Goal: Task Accomplishment & Management: Use online tool/utility

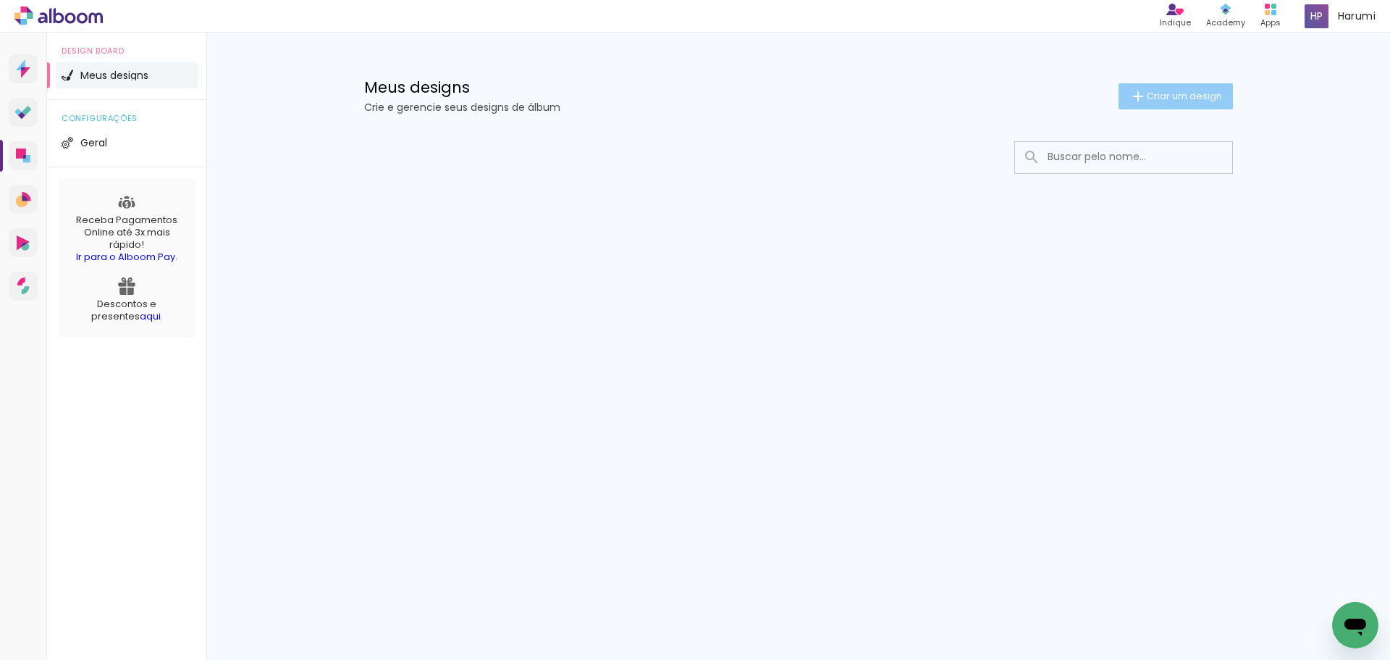
click at [1172, 101] on span "Criar um design" at bounding box center [1184, 95] width 75 height 9
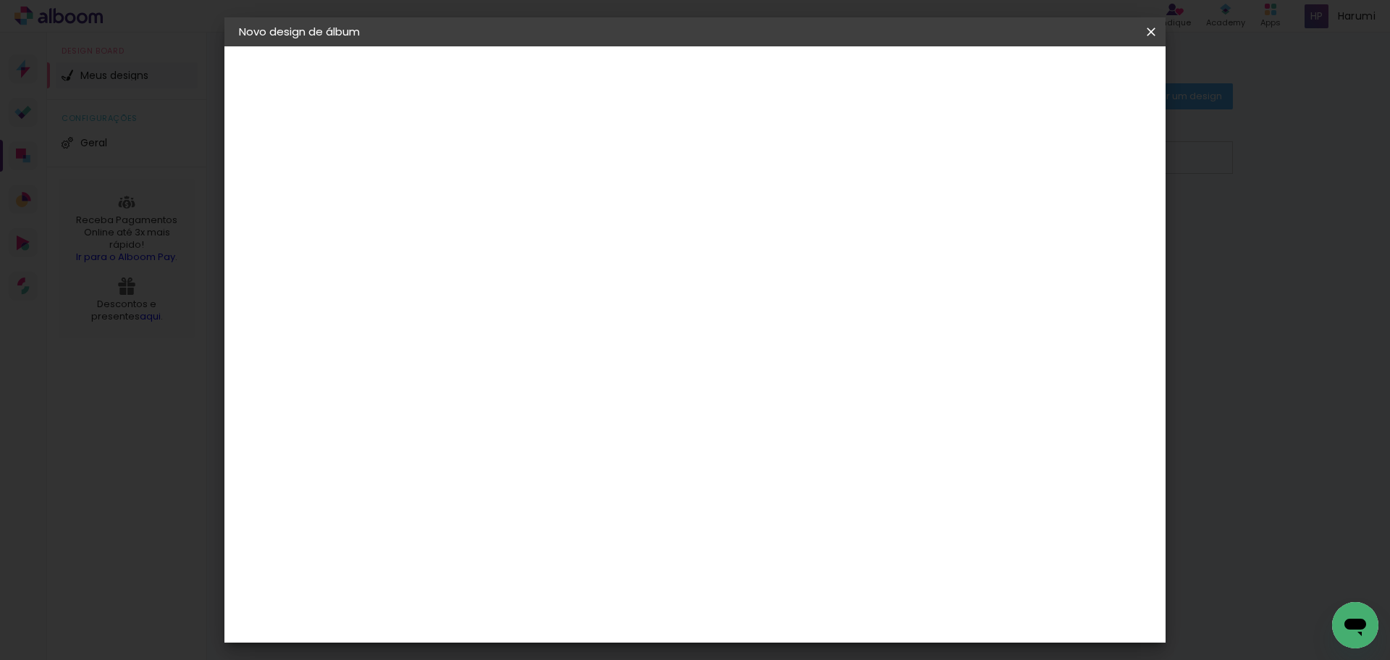
click at [476, 201] on input at bounding box center [476, 194] width 0 height 22
type input "[PERSON_NAME]"
type paper-input "[PERSON_NAME]"
click at [309, 146] on div "2. Especificações" at bounding box center [318, 148] width 159 height 17
click at [293, 189] on iron-pages "Fornecedor Escolhendo fornecedor..." at bounding box center [318, 178] width 159 height 29
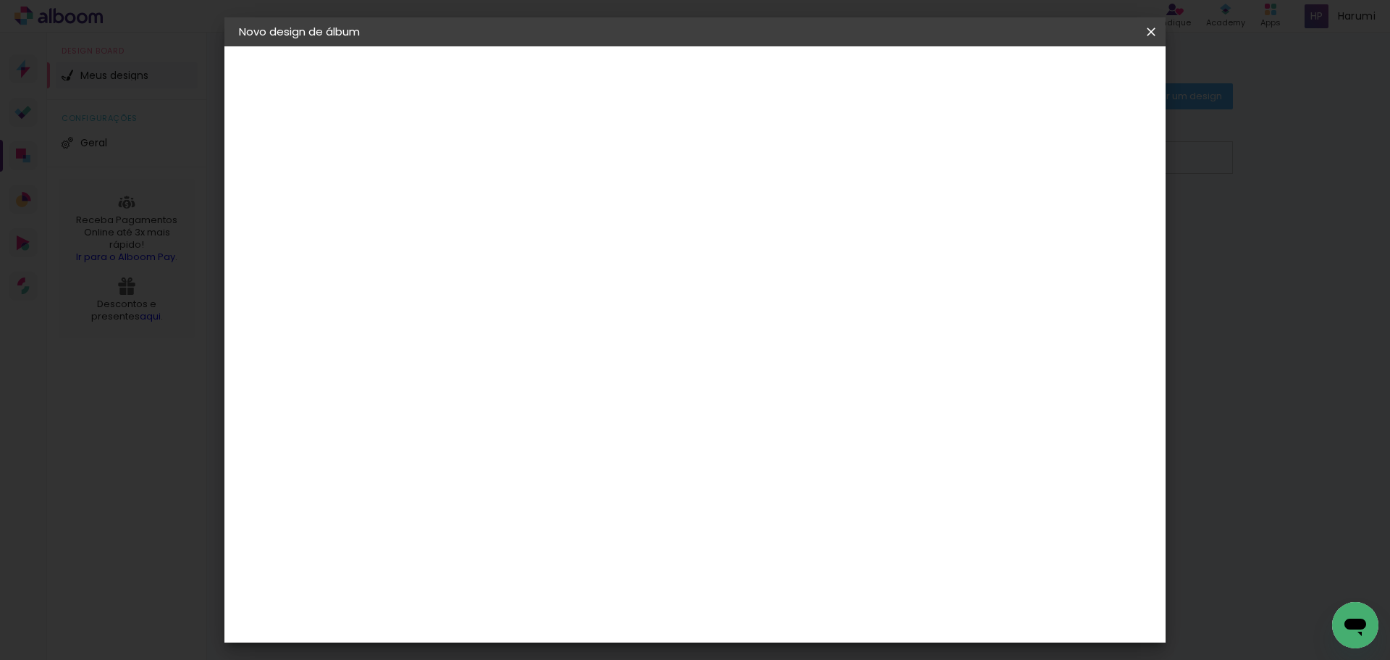
click at [298, 180] on iron-pages "Fornecedor Escolhendo fornecedor..." at bounding box center [318, 178] width 159 height 29
click at [284, 223] on iron-pages "Modelo Escolhendo modelo... Tamanho livre" at bounding box center [318, 211] width 159 height 29
click at [284, 244] on div "3. Revisão" at bounding box center [318, 252] width 159 height 17
drag, startPoint x: 284, startPoint y: 248, endPoint x: 293, endPoint y: 249, distance: 8.7
click at [284, 249] on div "3. Revisão" at bounding box center [318, 252] width 159 height 17
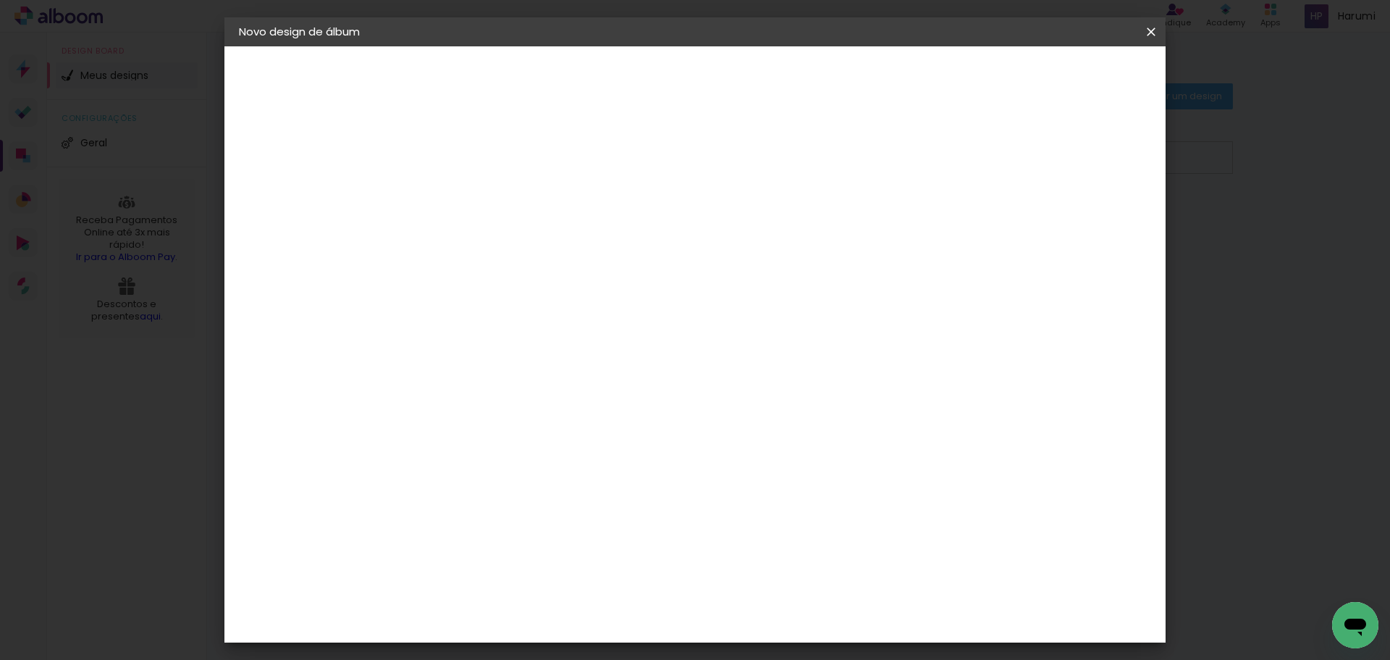
click at [624, 88] on paper-button "Avançar" at bounding box center [588, 76] width 71 height 25
click at [586, 233] on iron-icon at bounding box center [580, 232] width 12 height 12
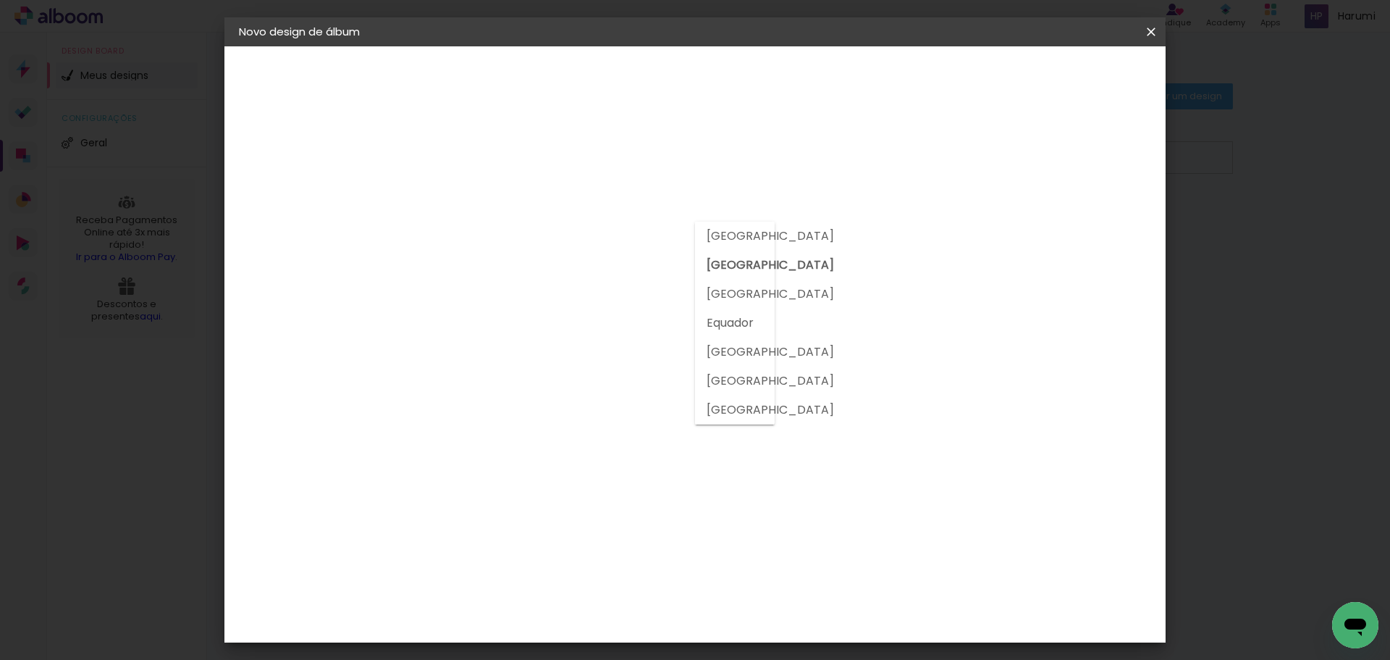
click at [765, 233] on div at bounding box center [735, 323] width 80 height 203
click at [486, 277] on input at bounding box center [513, 275] width 146 height 18
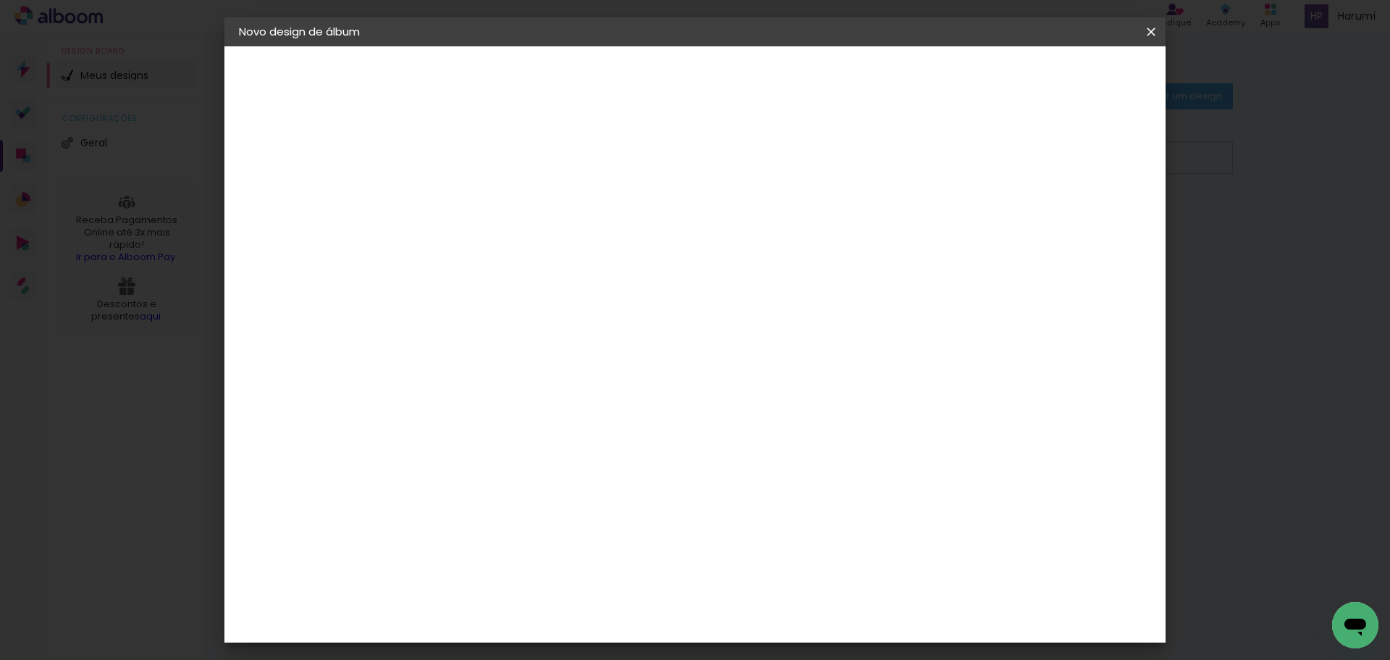
click at [487, 278] on input at bounding box center [513, 275] width 146 height 18
type input "sc"
type paper-input "sc"
click at [512, 389] on paper-item "Schlosser" at bounding box center [497, 381] width 127 height 32
click at [521, 384] on div "Schlosser" at bounding box center [493, 381] width 55 height 12
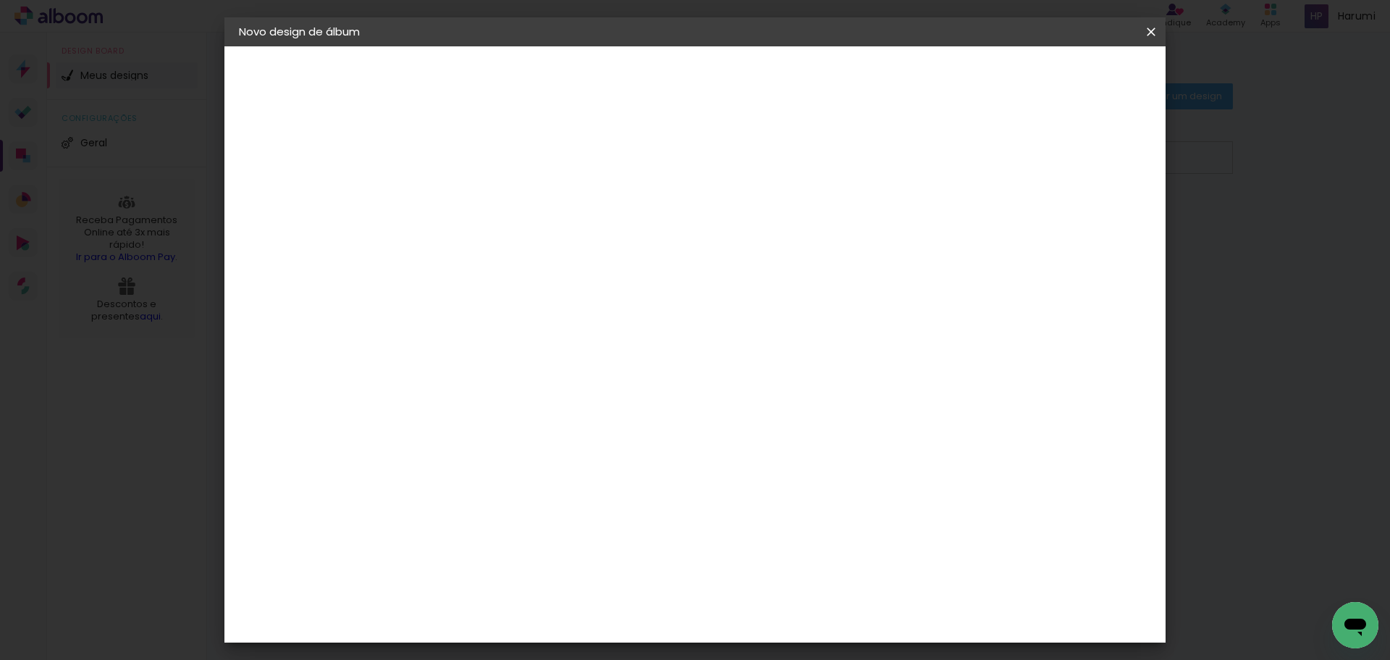
click at [478, 377] on div "Schlosser" at bounding box center [493, 381] width 55 height 12
click at [454, 382] on img at bounding box center [450, 380] width 17 height 17
click at [599, 169] on div "Fornecedor Escolha um fornecedor ou avance com o tamanho livre. Voltar Avançar" at bounding box center [571, 107] width 317 height 123
click at [708, 233] on paper-item "Tamanho Livre" at bounding box center [643, 220] width 129 height 32
click at [490, 384] on div "Schlosser" at bounding box center [493, 381] width 55 height 12
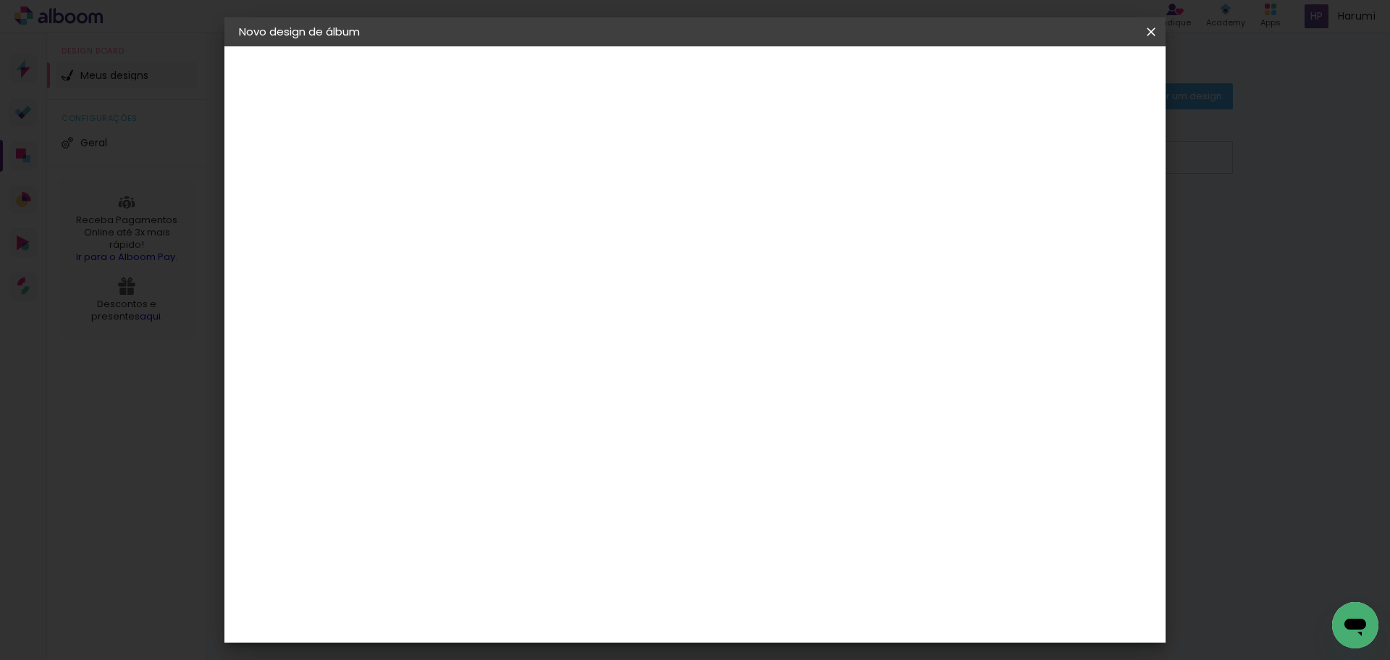
click at [521, 378] on div "Schlosser" at bounding box center [493, 381] width 55 height 12
click at [501, 375] on div "Schlosser" at bounding box center [493, 381] width 55 height 12
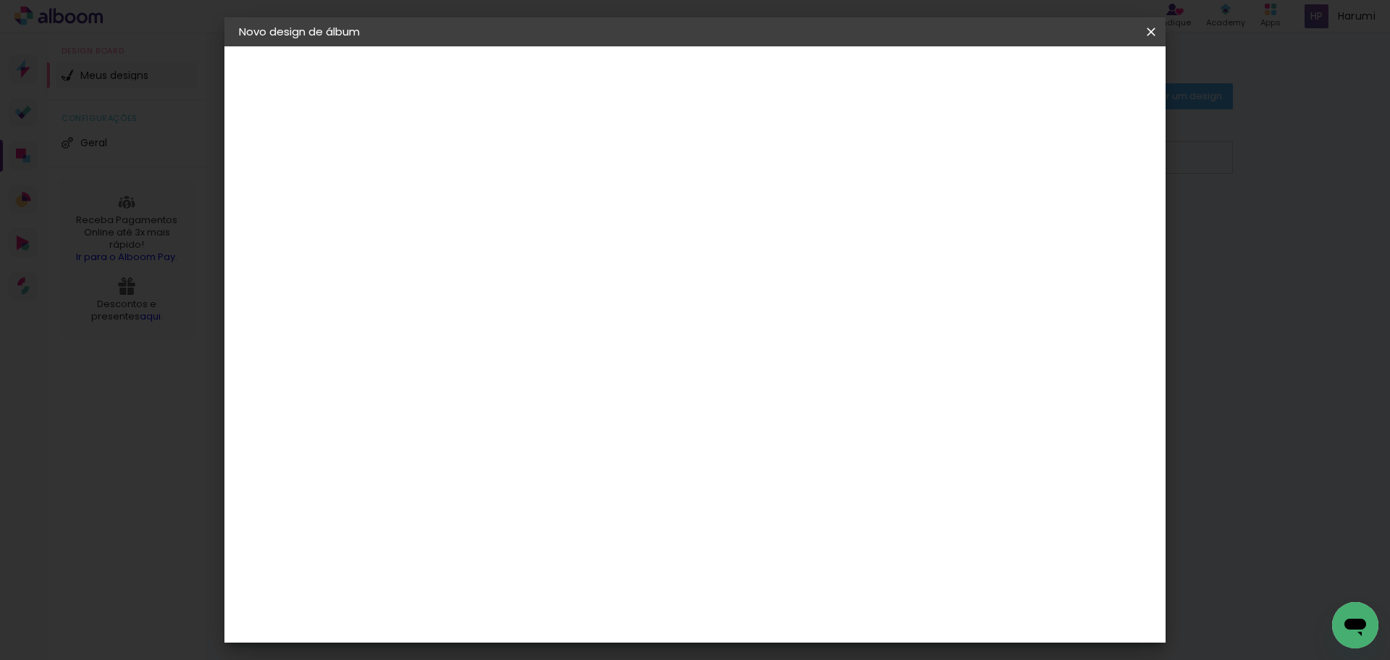
click at [585, 169] on div "Fornecedor Escolha um fornecedor ou avance com o tamanho livre. Voltar Avançar" at bounding box center [571, 107] width 317 height 123
click at [521, 386] on div "Schlosser" at bounding box center [493, 381] width 55 height 12
click at [0, 0] on slot "Tamanho Livre" at bounding box center [0, 0] width 0 height 0
click at [521, 383] on div "Schlosser" at bounding box center [493, 381] width 55 height 12
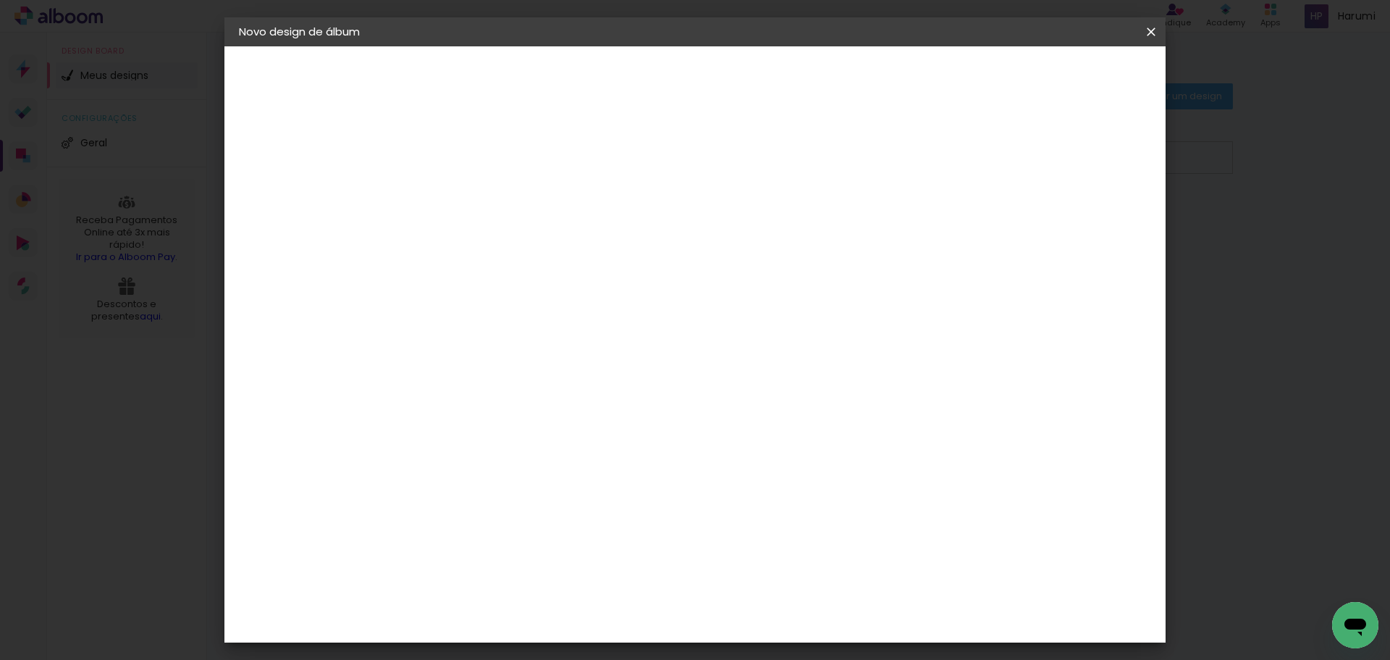
click at [708, 72] on paper-button "Avançar" at bounding box center [672, 76] width 71 height 25
click at [0, 0] on slot "Avançar" at bounding box center [0, 0] width 0 height 0
click at [1033, 166] on div "mm Mostrar sangria" at bounding box center [754, 156] width 641 height 33
click at [1027, 164] on paper-checkbox "Mostrar sangria" at bounding box center [1020, 157] width 109 height 18
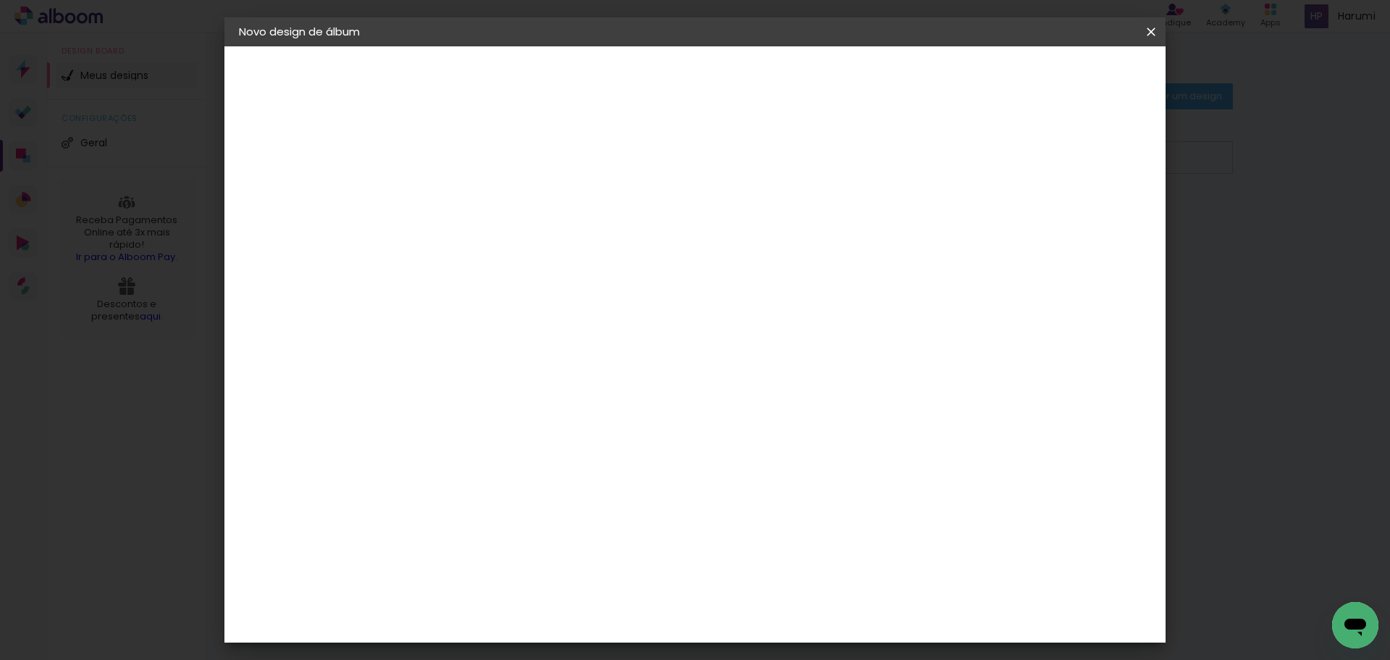
type paper-checkbox "on"
click at [979, 155] on div at bounding box center [972, 156] width 13 height 13
click at [1061, 80] on span "Iniciar design" at bounding box center [1028, 77] width 66 height 10
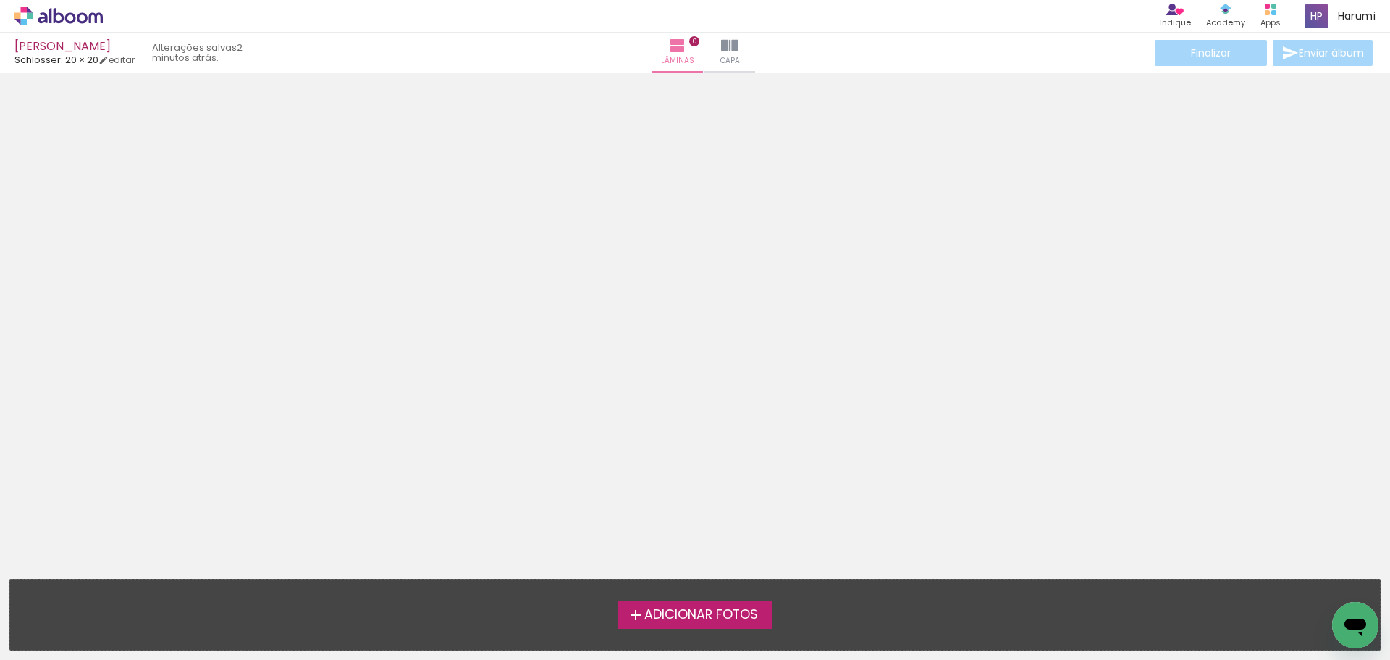
click at [743, 611] on span "Adicionar Fotos" at bounding box center [701, 614] width 114 height 13
click at [0, 0] on input "file" at bounding box center [0, 0] width 0 height 0
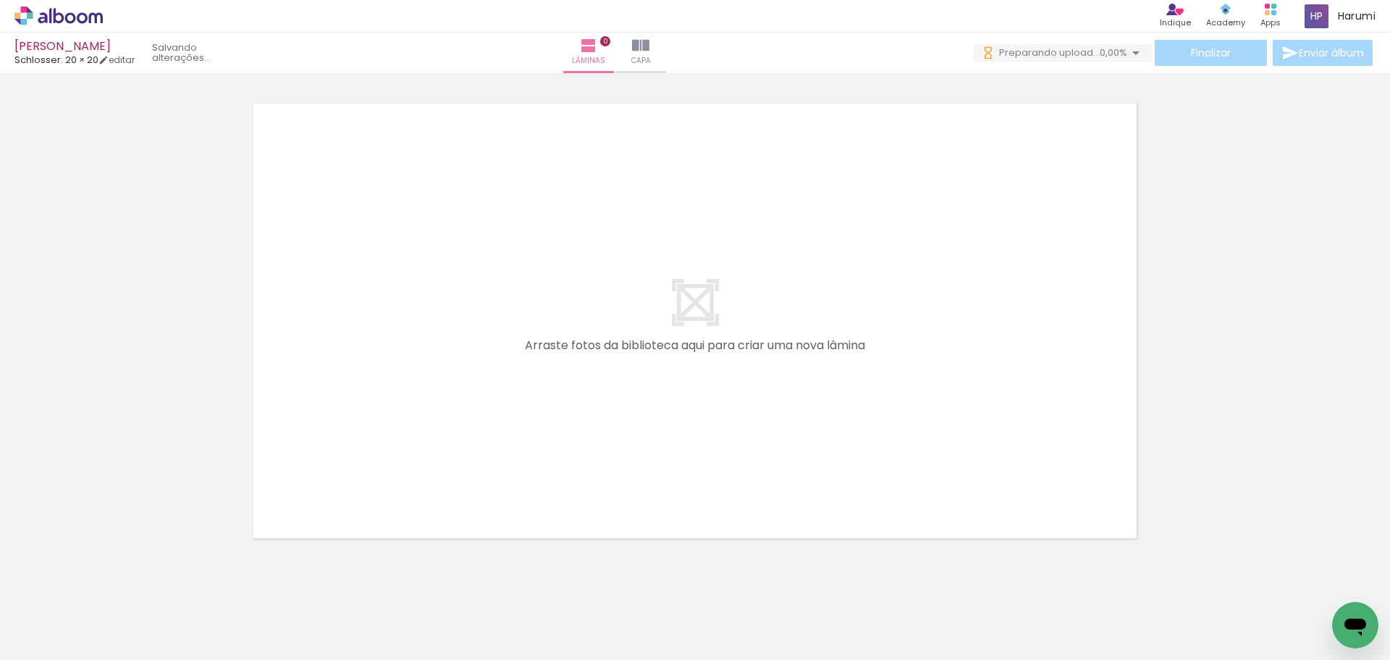
drag, startPoint x: 660, startPoint y: 303, endPoint x: 697, endPoint y: 307, distance: 37.8
click at [660, 303] on quentale-layouter at bounding box center [695, 320] width 898 height 449
click at [697, 307] on quentale-layouter at bounding box center [695, 320] width 898 height 449
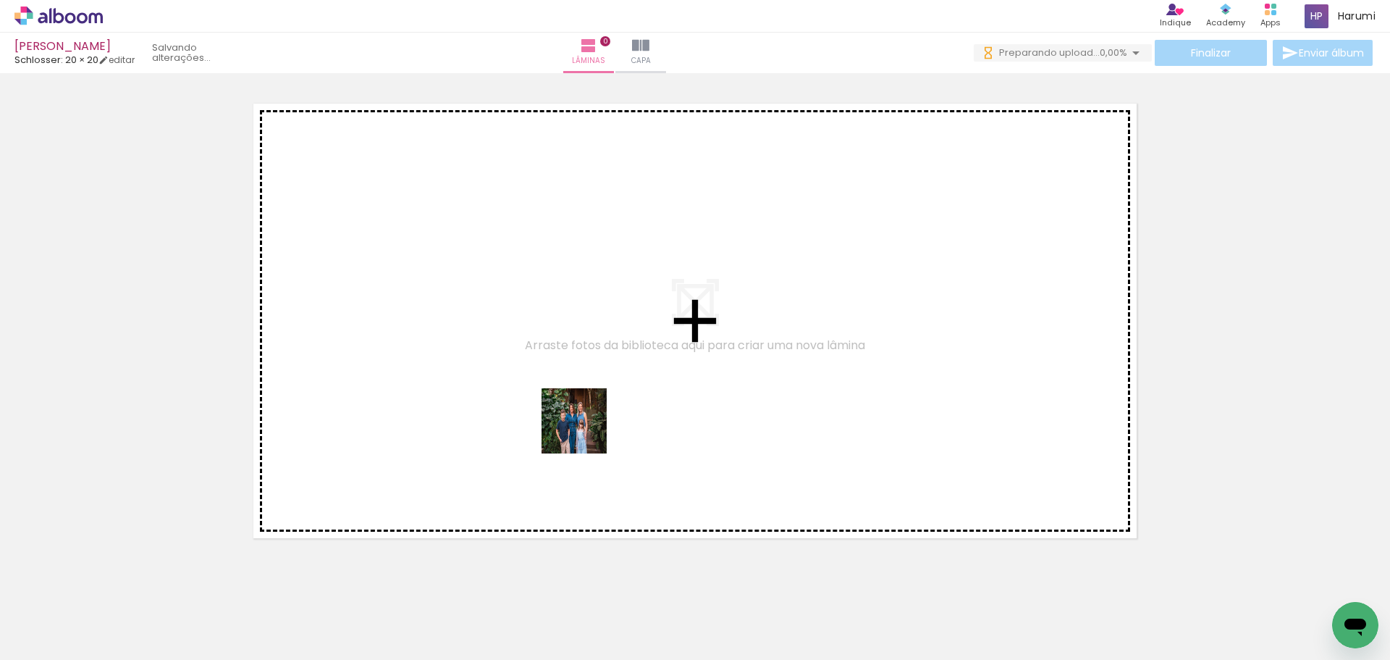
drag, startPoint x: 155, startPoint y: 616, endPoint x: 588, endPoint y: 426, distance: 473.0
click at [588, 426] on quentale-workspace at bounding box center [695, 330] width 1390 height 660
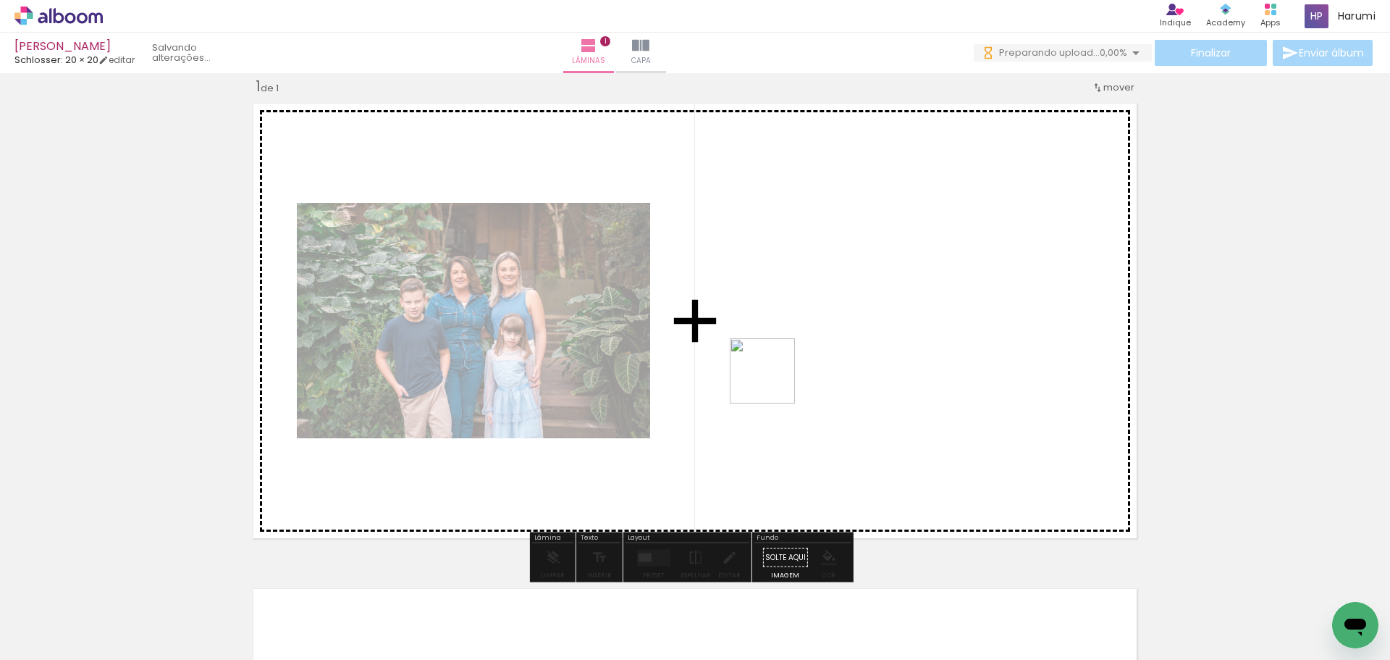
drag, startPoint x: 229, startPoint y: 612, endPoint x: 771, endPoint y: 382, distance: 589.2
click at [774, 381] on quentale-workspace at bounding box center [695, 330] width 1390 height 660
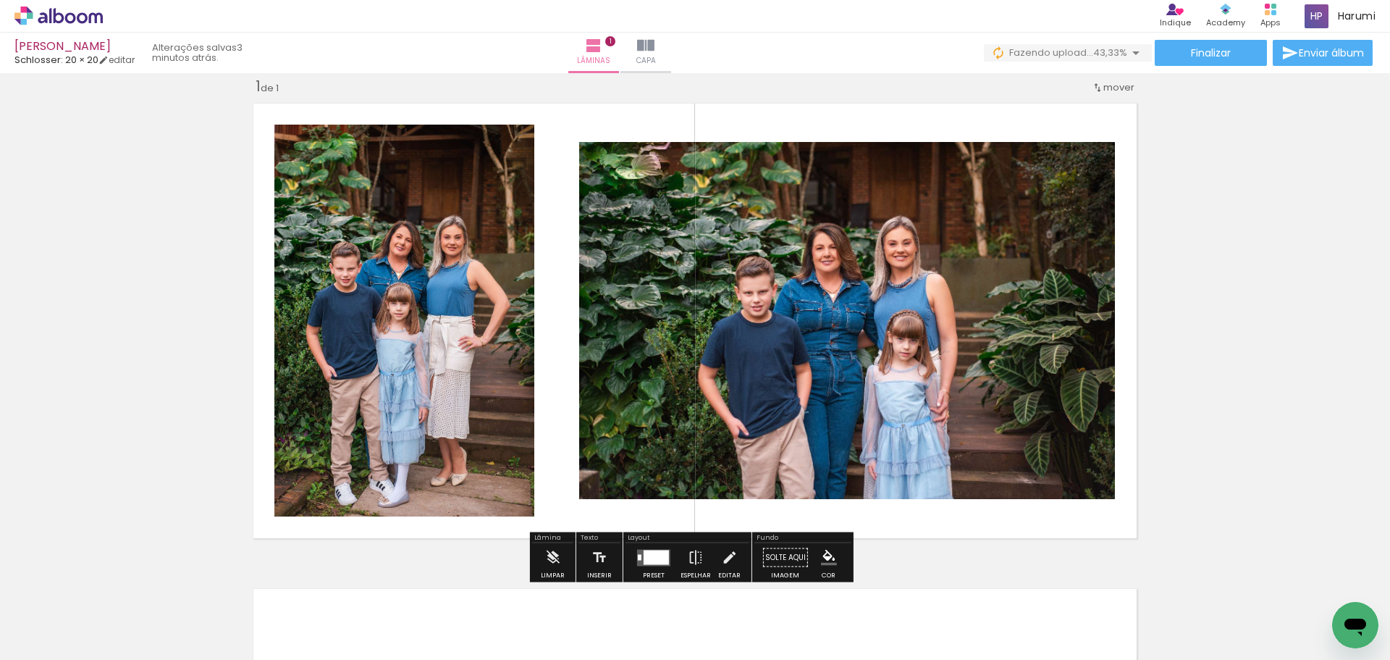
click at [1101, 521] on quentale-layouter at bounding box center [695, 320] width 898 height 449
click at [697, 560] on iron-icon at bounding box center [696, 557] width 16 height 29
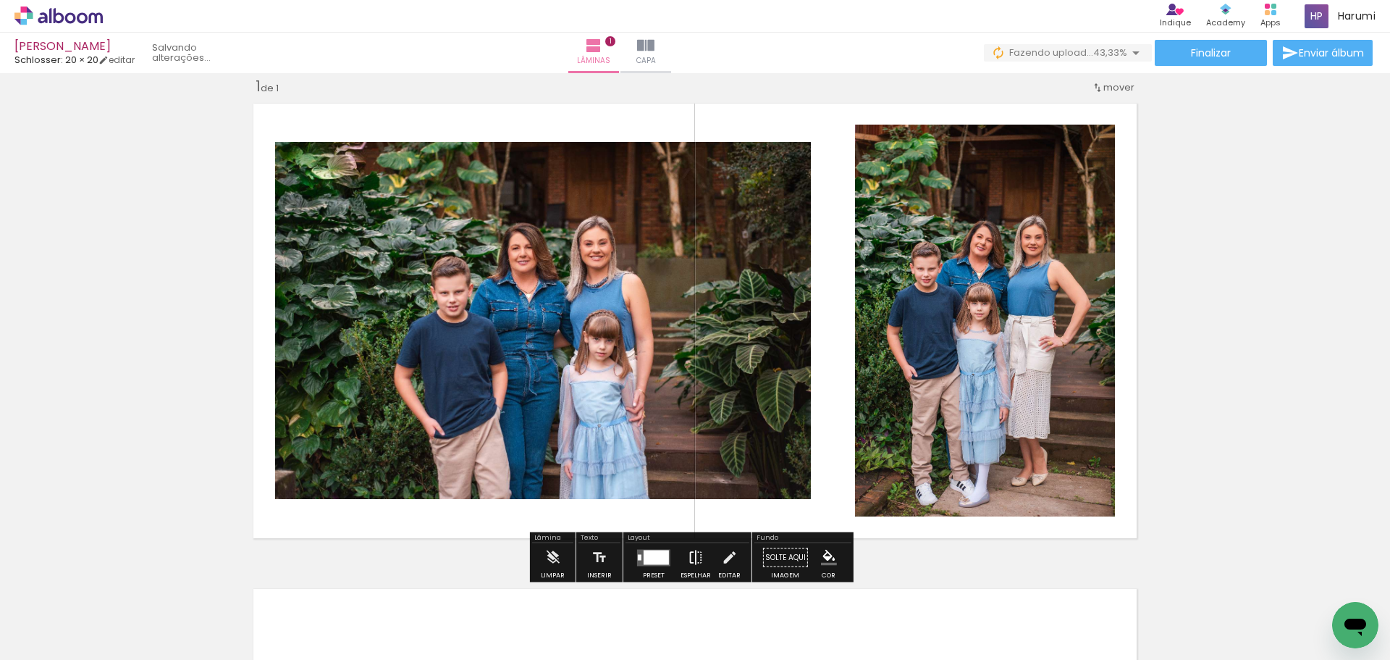
click at [697, 560] on iron-icon at bounding box center [696, 557] width 16 height 29
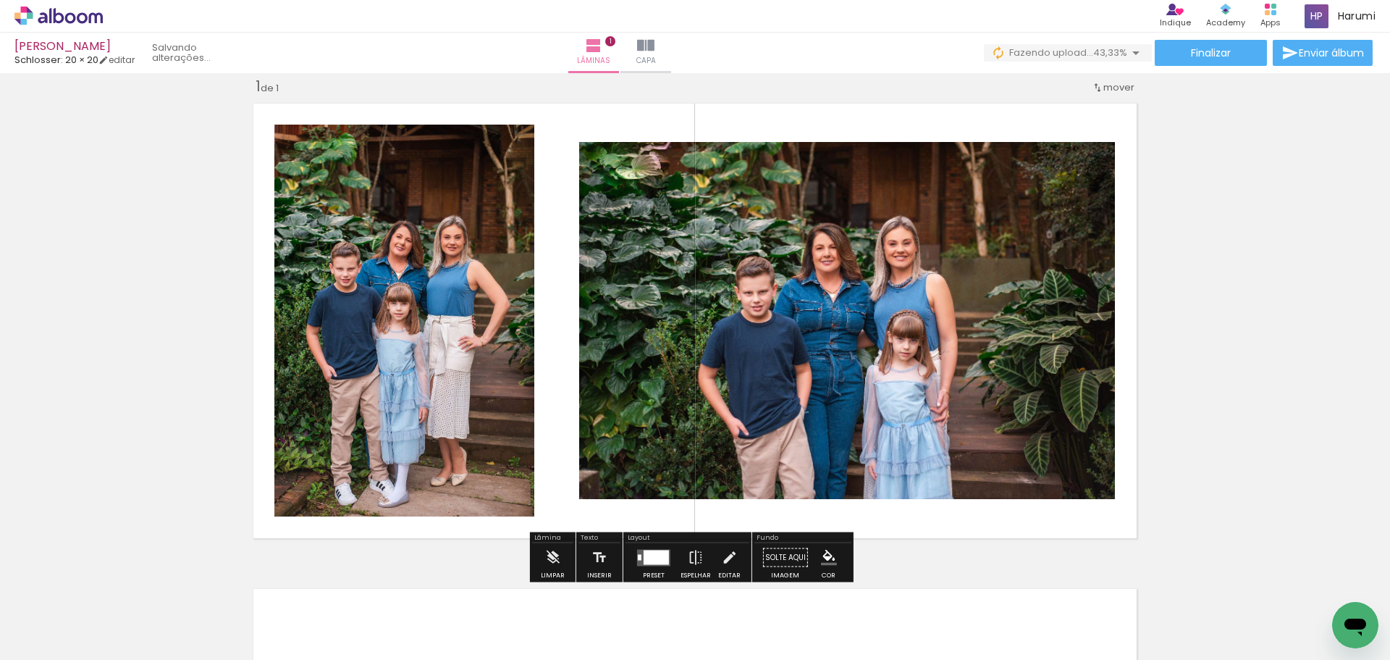
click at [660, 556] on div at bounding box center [656, 557] width 25 height 14
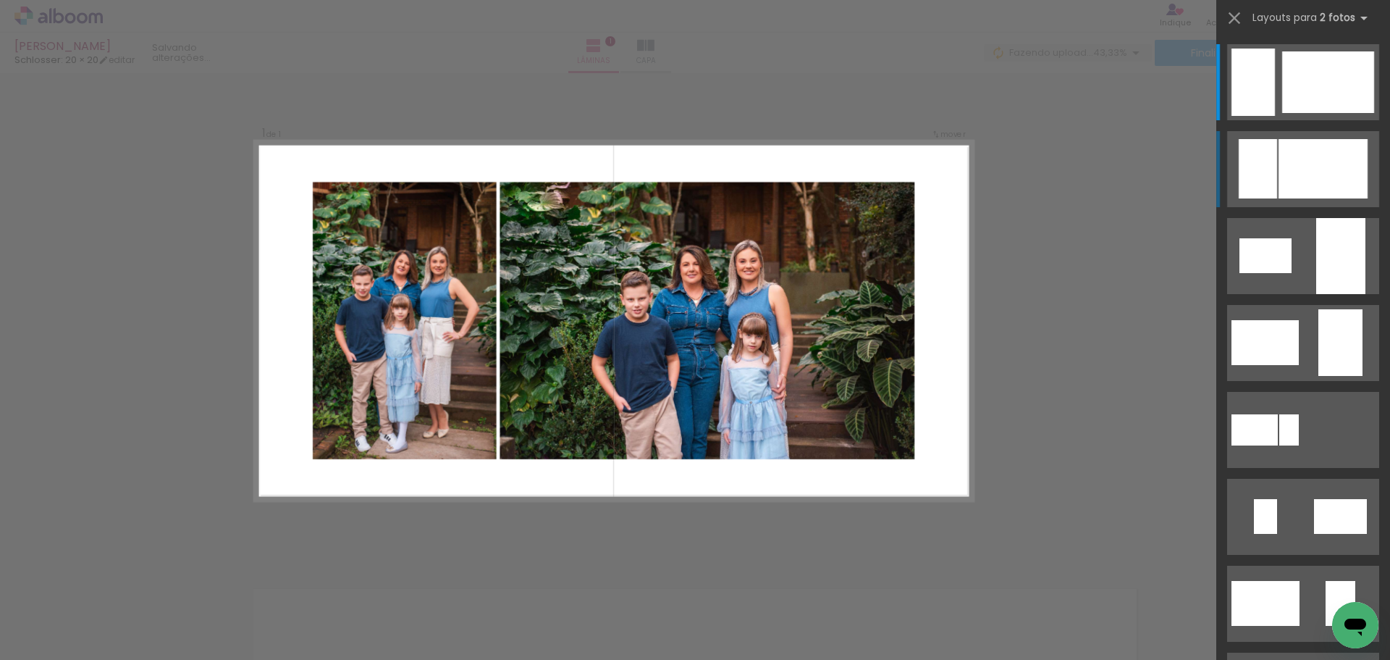
click at [1325, 135] on quentale-layouter at bounding box center [1303, 169] width 152 height 76
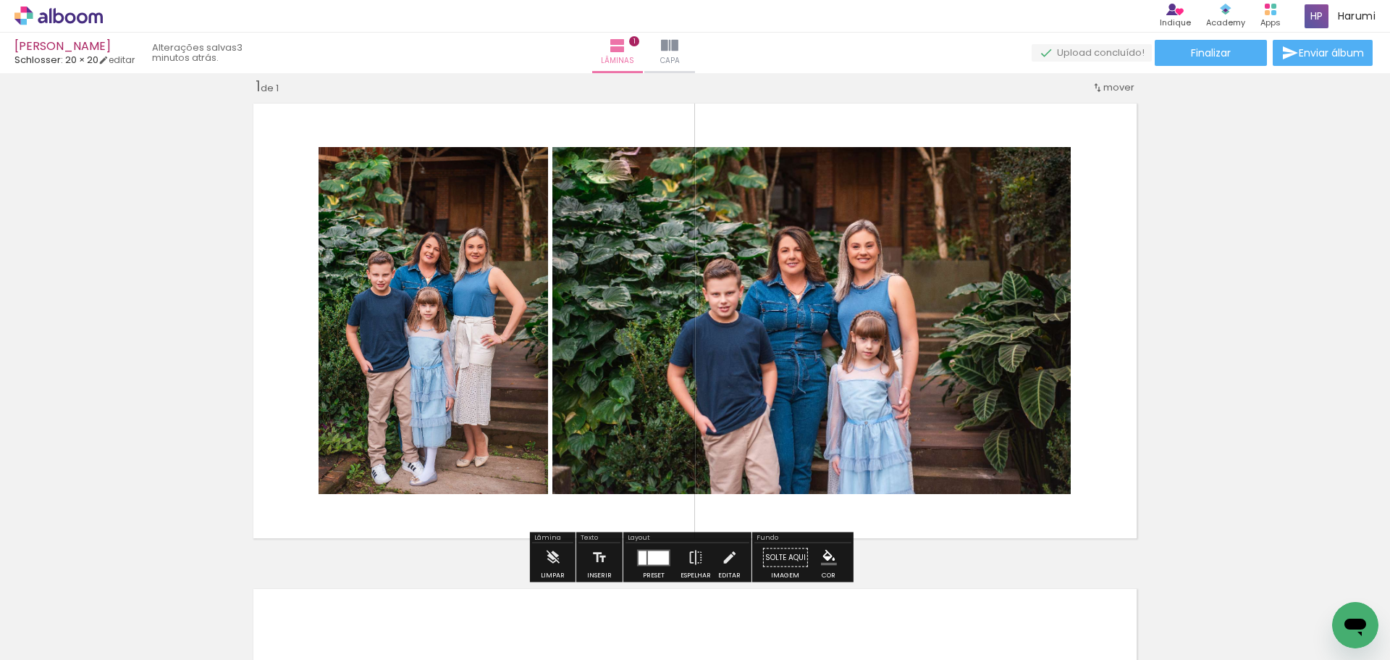
click at [665, 561] on div at bounding box center [658, 557] width 21 height 14
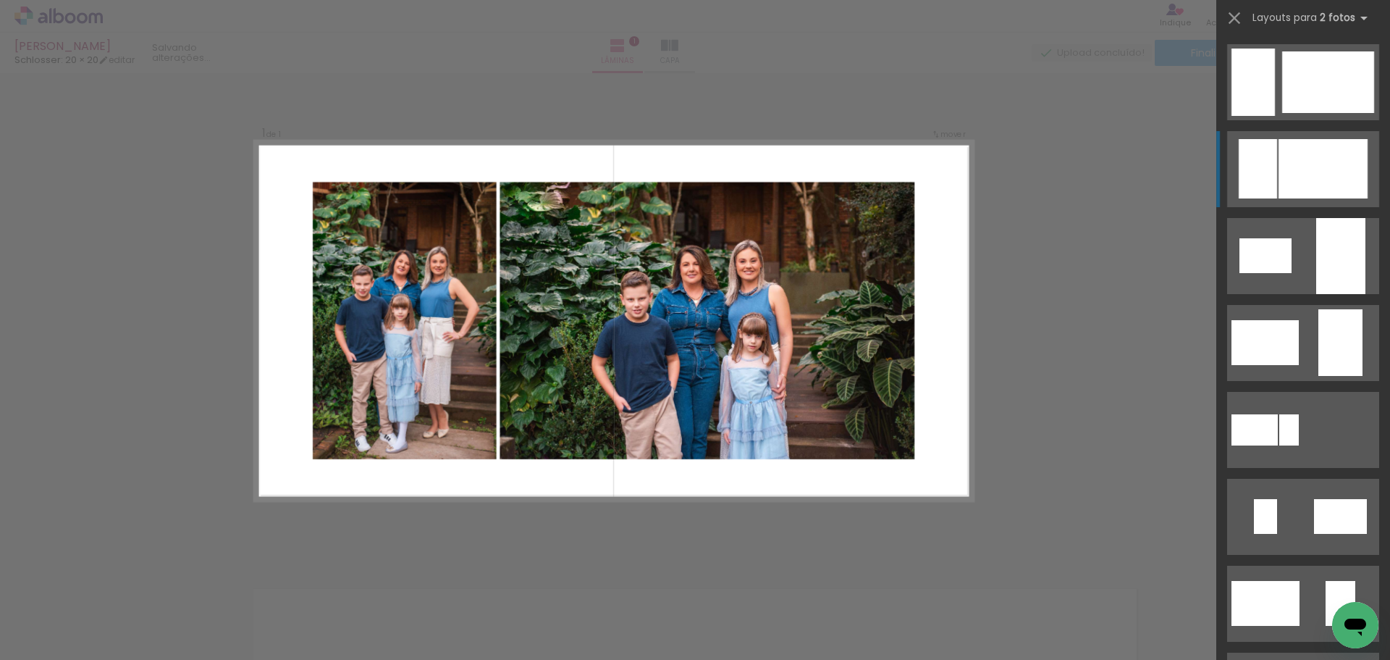
scroll to position [87, 0]
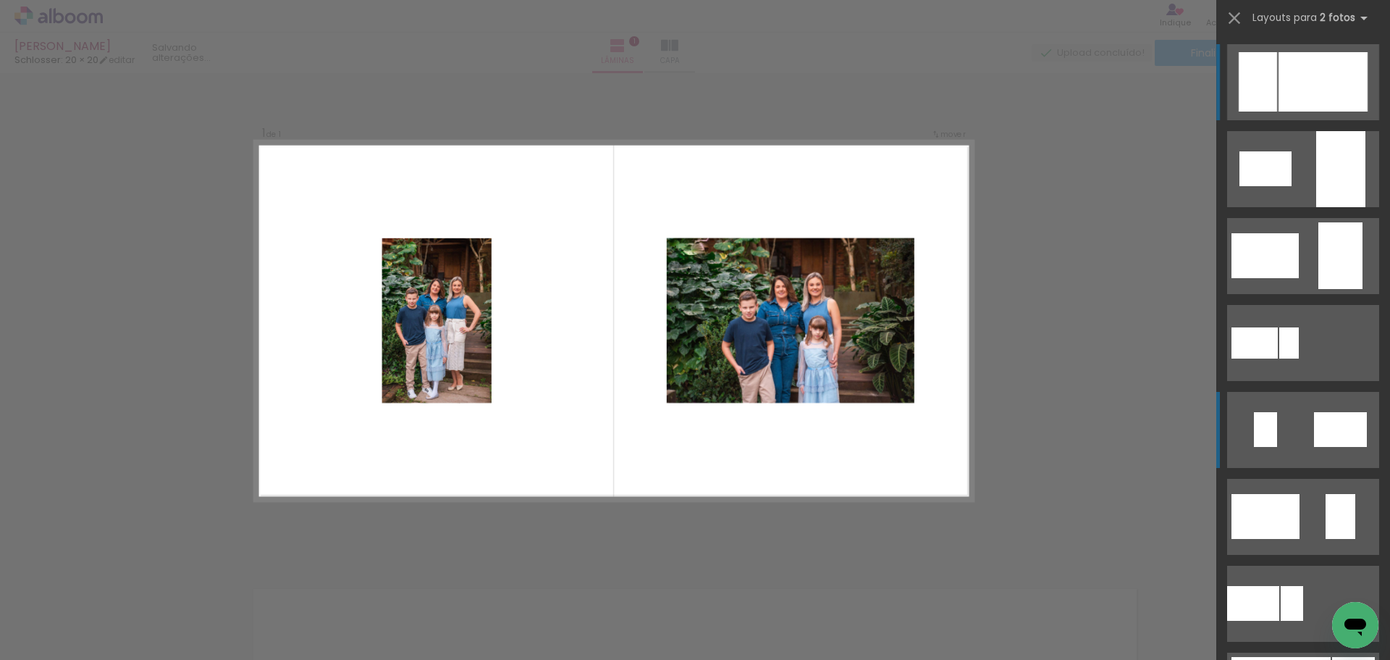
click at [1290, 429] on quentale-layouter at bounding box center [1303, 430] width 152 height 76
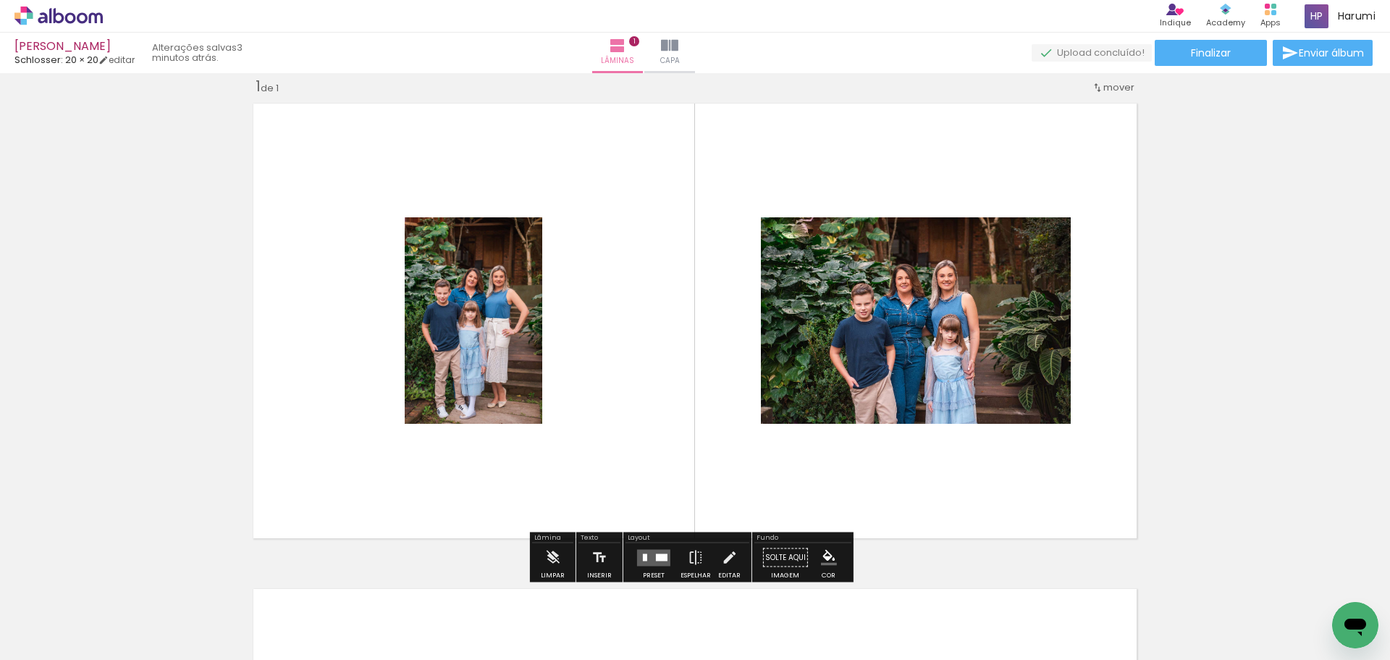
click at [660, 564] on quentale-layouter at bounding box center [653, 557] width 33 height 17
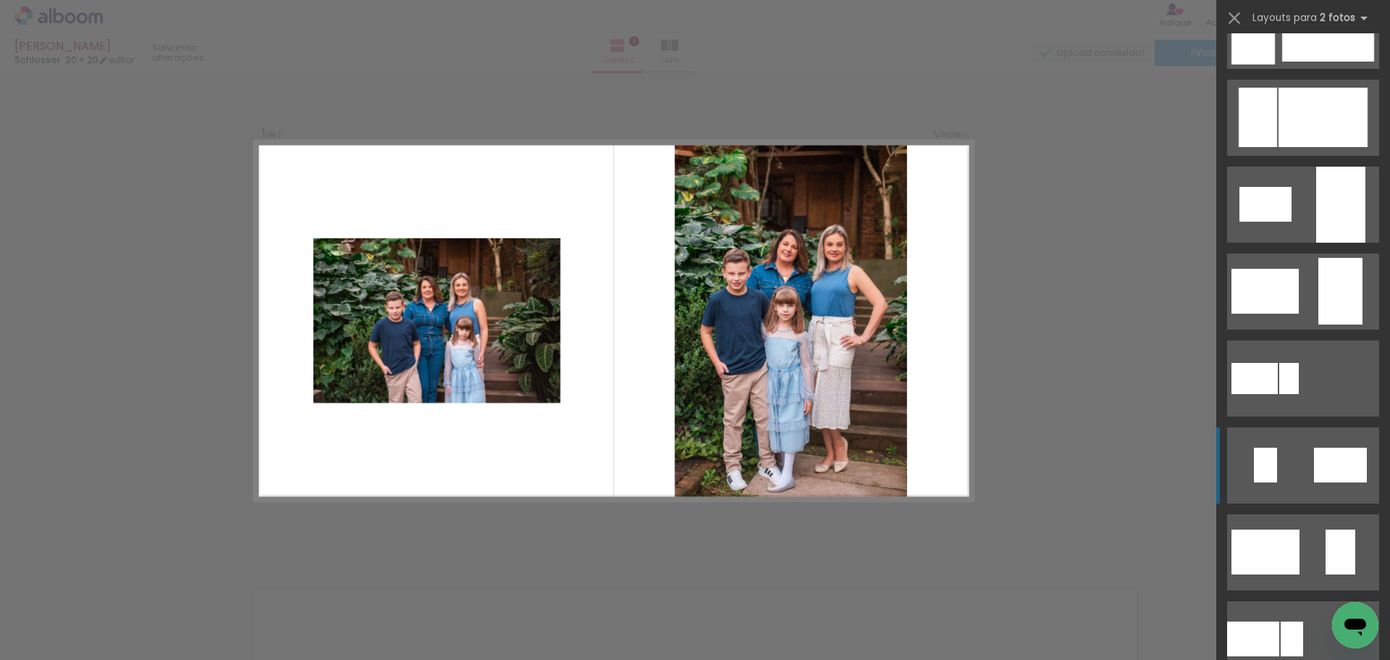
scroll to position [0, 0]
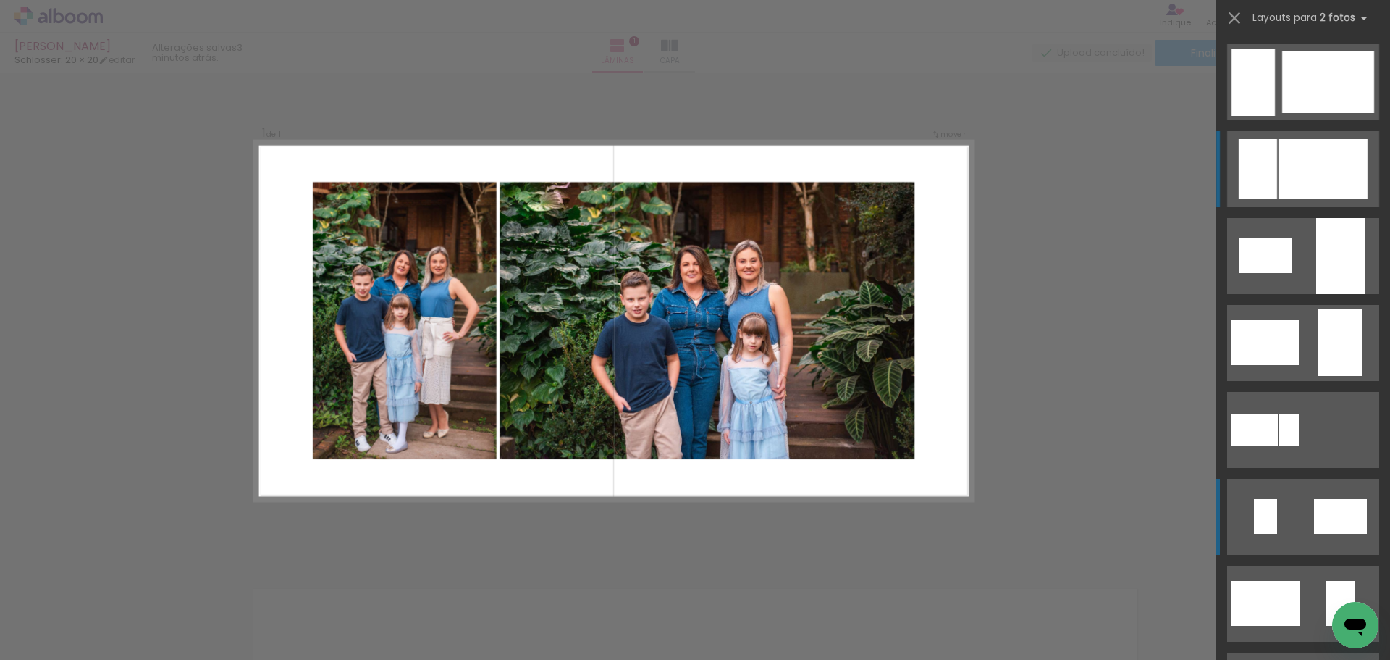
click at [1293, 196] on div at bounding box center [1323, 168] width 89 height 59
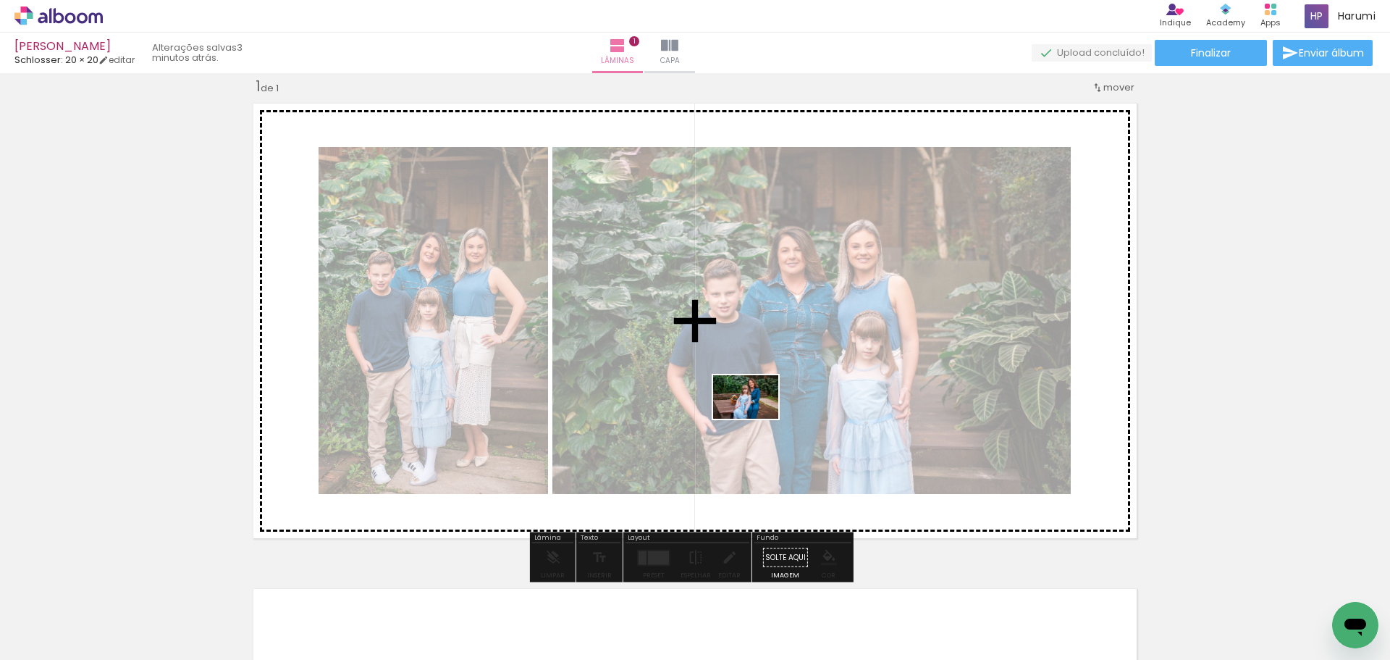
drag, startPoint x: 650, startPoint y: 625, endPoint x: 757, endPoint y: 419, distance: 232.5
click at [757, 419] on quentale-workspace at bounding box center [695, 330] width 1390 height 660
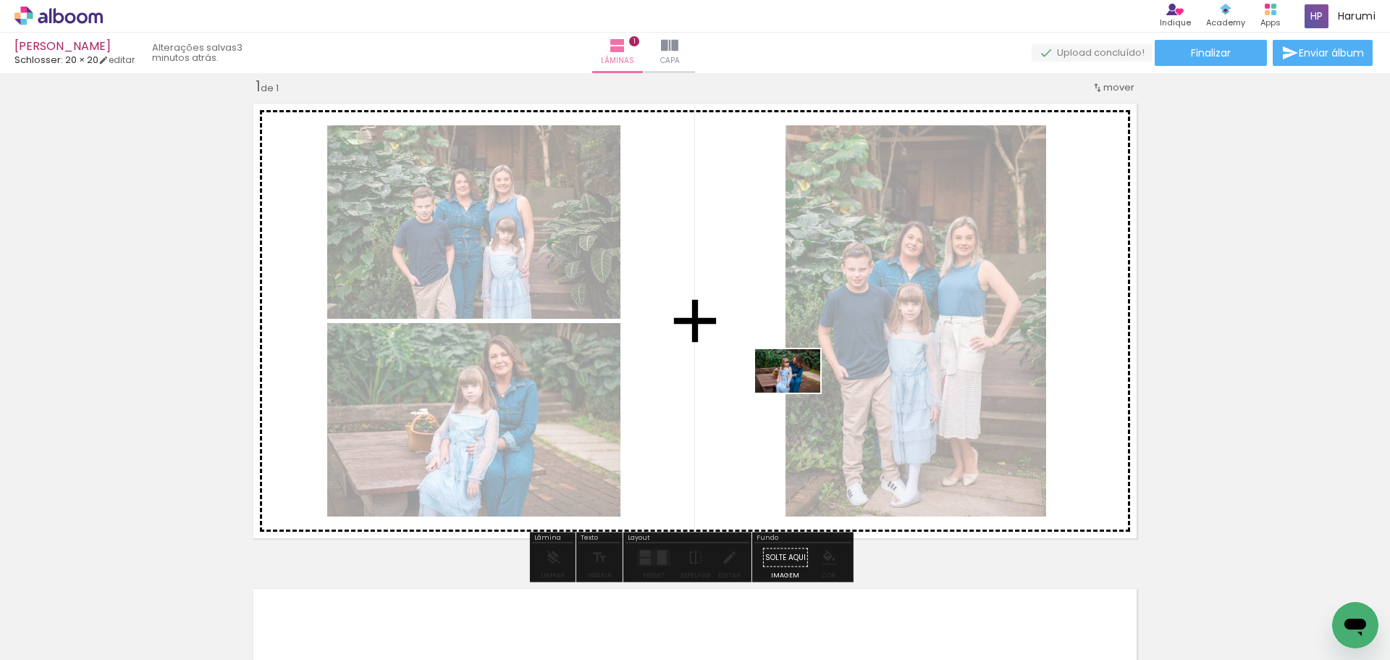
drag, startPoint x: 735, startPoint y: 634, endPoint x: 799, endPoint y: 392, distance: 250.1
click at [799, 392] on quentale-workspace at bounding box center [695, 330] width 1390 height 660
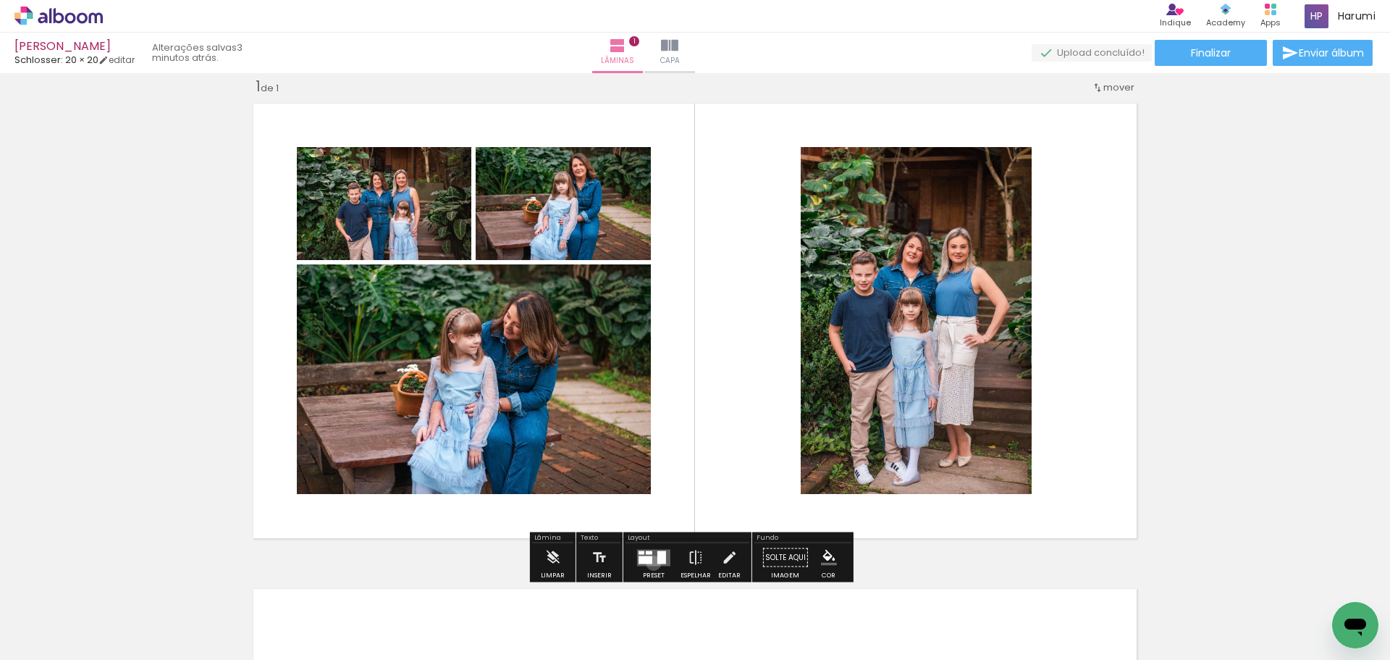
click at [650, 563] on quentale-layouter at bounding box center [653, 557] width 33 height 17
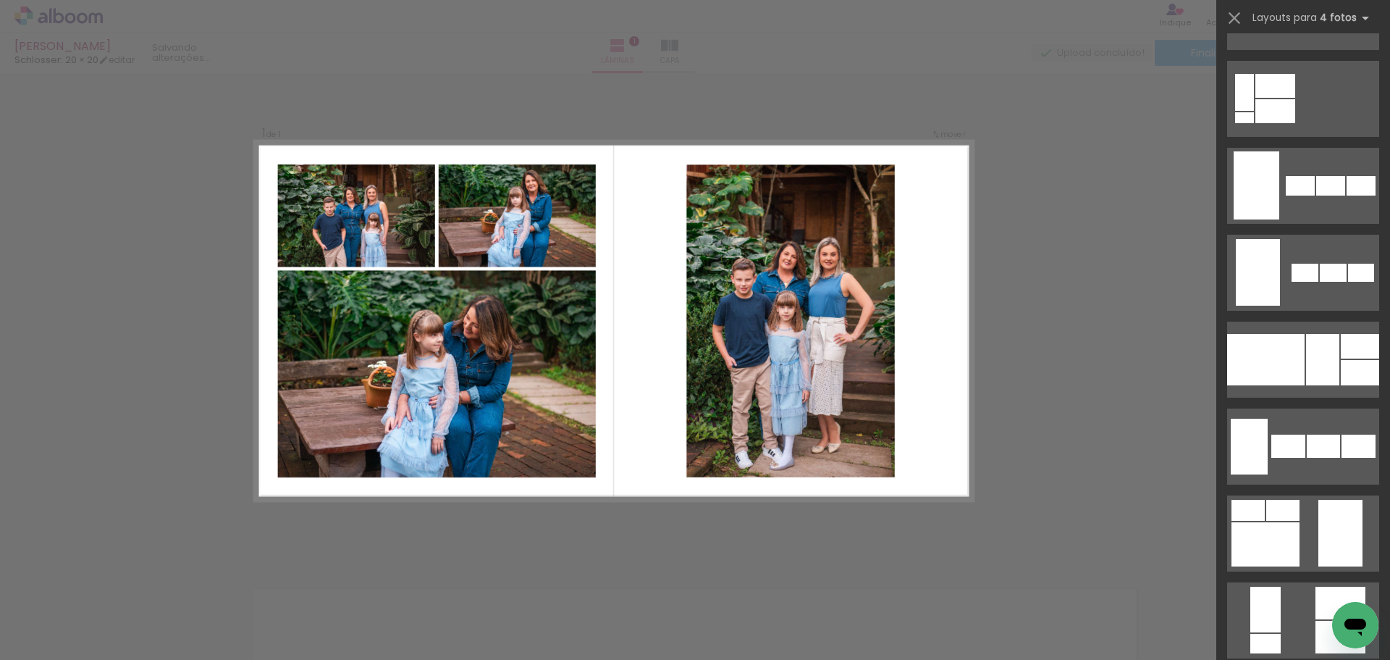
scroll to position [1014, 0]
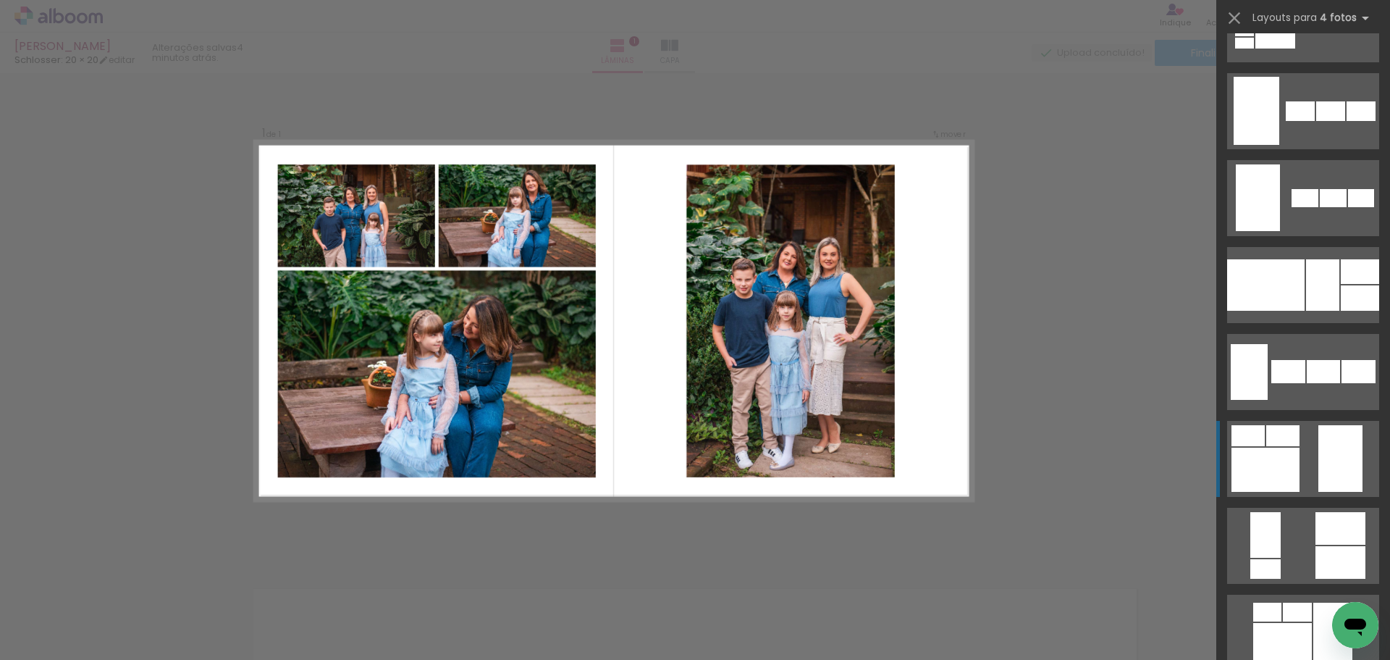
click at [1307, 479] on quentale-layouter at bounding box center [1303, 459] width 152 height 76
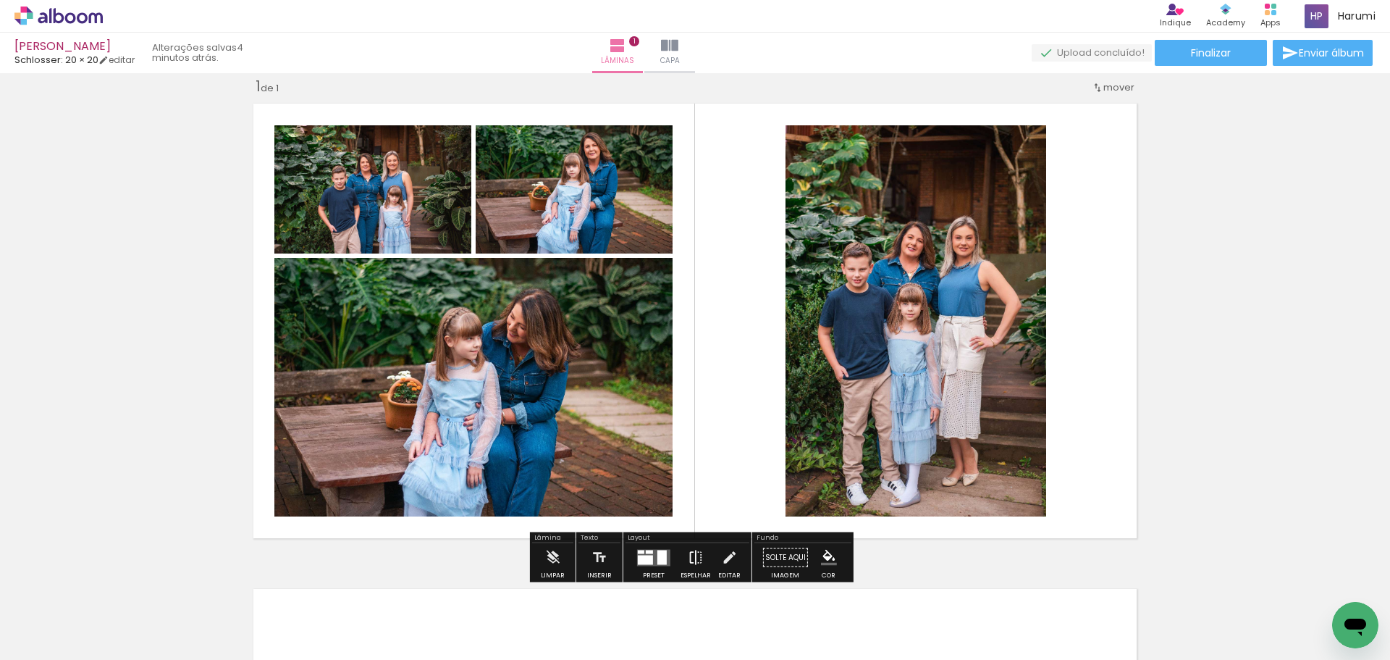
click at [688, 563] on iron-icon at bounding box center [696, 557] width 16 height 29
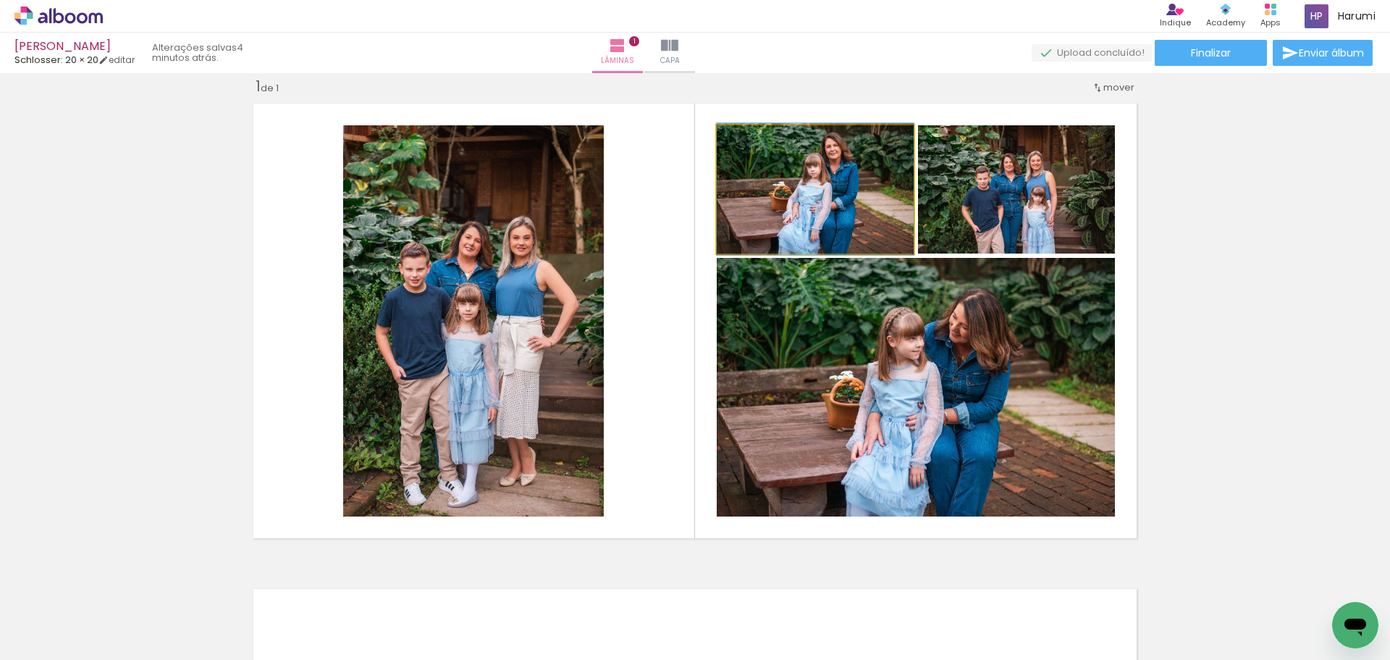
click at [883, 222] on quentale-photo at bounding box center [815, 189] width 197 height 128
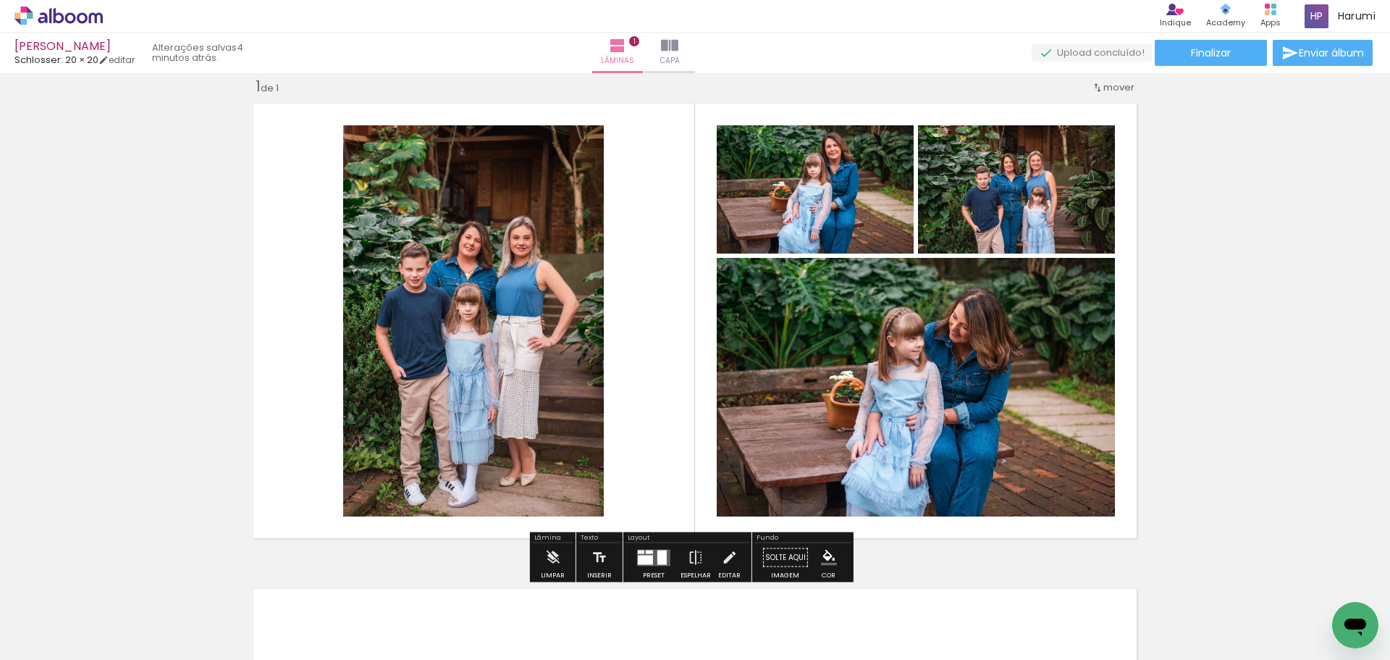
click at [871, 192] on quentale-photo at bounding box center [815, 189] width 197 height 128
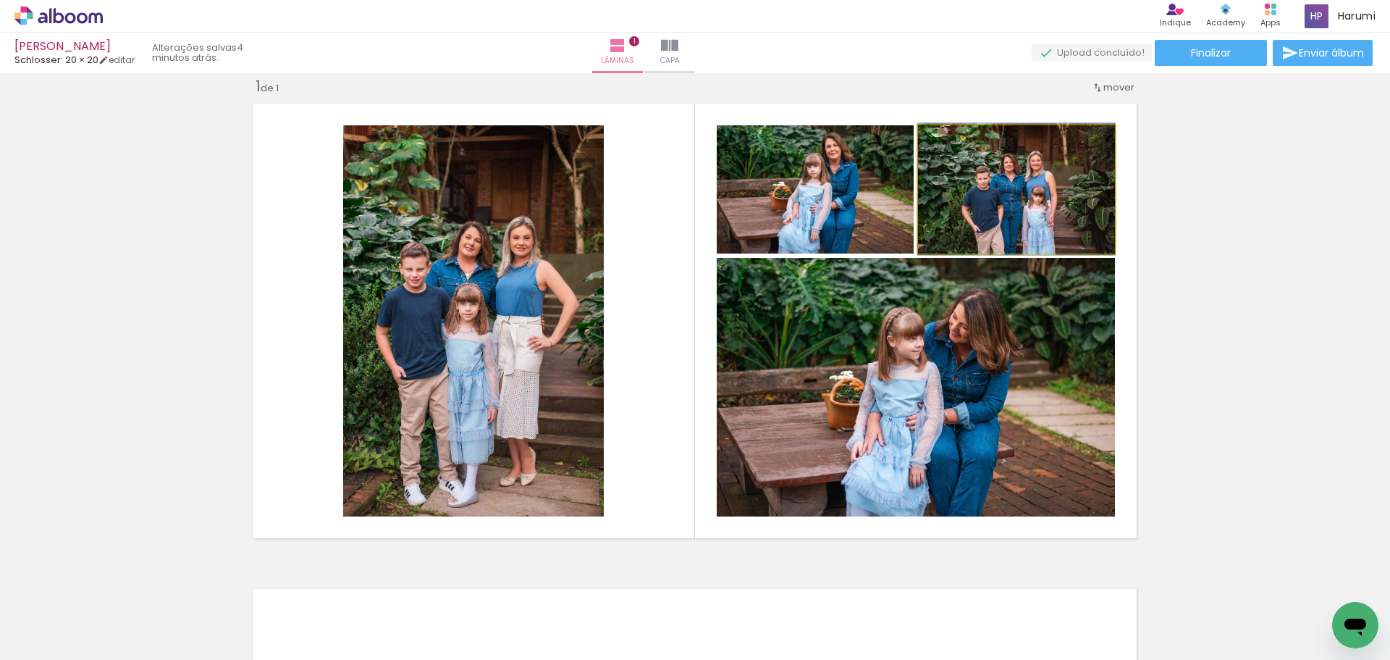
click at [933, 153] on quentale-photo at bounding box center [1016, 189] width 197 height 128
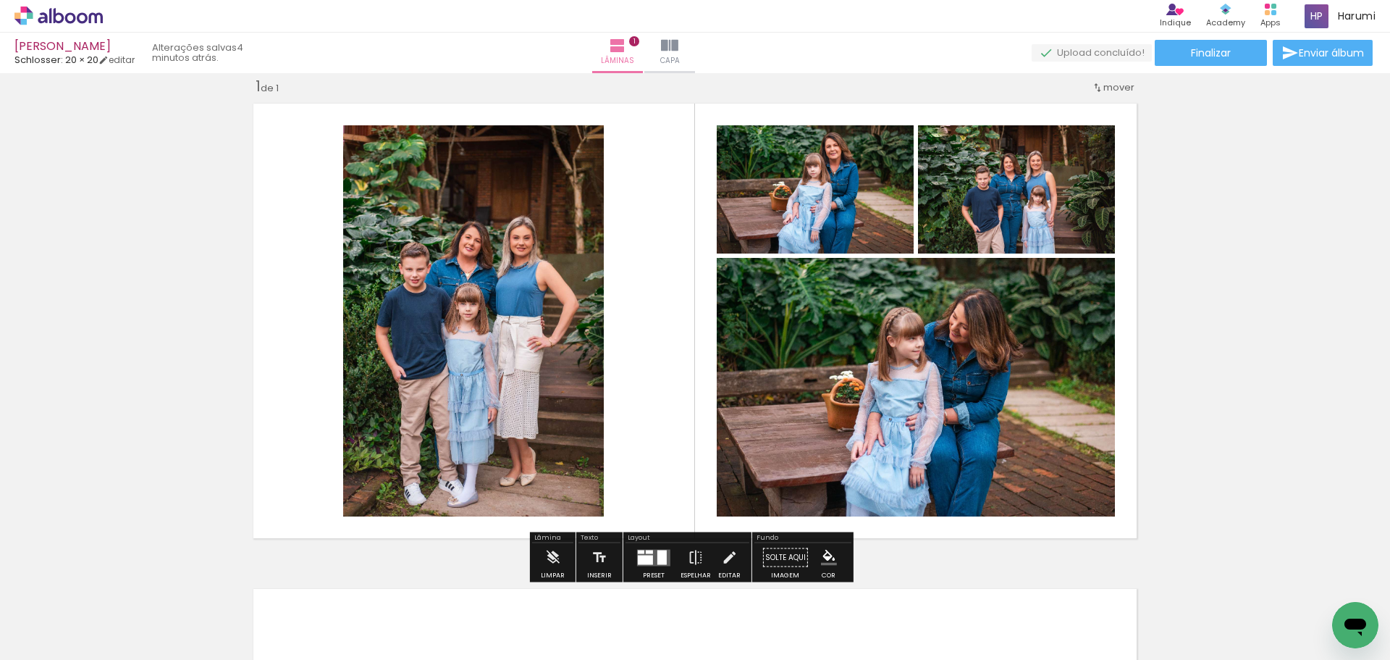
click at [930, 147] on iron-icon at bounding box center [933, 140] width 14 height 14
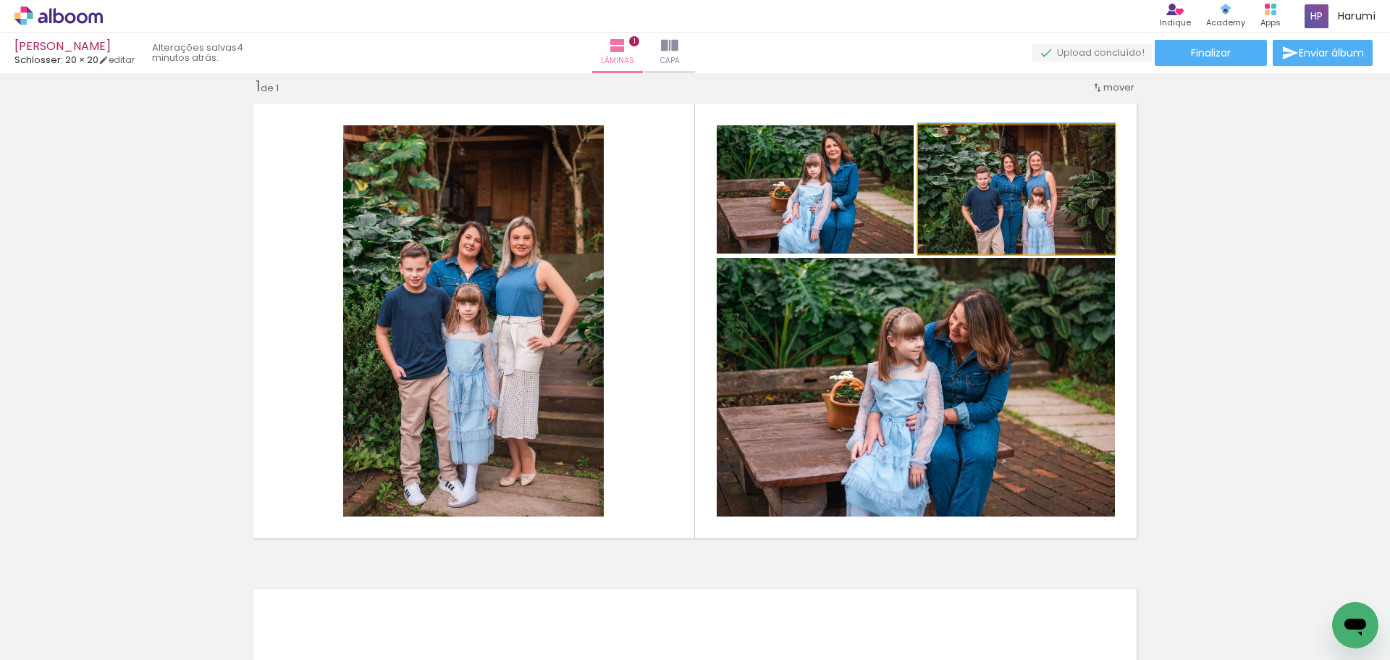
click at [926, 139] on iron-icon at bounding box center [933, 140] width 14 height 14
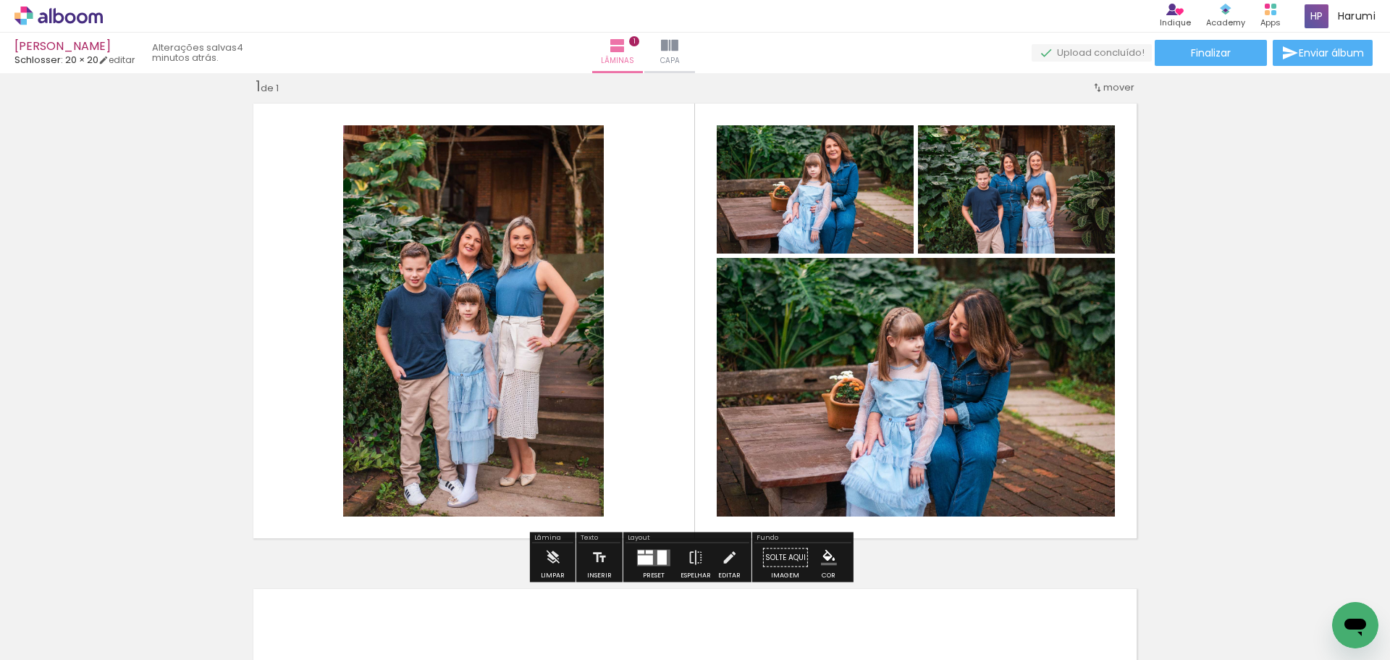
drag, startPoint x: 969, startPoint y: 185, endPoint x: 949, endPoint y: 227, distance: 47.0
click at [949, 227] on quentale-photo at bounding box center [1016, 189] width 197 height 128
click at [0, 0] on slot "P&B" at bounding box center [0, 0] width 0 height 0
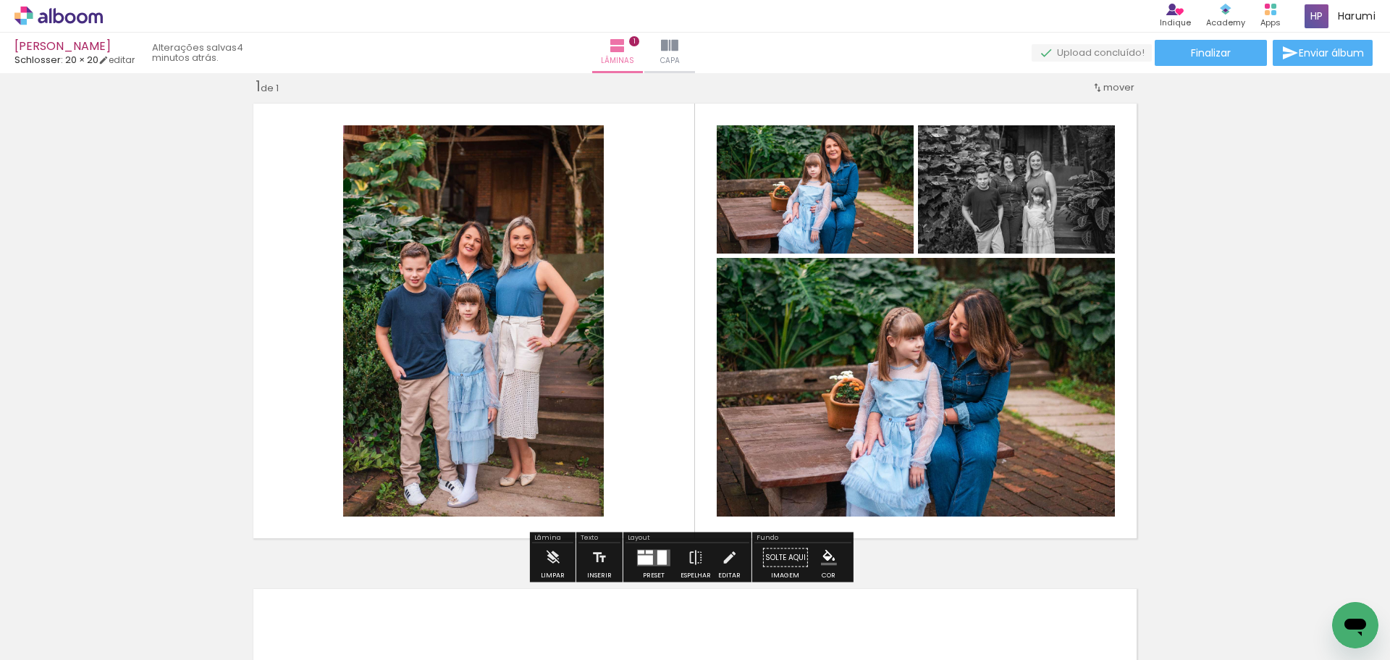
click at [0, 0] on slot "P&B" at bounding box center [0, 0] width 0 height 0
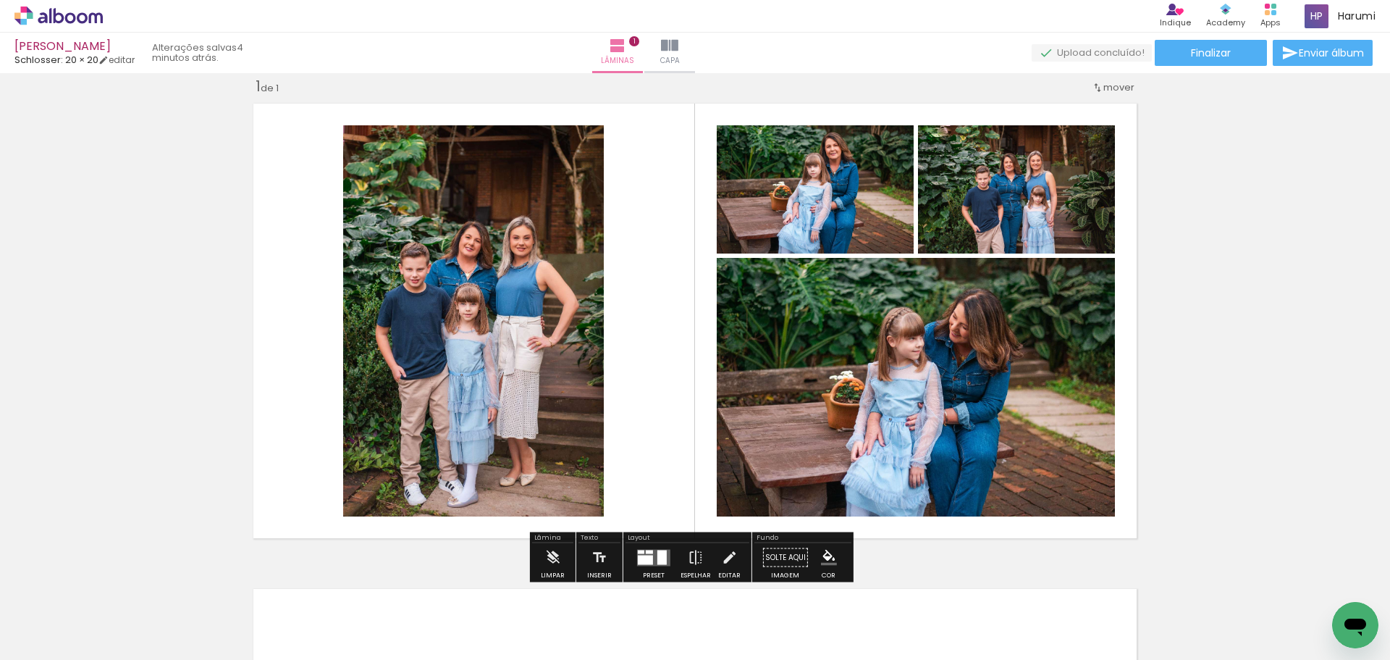
click at [975, 139] on div at bounding box center [980, 140] width 56 height 23
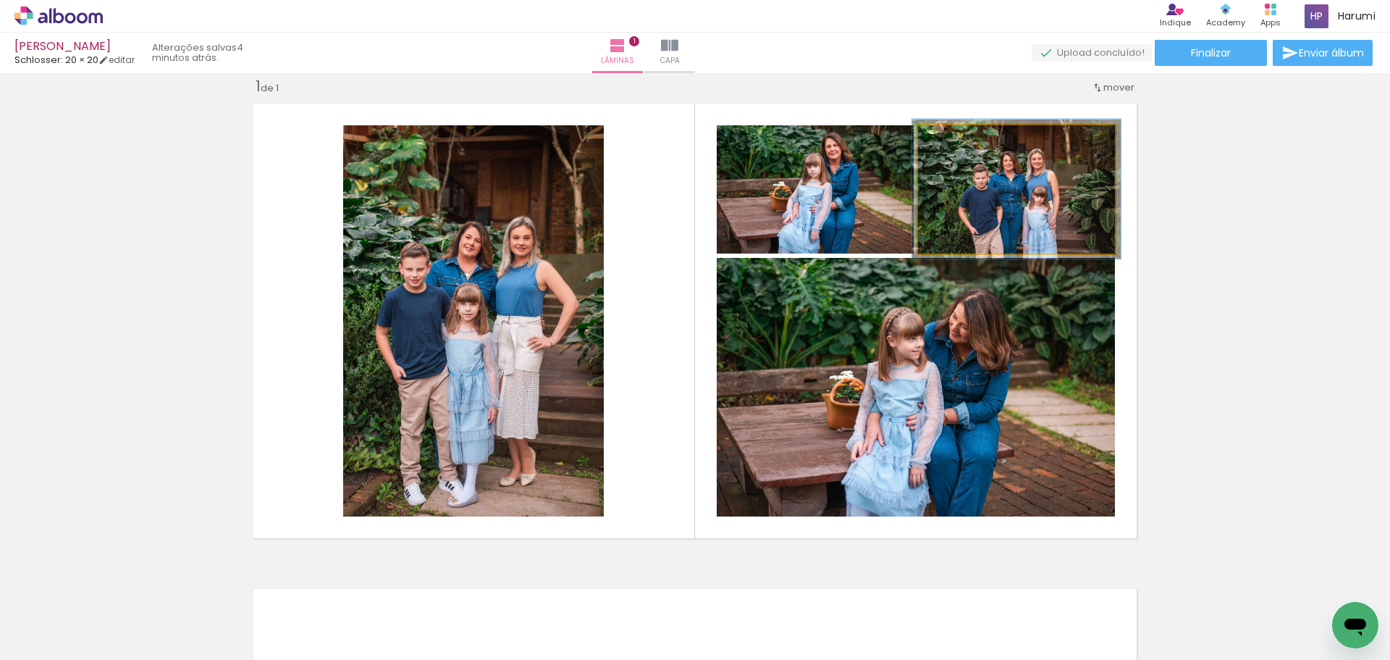
drag, startPoint x: 964, startPoint y: 140, endPoint x: 933, endPoint y: 137, distance: 31.3
type paper-slider "100"
click at [933, 137] on div at bounding box center [972, 141] width 101 height 22
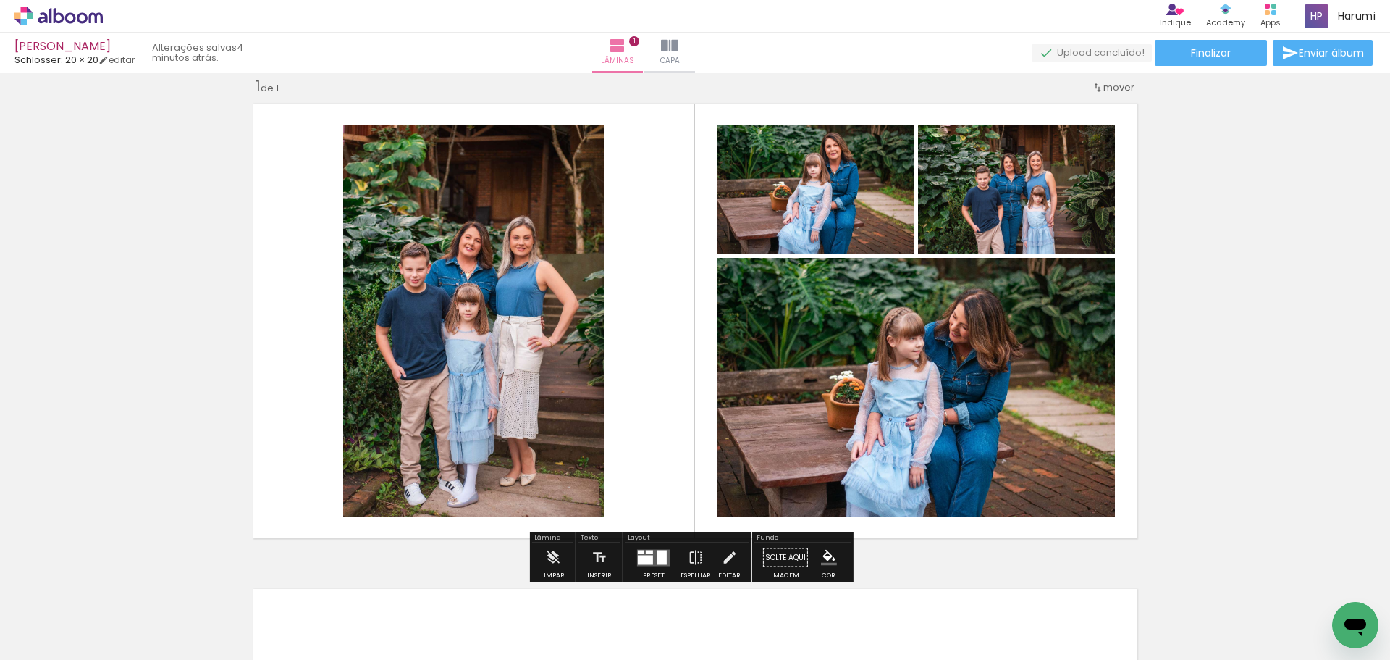
click at [1118, 82] on span "mover" at bounding box center [1119, 87] width 31 height 14
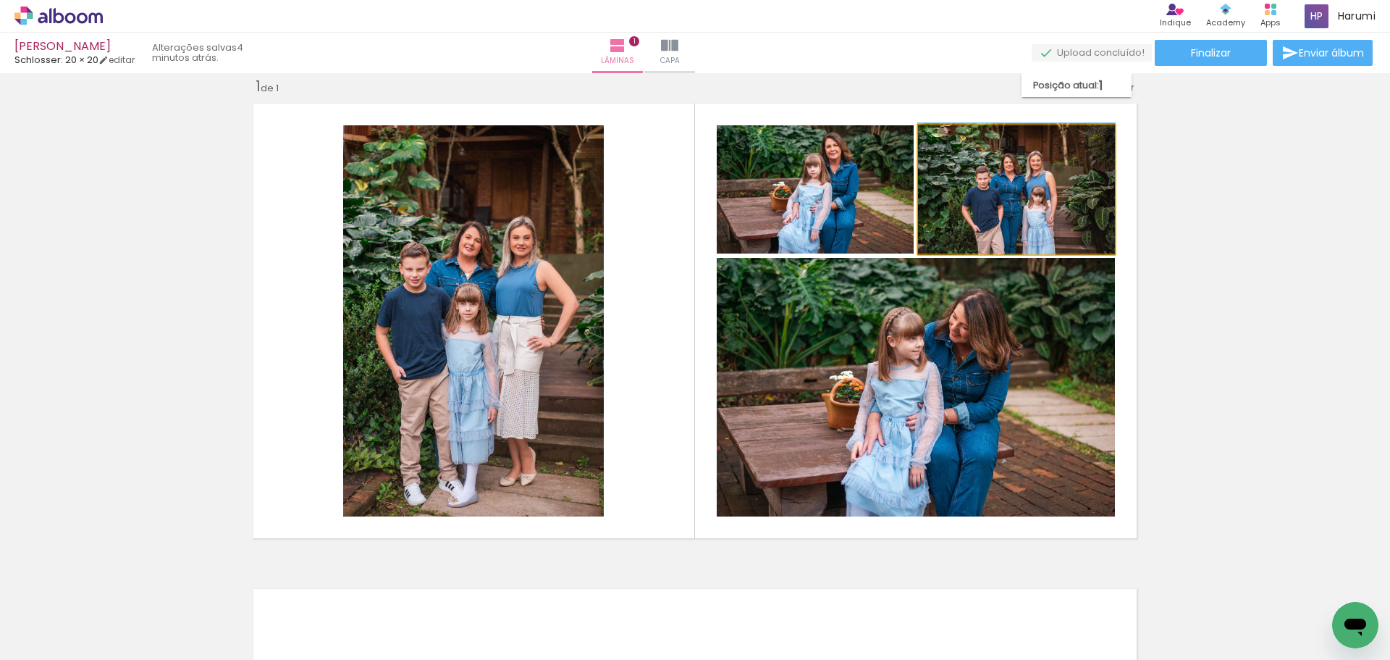
click at [1004, 173] on quentale-photo at bounding box center [1016, 189] width 197 height 128
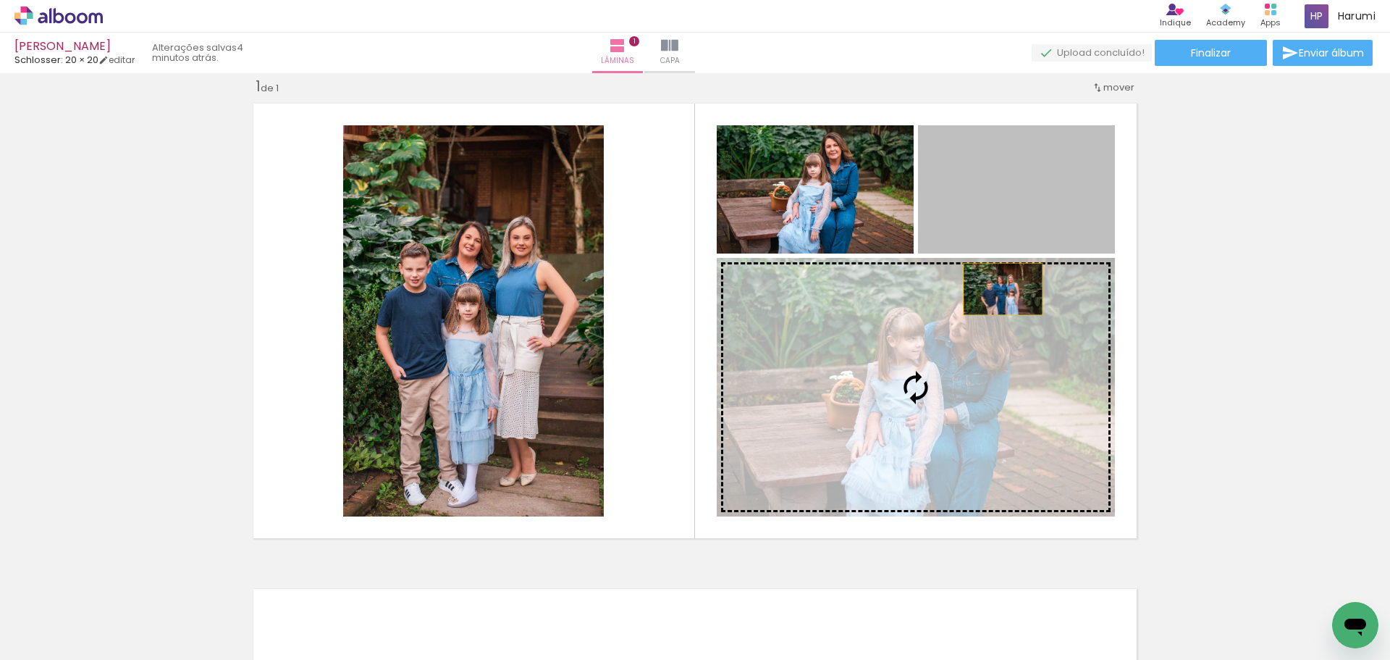
drag, startPoint x: 991, startPoint y: 198, endPoint x: 998, endPoint y: 303, distance: 106.0
click at [0, 0] on slot at bounding box center [0, 0] width 0 height 0
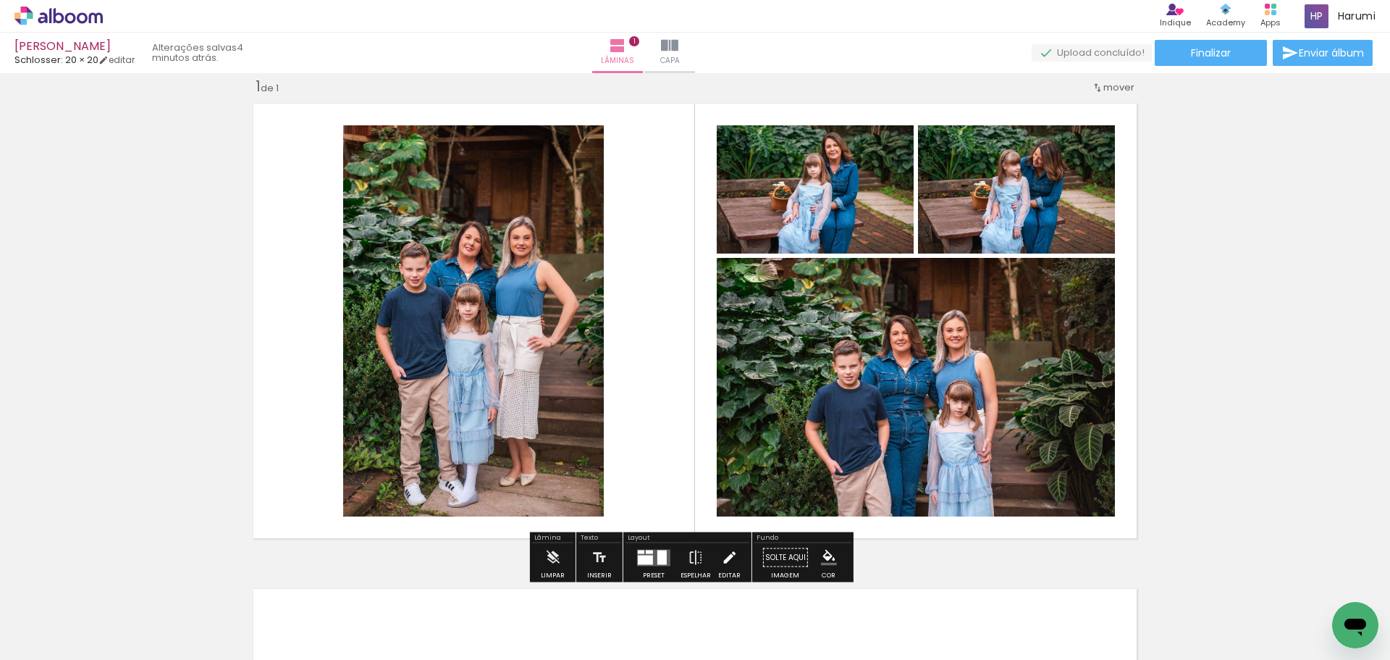
click at [728, 560] on iron-icon at bounding box center [729, 557] width 16 height 29
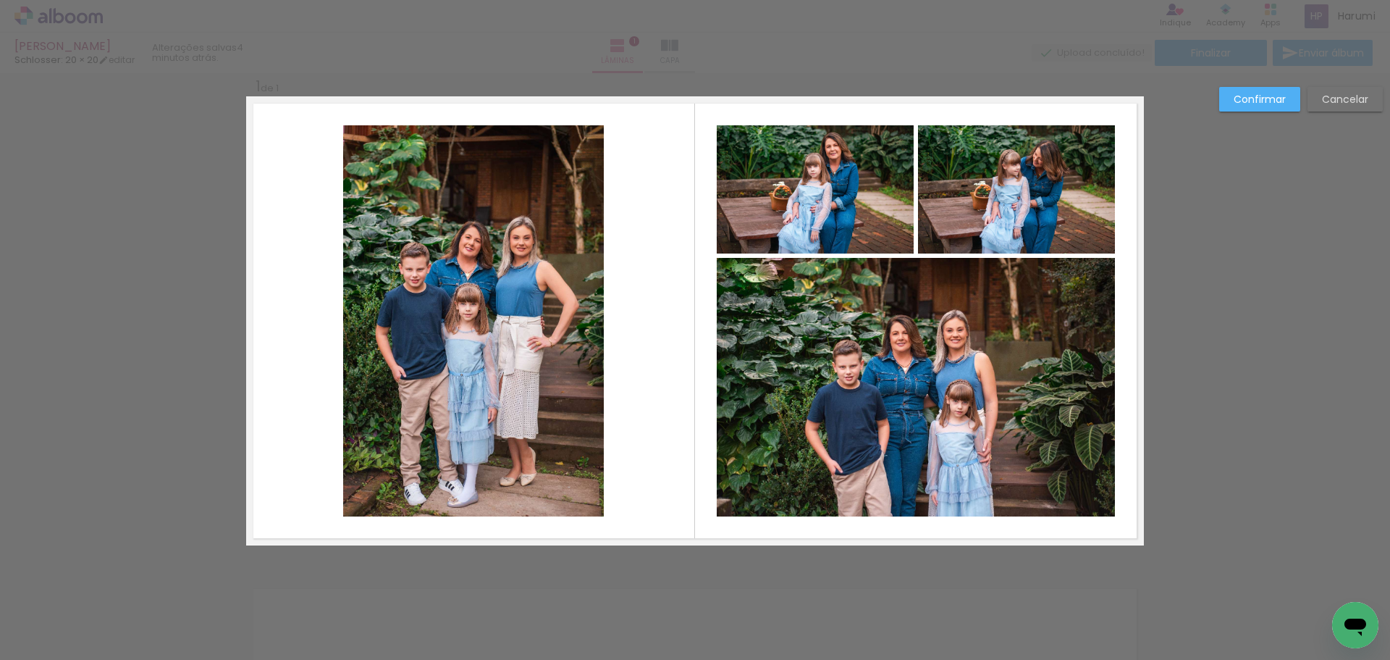
click at [0, 0] on slot "Cancelar" at bounding box center [0, 0] width 0 height 0
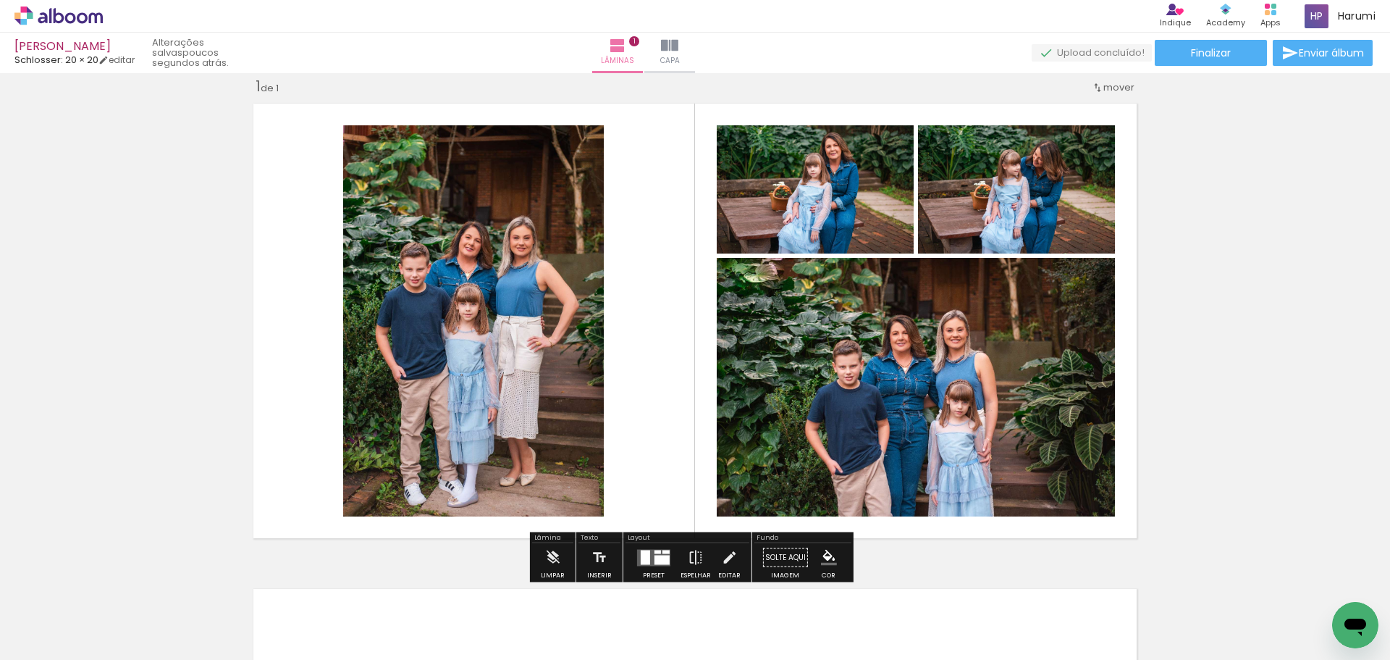
click at [1034, 545] on quentale-layouter at bounding box center [695, 320] width 898 height 449
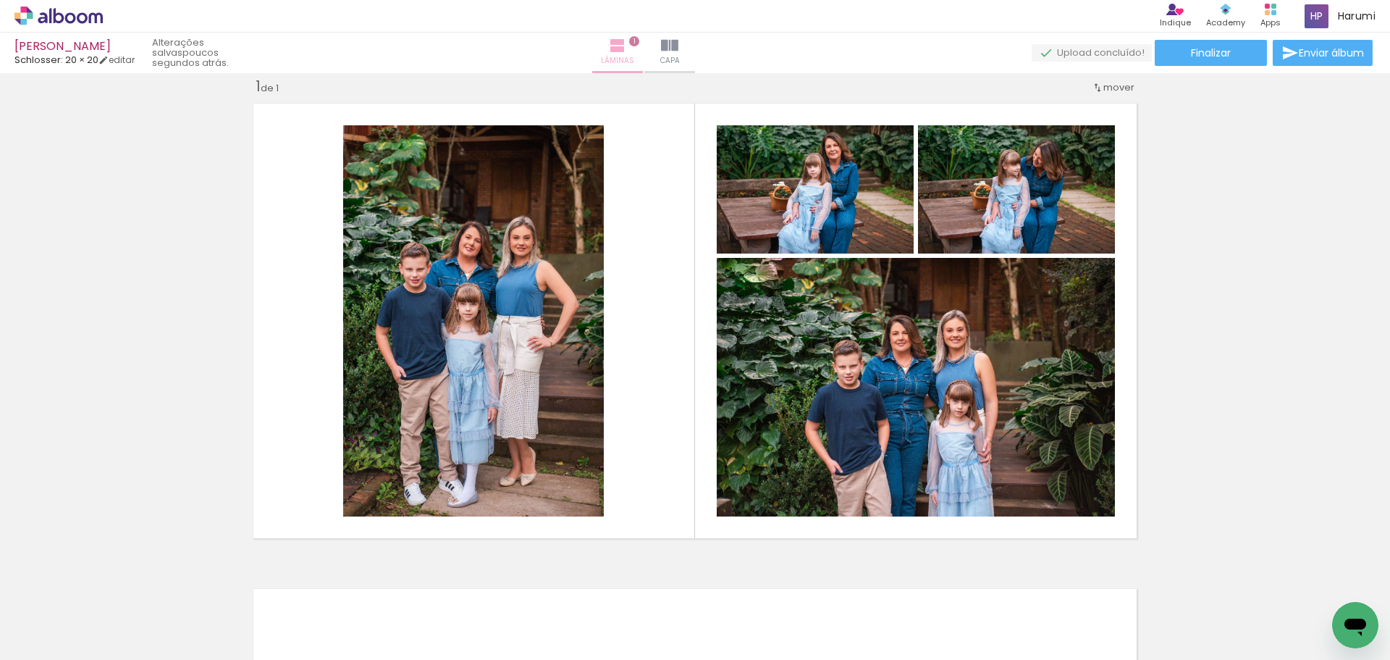
click at [643, 54] on paper-button "Lâminas 1" at bounding box center [617, 53] width 51 height 41
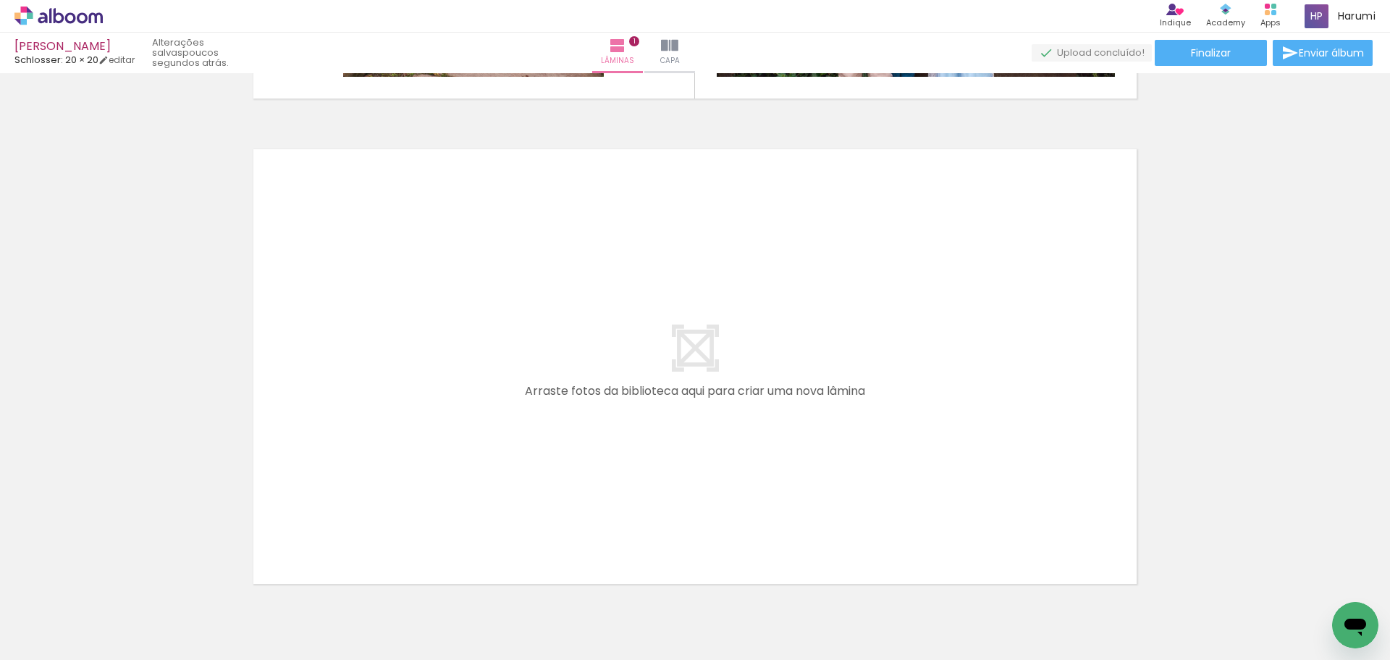
scroll to position [531, 0]
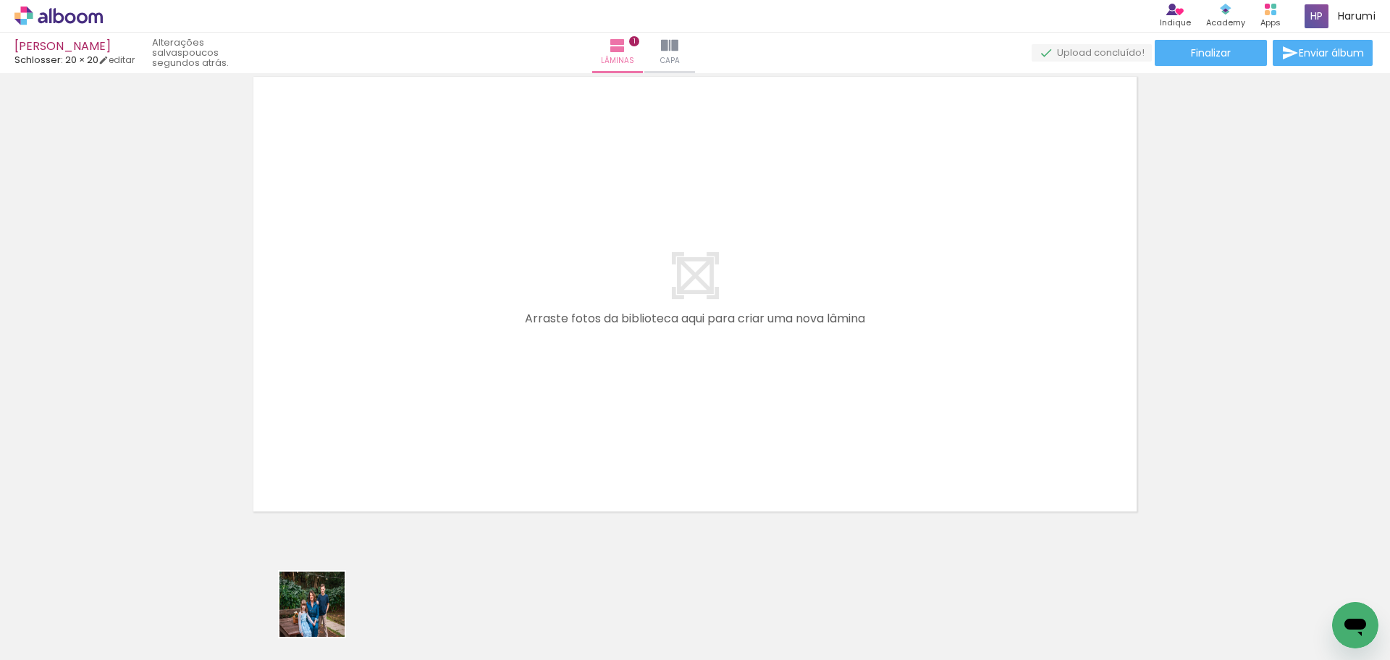
drag, startPoint x: 319, startPoint y: 620, endPoint x: 469, endPoint y: 616, distance: 149.9
click at [531, 314] on quentale-workspace at bounding box center [695, 330] width 1390 height 660
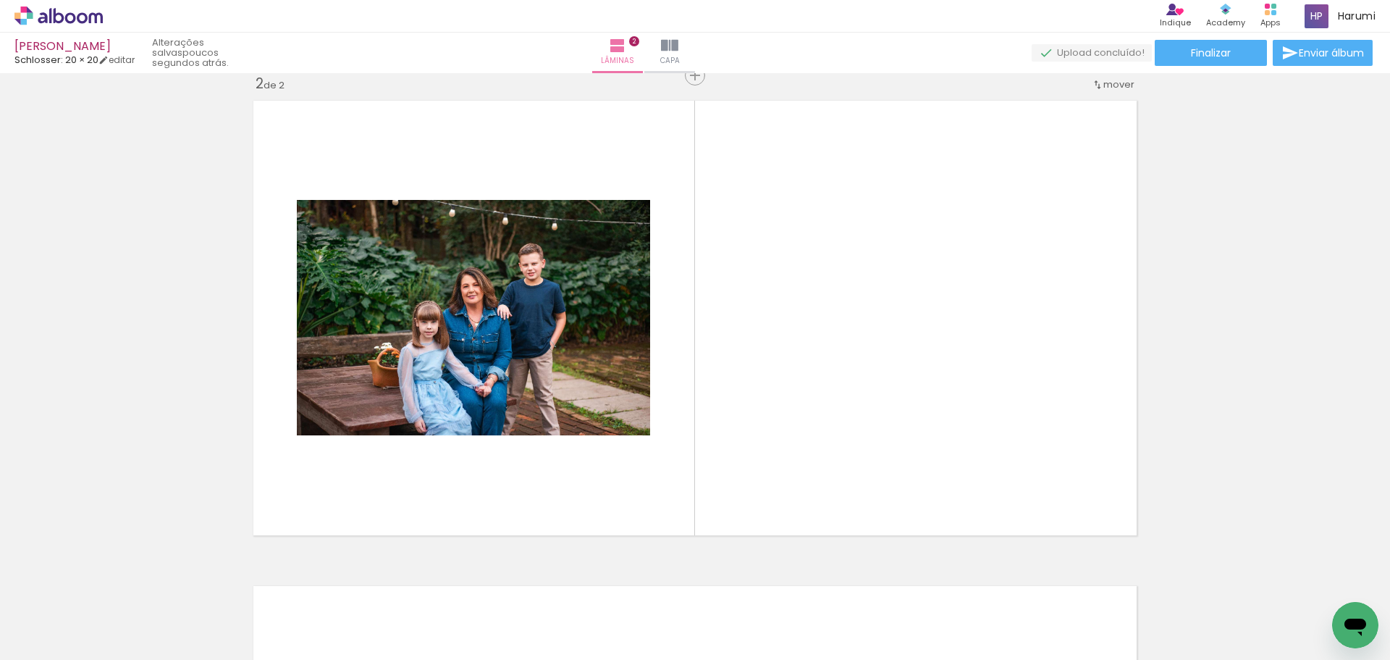
scroll to position [504, 0]
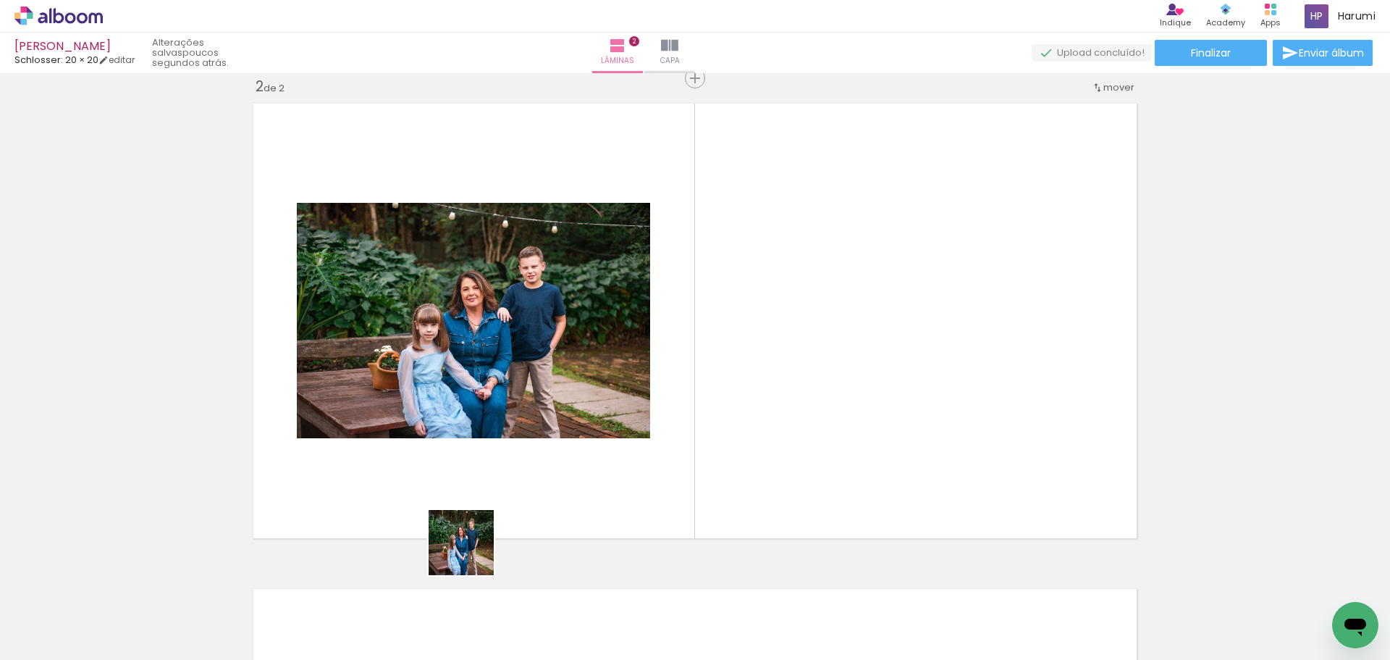
drag, startPoint x: 418, startPoint y: 625, endPoint x: 563, endPoint y: 541, distance: 167.4
click at [581, 430] on quentale-workspace at bounding box center [695, 330] width 1390 height 660
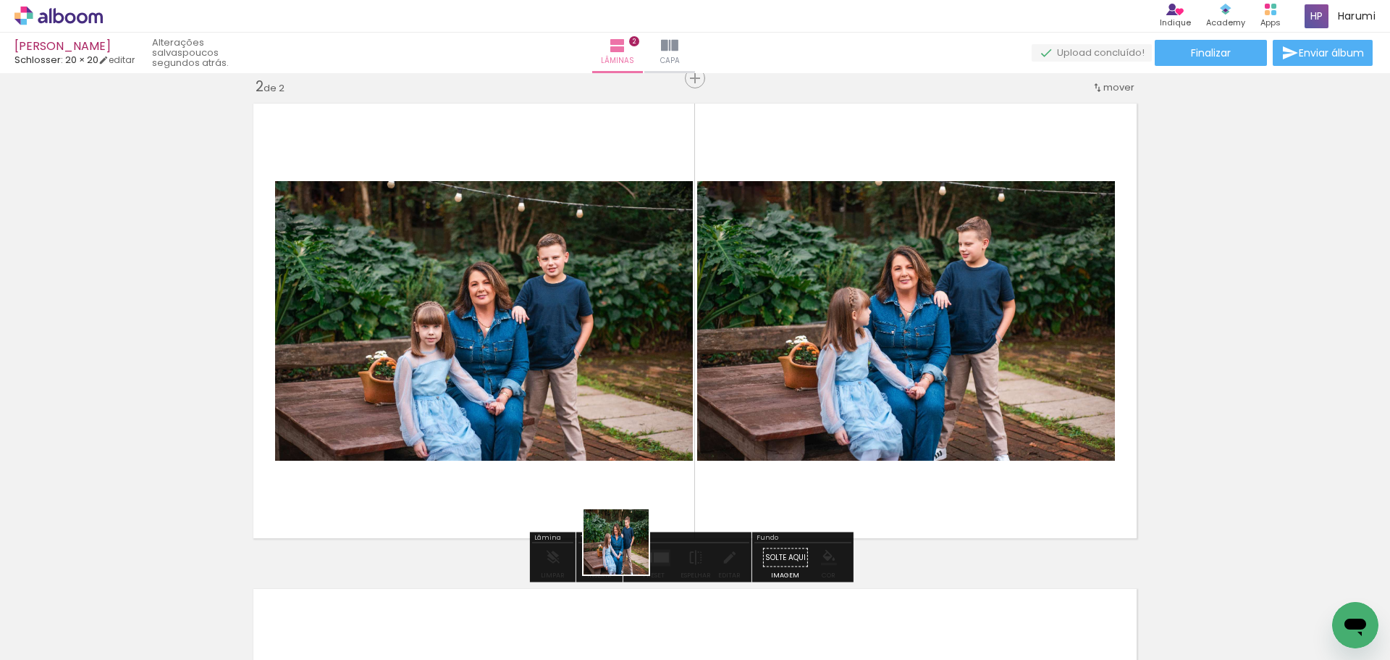
drag, startPoint x: 627, startPoint y: 552, endPoint x: 782, endPoint y: 432, distance: 196.1
click at [781, 392] on quentale-workspace at bounding box center [695, 330] width 1390 height 660
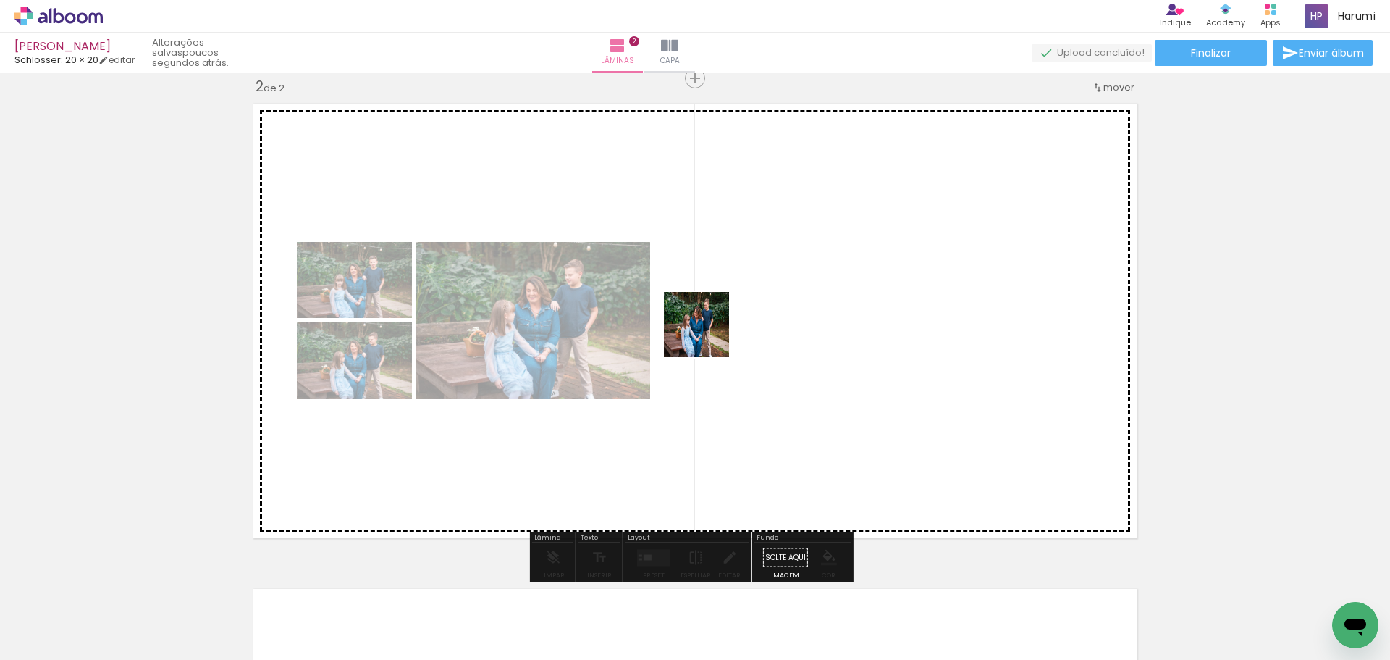
drag, startPoint x: 568, startPoint y: 617, endPoint x: 707, endPoint y: 333, distance: 316.1
click at [707, 333] on quentale-workspace at bounding box center [695, 330] width 1390 height 660
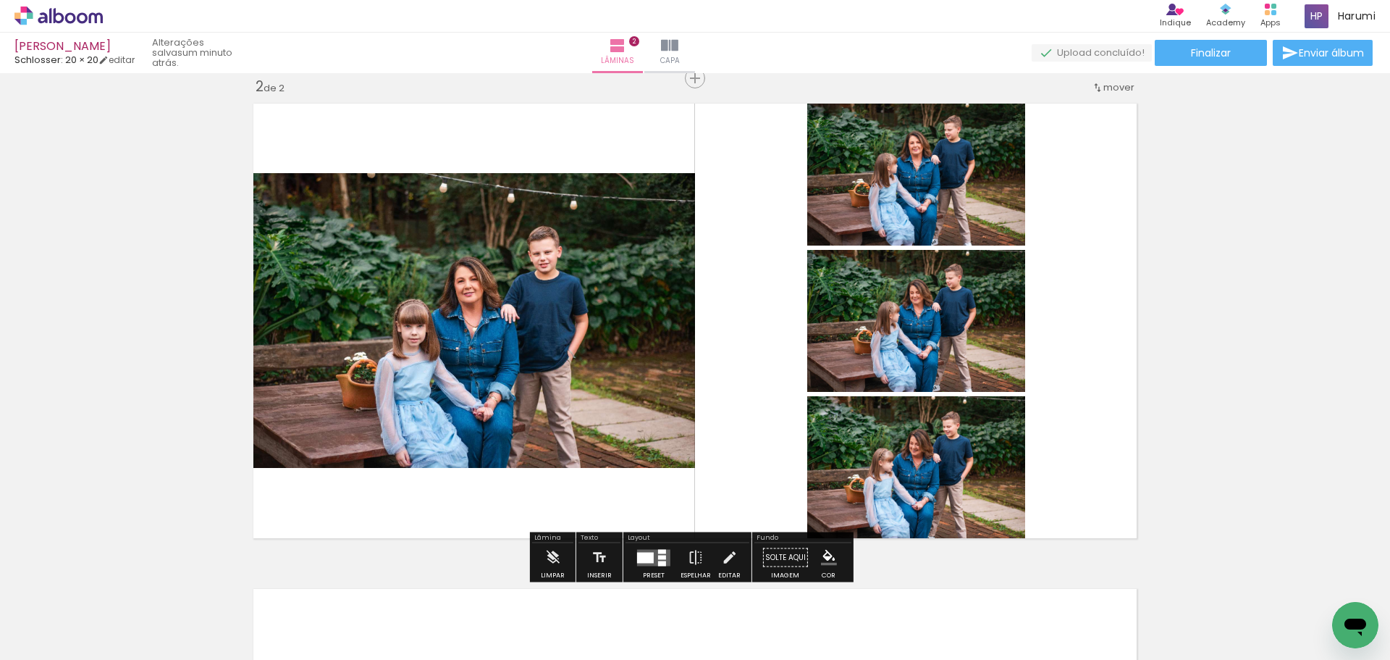
click at [647, 563] on quentale-layouter at bounding box center [653, 557] width 33 height 17
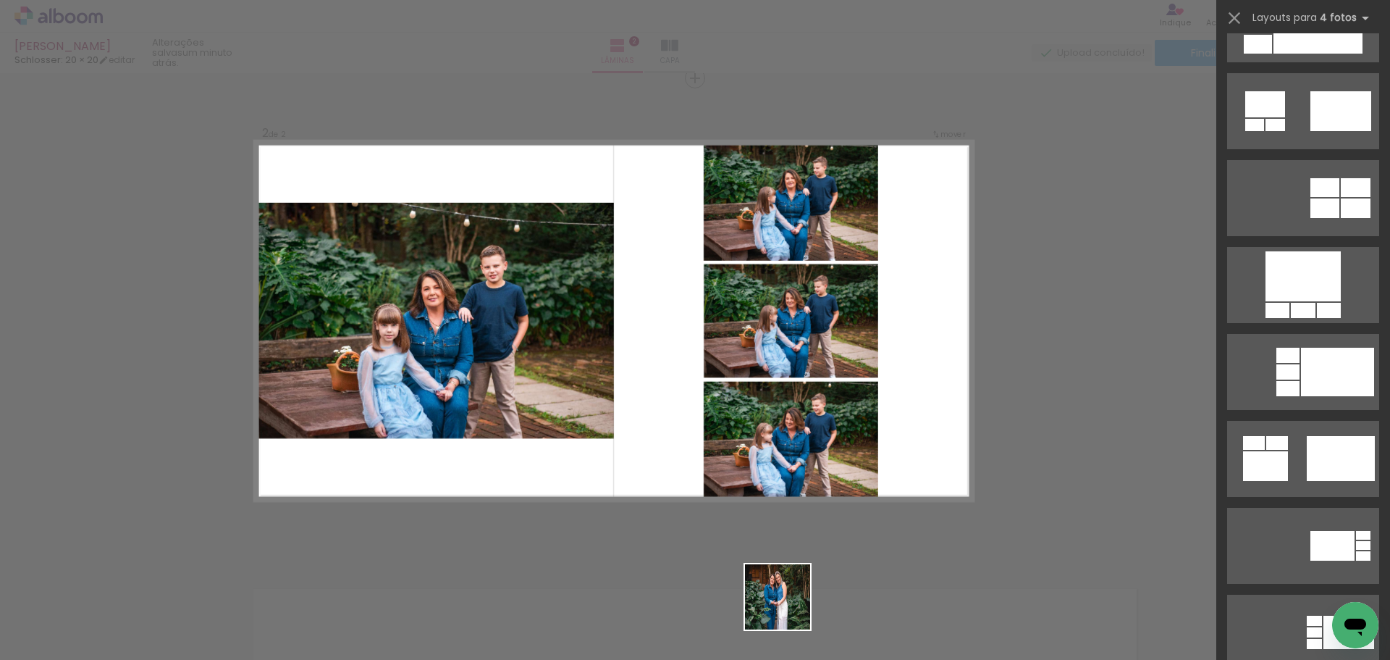
scroll to position [0, 0]
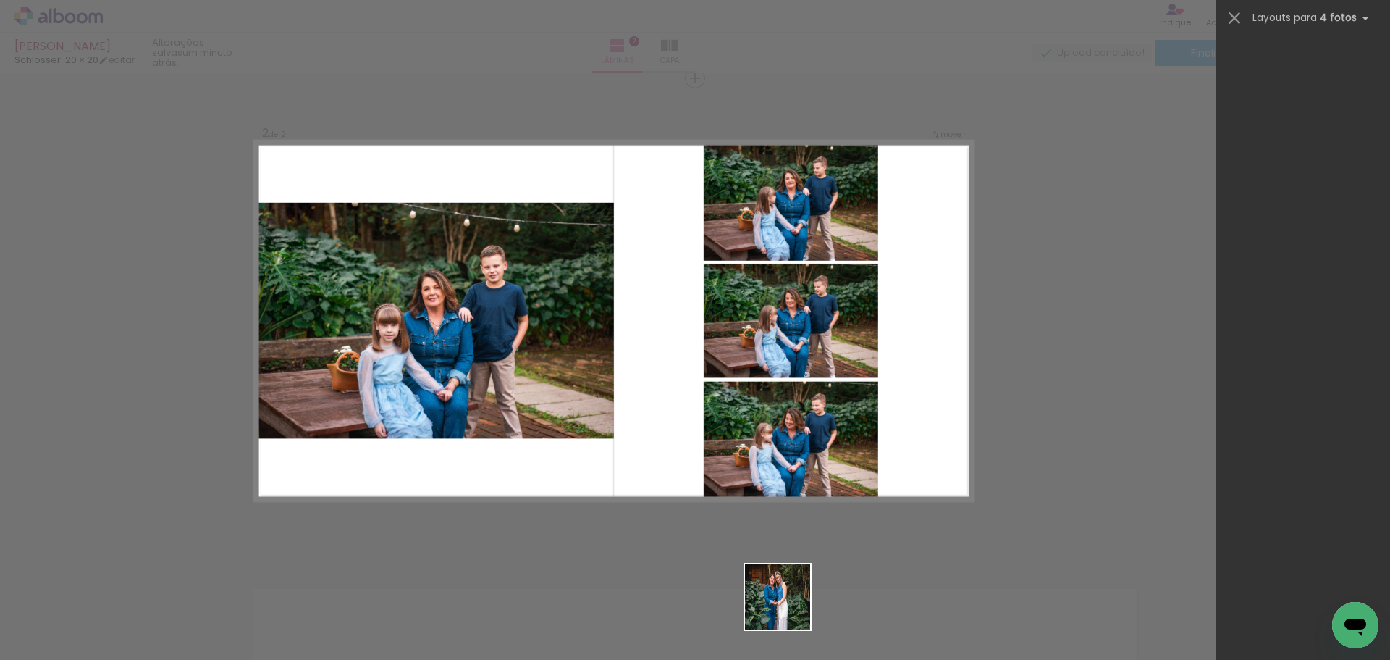
drag, startPoint x: 791, startPoint y: 618, endPoint x: 627, endPoint y: 382, distance: 287.6
click at [627, 382] on quentale-workspace at bounding box center [695, 330] width 1390 height 660
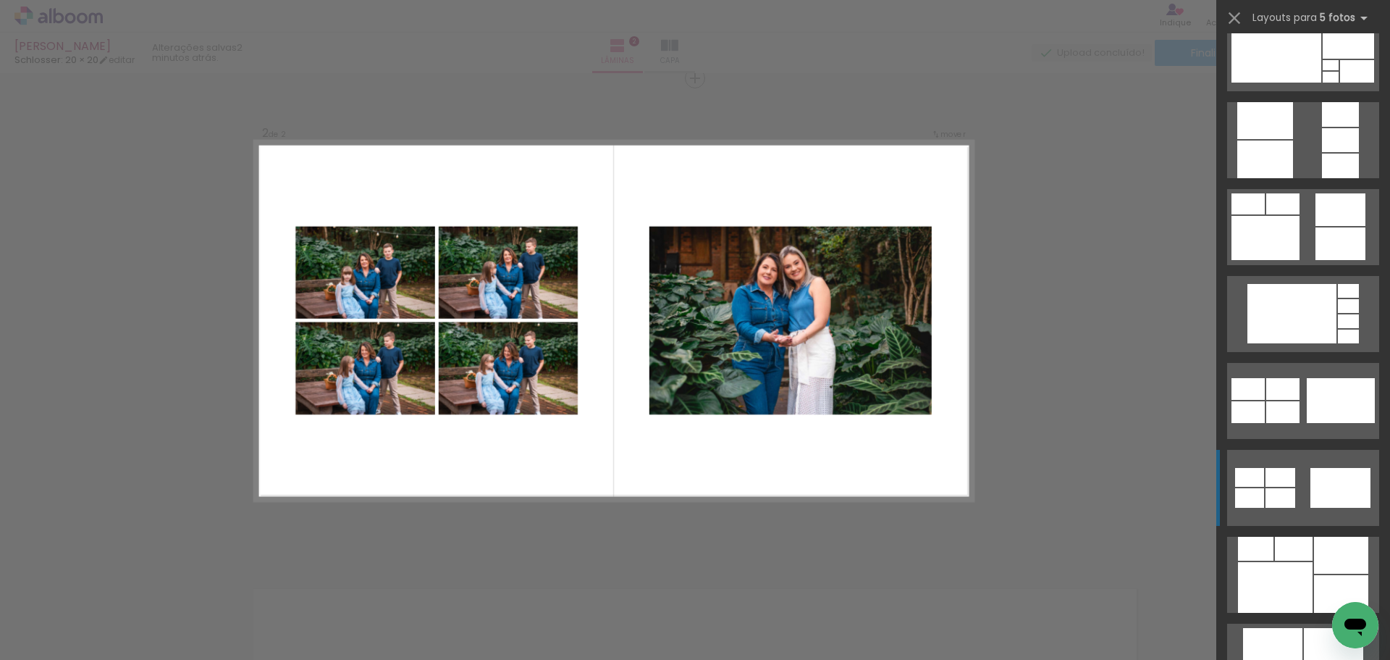
scroll to position [1303, 0]
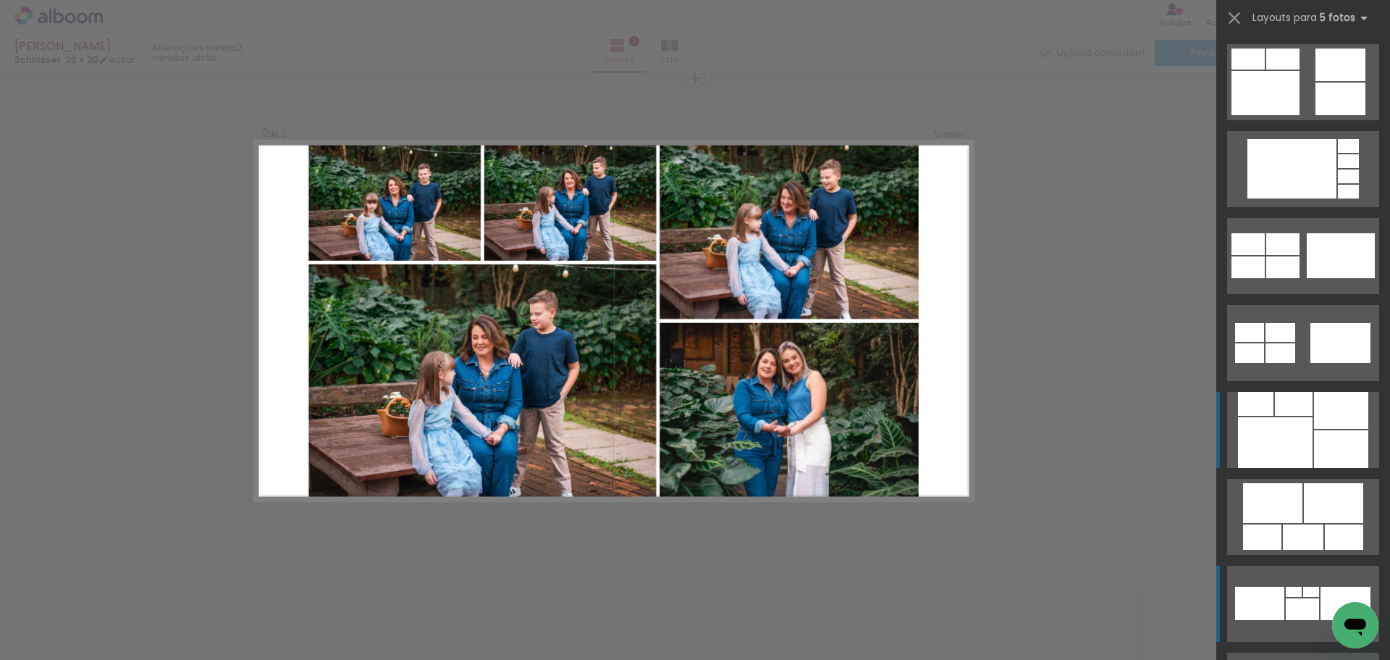
click at [1314, 436] on div at bounding box center [1341, 449] width 54 height 38
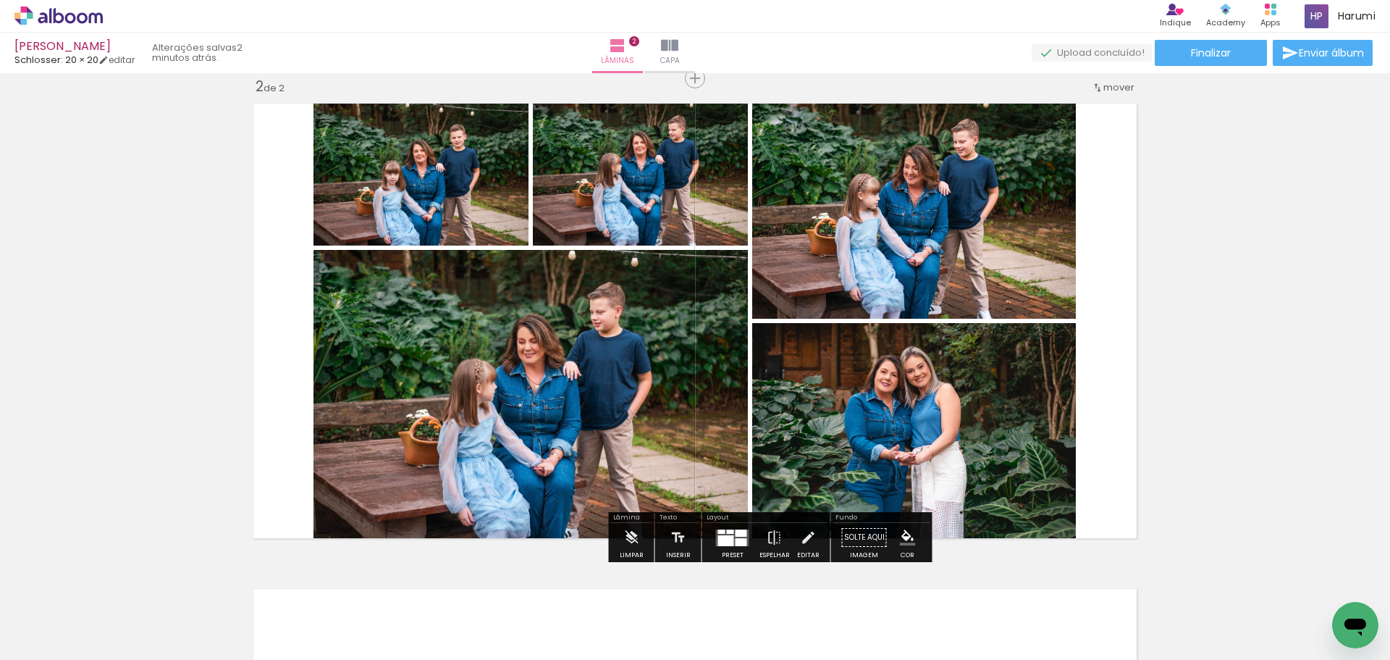
click at [970, 456] on quentale-photo at bounding box center [914, 434] width 324 height 222
click at [1106, 83] on span "mover" at bounding box center [1119, 87] width 31 height 14
click at [631, 417] on quentale-photo at bounding box center [531, 397] width 434 height 295
click at [884, 416] on quentale-photo at bounding box center [914, 434] width 324 height 222
click at [1123, 88] on span "mover" at bounding box center [1119, 87] width 31 height 14
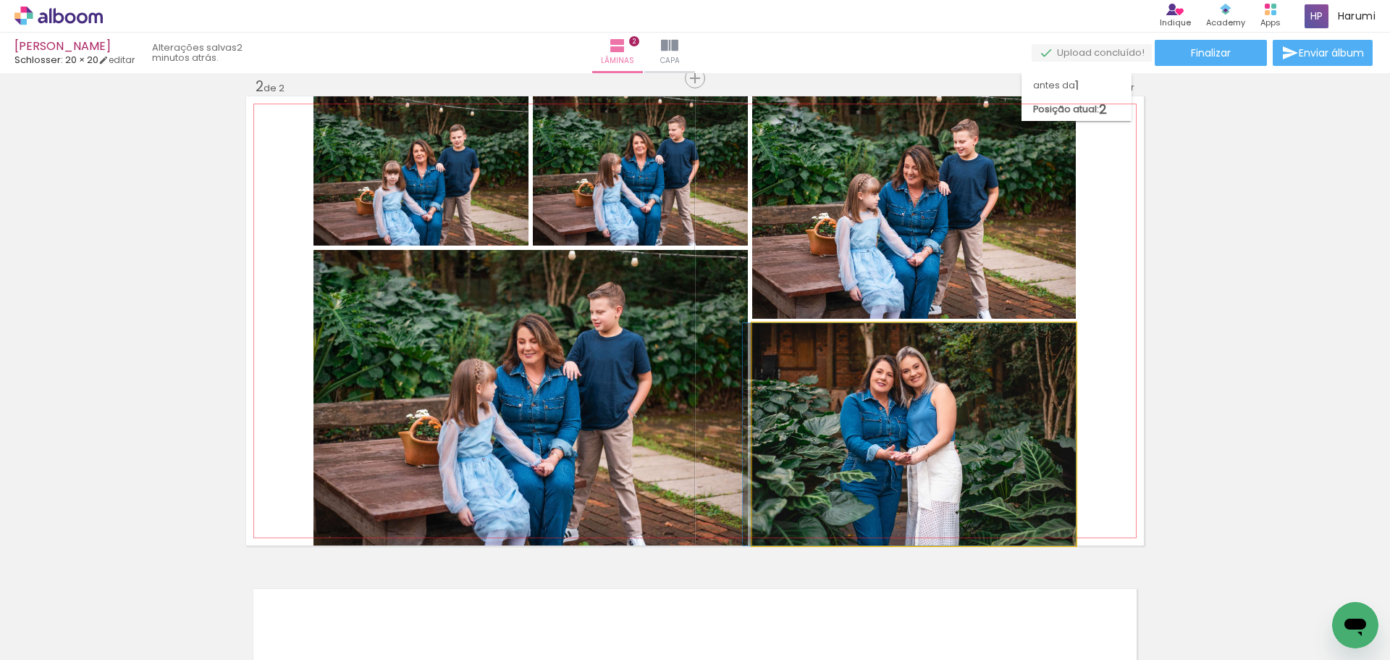
drag, startPoint x: 878, startPoint y: 442, endPoint x: 703, endPoint y: 430, distance: 174.9
click at [0, 0] on slot at bounding box center [0, 0] width 0 height 0
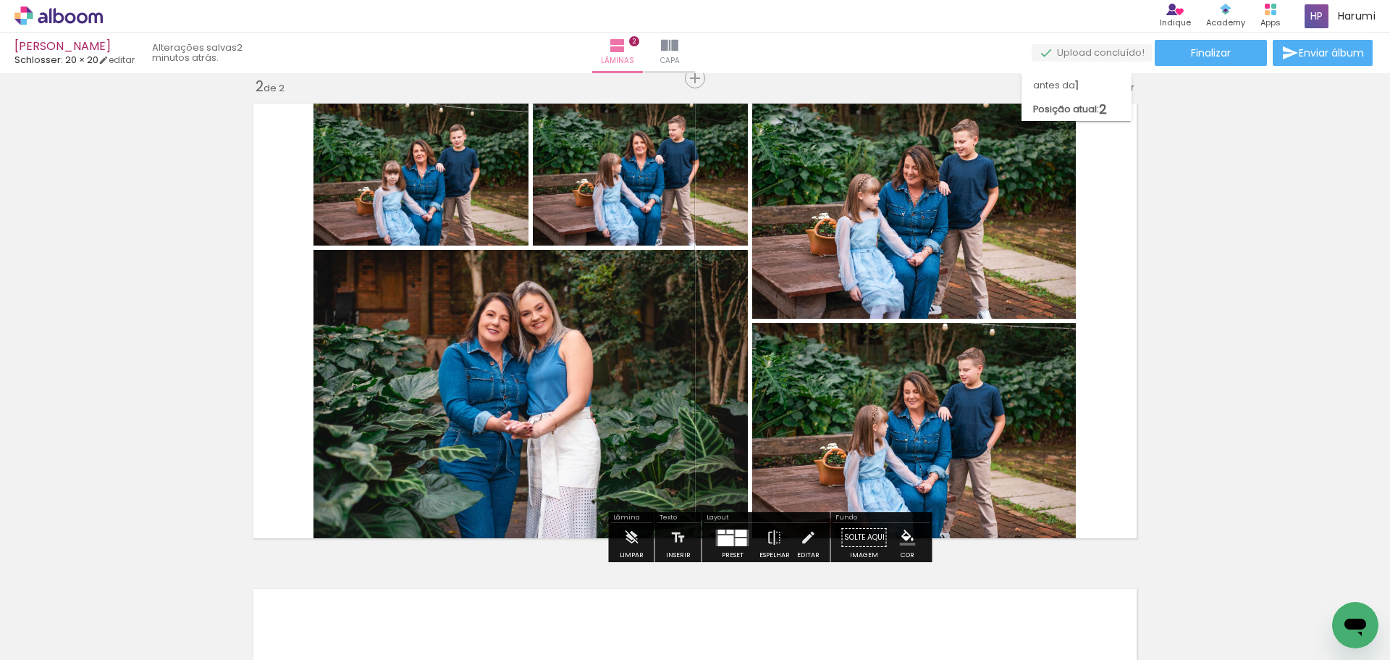
click at [1222, 413] on div "Inserir lâmina 1 de 2 Inserir lâmina 2 de 2" at bounding box center [695, 302] width 1390 height 1456
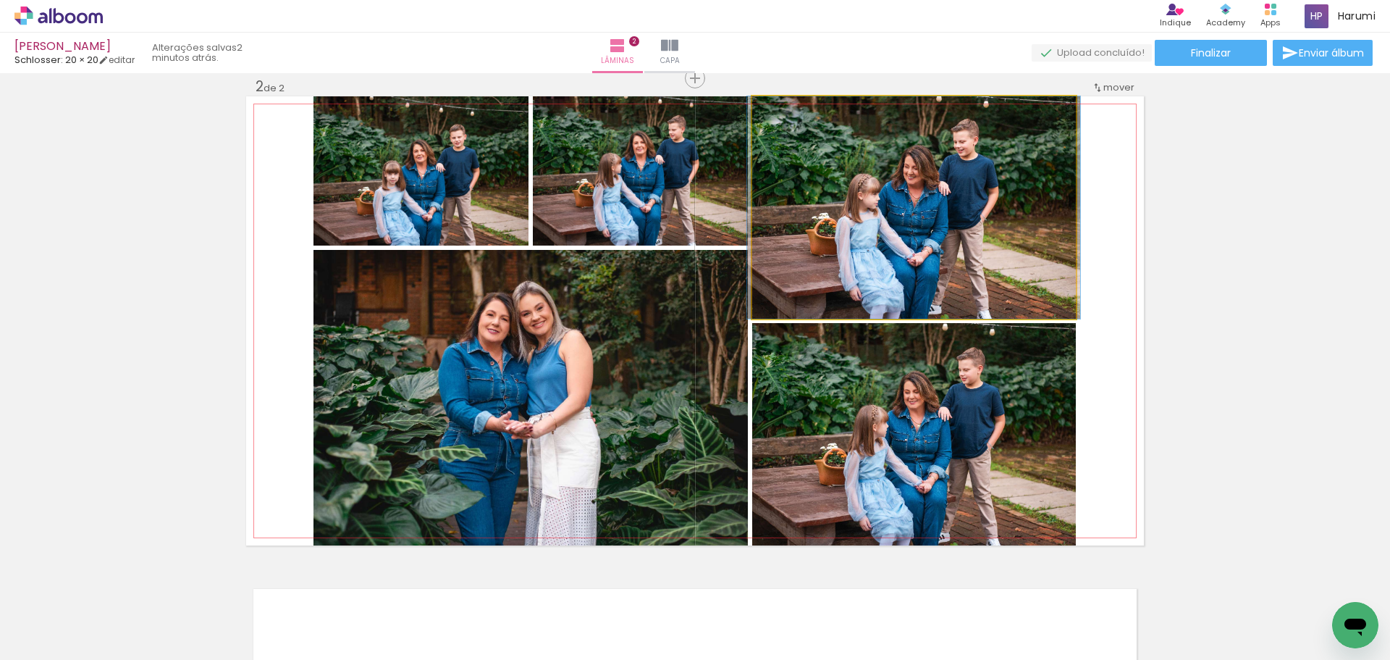
click at [978, 256] on quentale-photo at bounding box center [914, 207] width 324 height 222
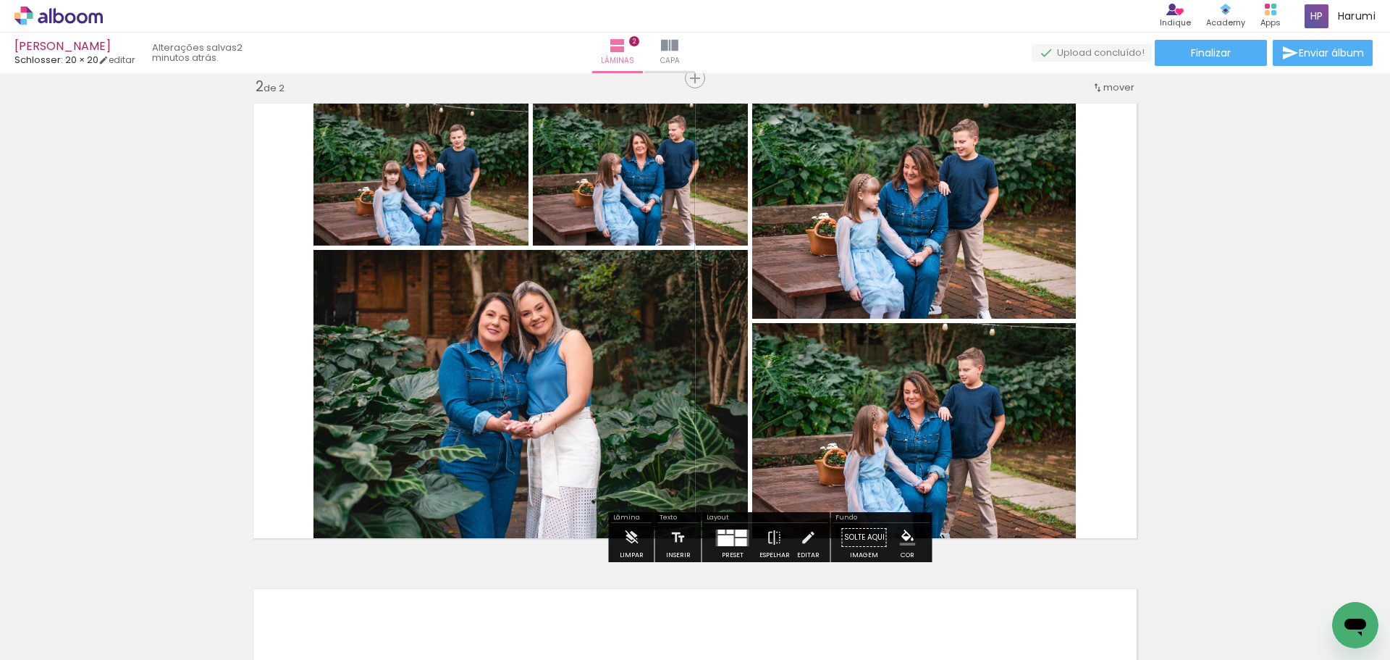
click at [1109, 89] on span "mover" at bounding box center [1119, 87] width 31 height 14
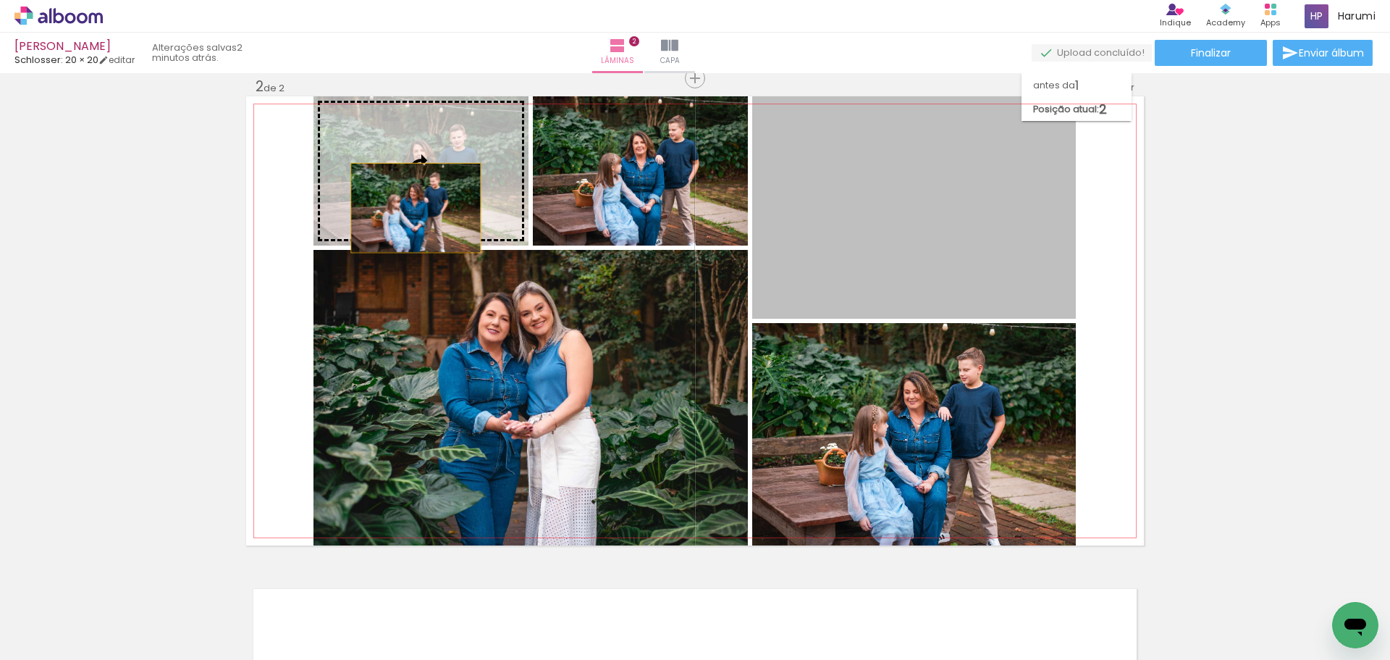
drag, startPoint x: 871, startPoint y: 221, endPoint x: 411, endPoint y: 208, distance: 460.7
click at [0, 0] on slot at bounding box center [0, 0] width 0 height 0
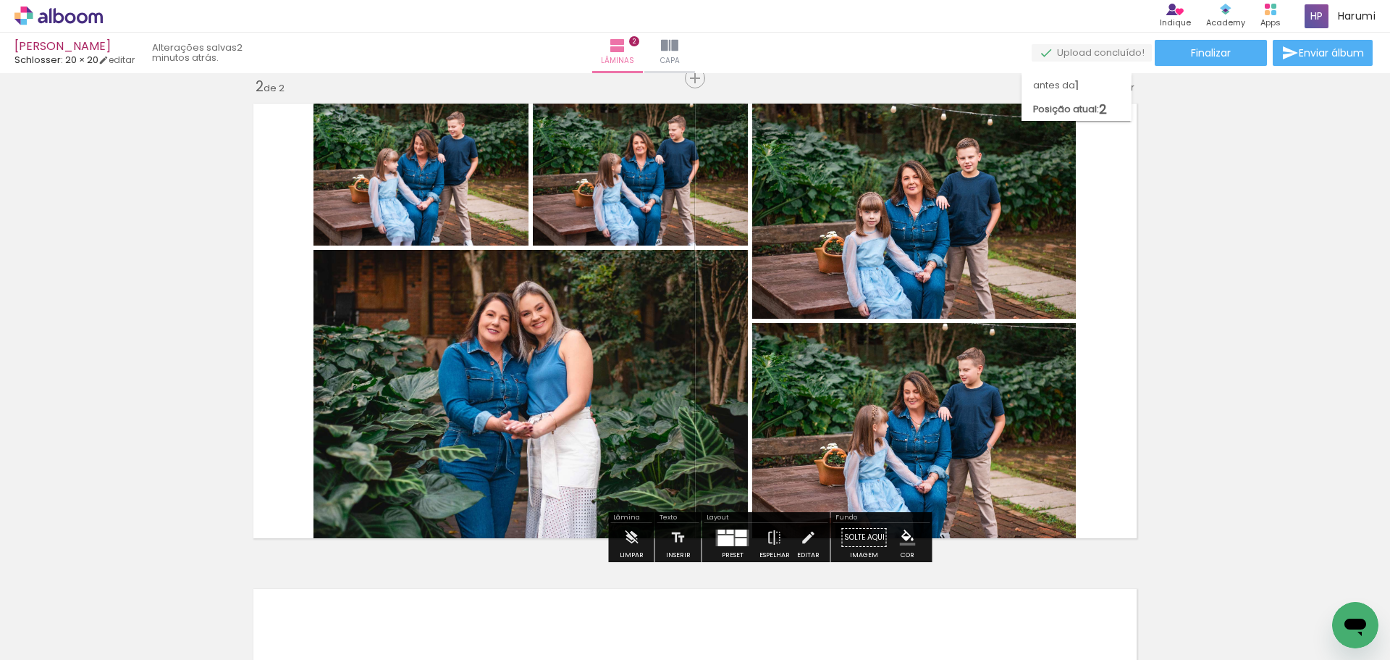
click at [1111, 297] on quentale-layouter at bounding box center [695, 320] width 898 height 449
click at [1196, 305] on div "Inserir lâmina 1 de 2 Inserir lâmina 2 de 2" at bounding box center [695, 302] width 1390 height 1456
click at [929, 230] on quentale-photo at bounding box center [914, 207] width 324 height 222
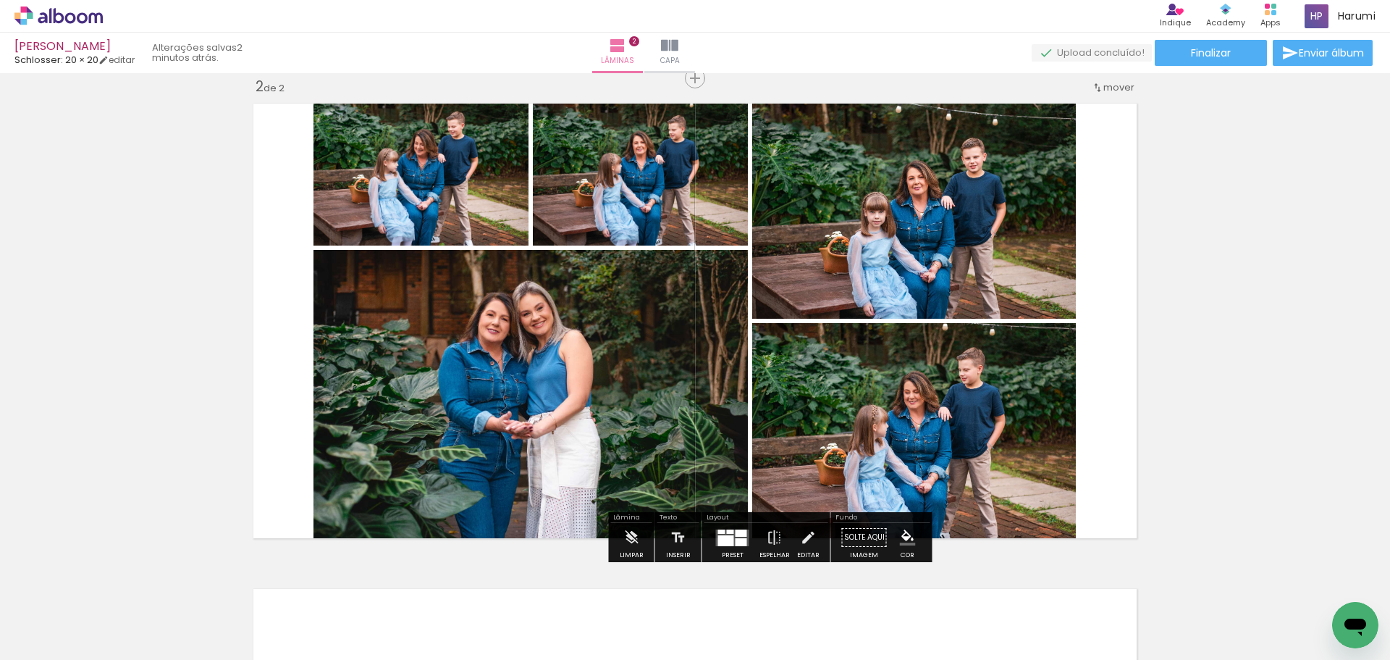
click at [1181, 285] on div "Inserir lâmina 1 de 2 Inserir lâmina 2 de 2" at bounding box center [695, 302] width 1390 height 1456
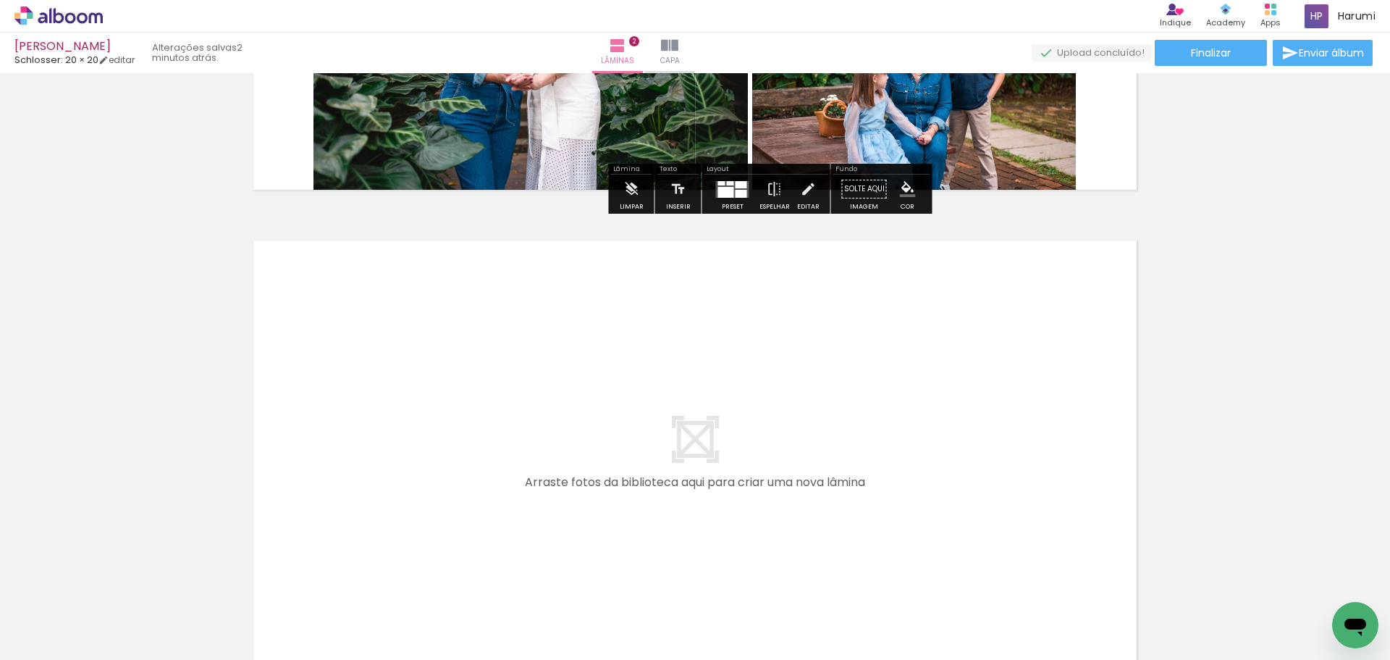
scroll to position [938, 0]
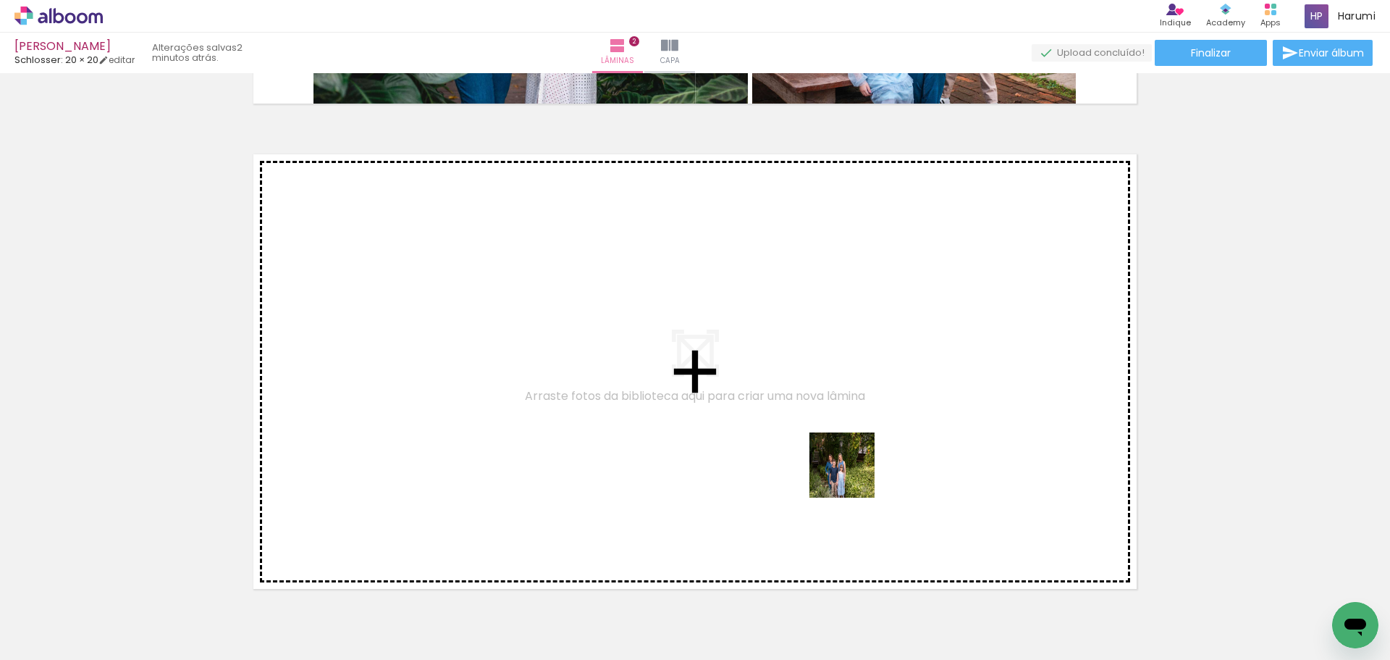
drag, startPoint x: 882, startPoint y: 618, endPoint x: 853, endPoint y: 476, distance: 144.8
click at [853, 476] on quentale-workspace at bounding box center [695, 330] width 1390 height 660
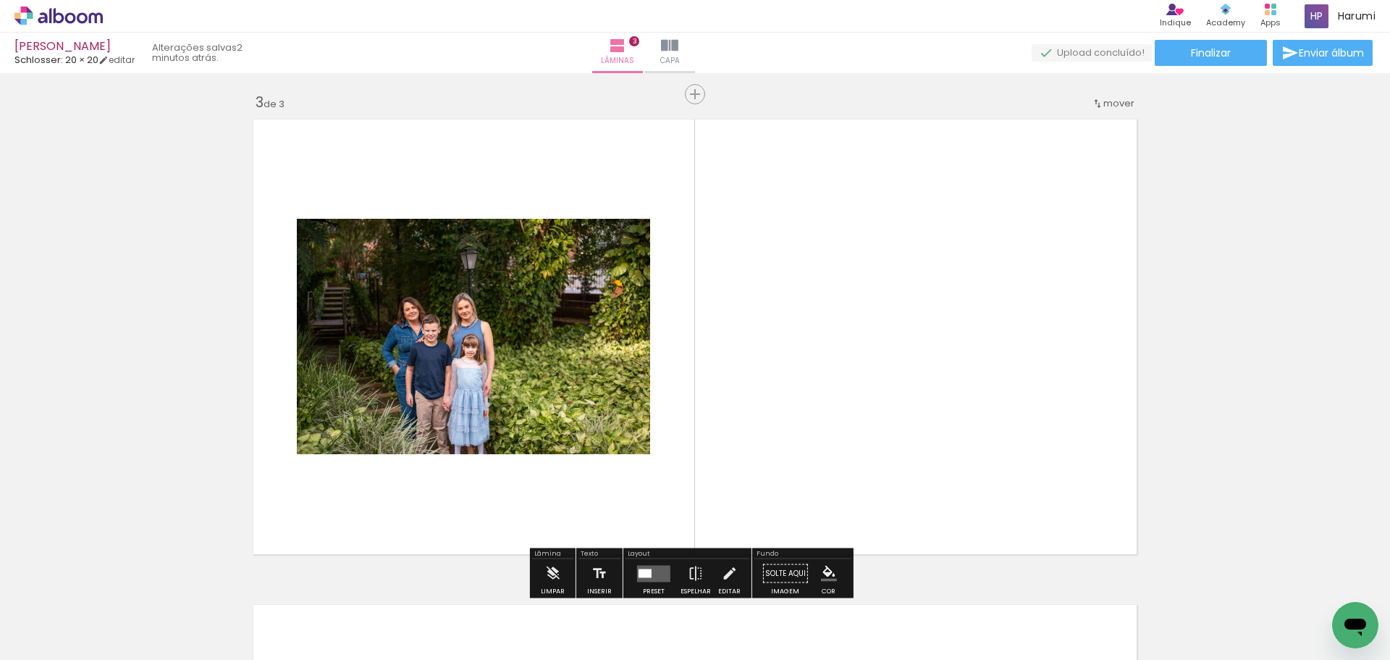
scroll to position [989, 0]
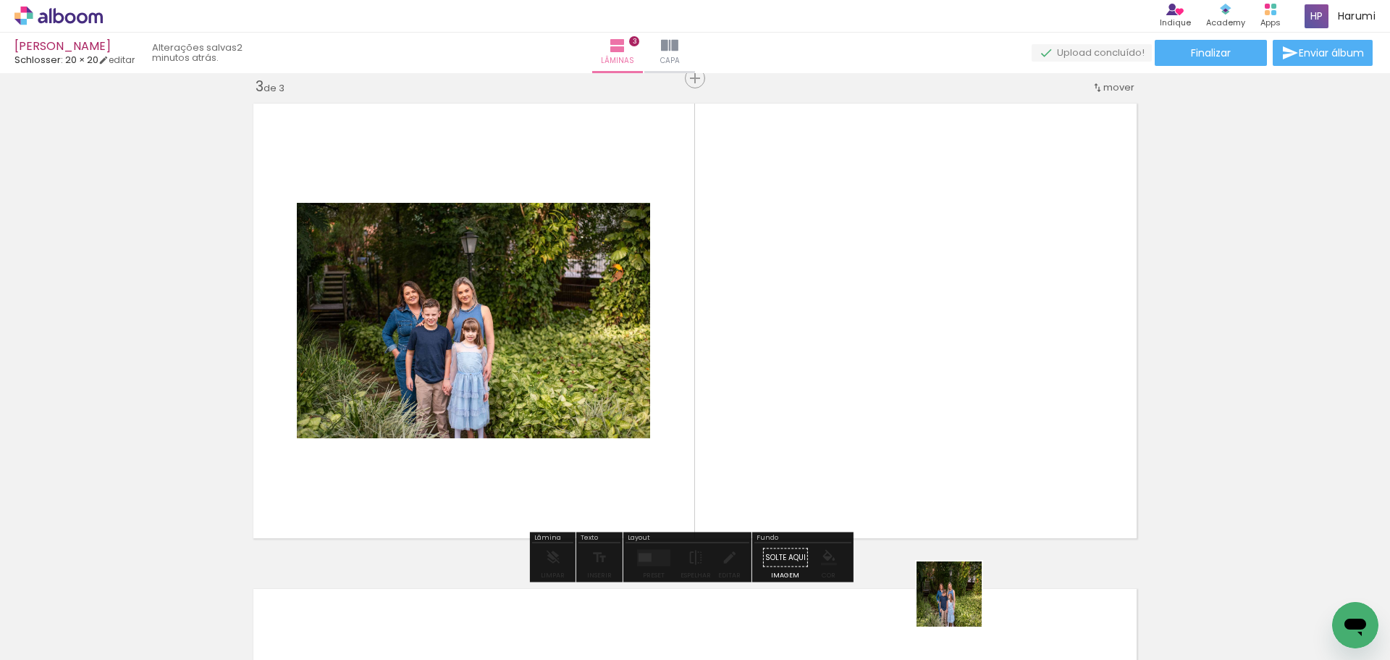
drag, startPoint x: 962, startPoint y: 613, endPoint x: 873, endPoint y: 418, distance: 214.2
click at [873, 418] on quentale-workspace at bounding box center [695, 330] width 1390 height 660
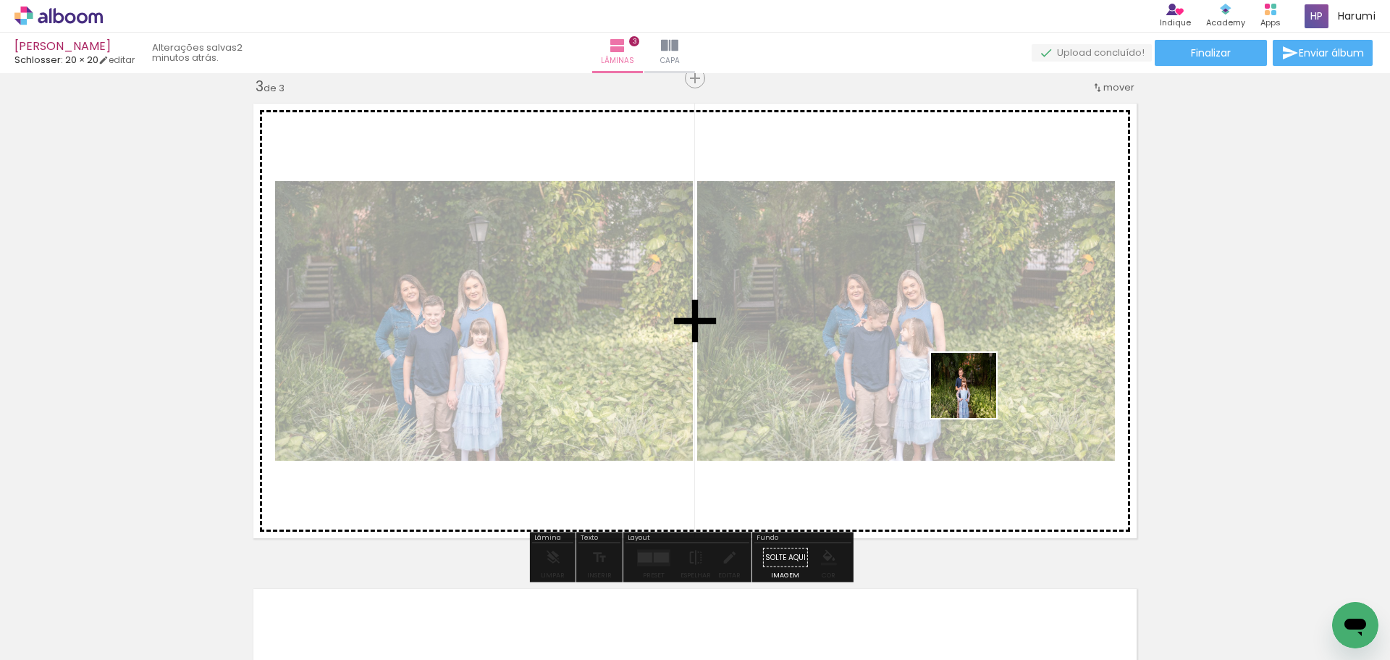
drag, startPoint x: 1046, startPoint y: 623, endPoint x: 1059, endPoint y: 563, distance: 61.5
click at [975, 395] on quentale-workspace at bounding box center [695, 330] width 1390 height 660
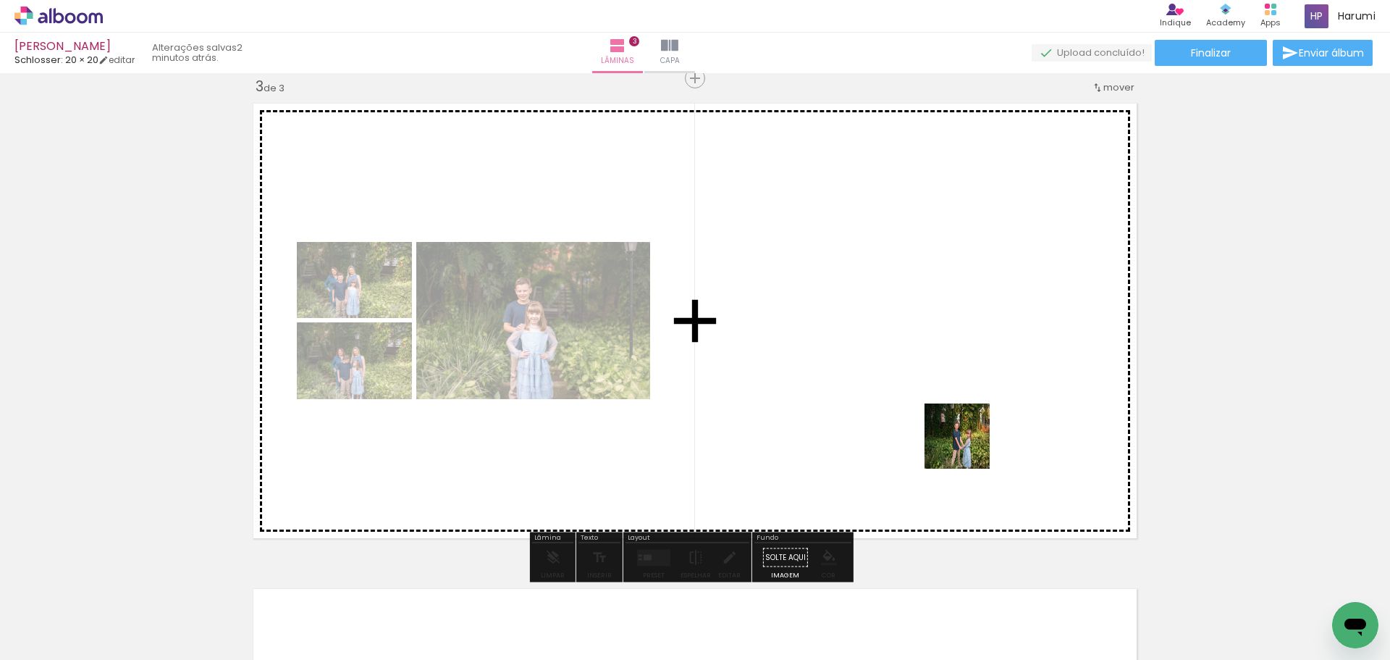
drag, startPoint x: 1119, startPoint y: 608, endPoint x: 886, endPoint y: 380, distance: 326.2
click at [886, 380] on quentale-workspace at bounding box center [695, 330] width 1390 height 660
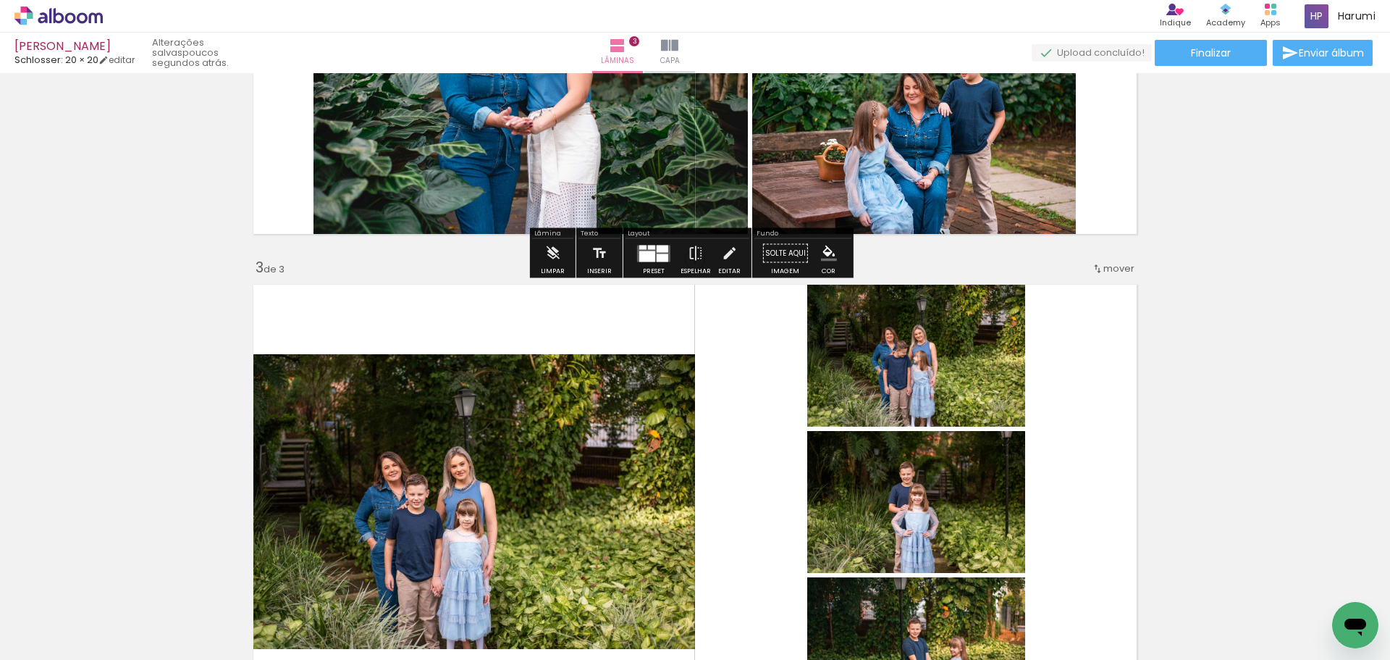
scroll to position [1014, 0]
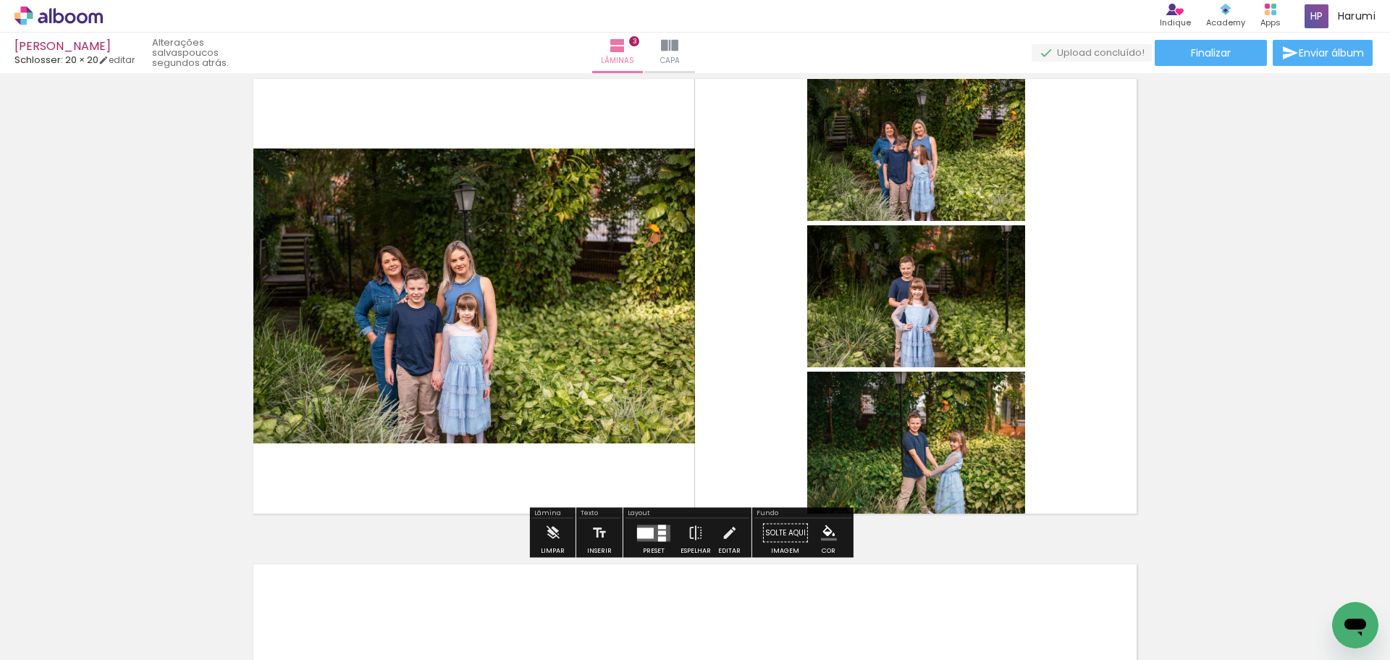
drag, startPoint x: 648, startPoint y: 534, endPoint x: 1390, endPoint y: 262, distance: 789.9
click at [648, 534] on div at bounding box center [645, 532] width 17 height 11
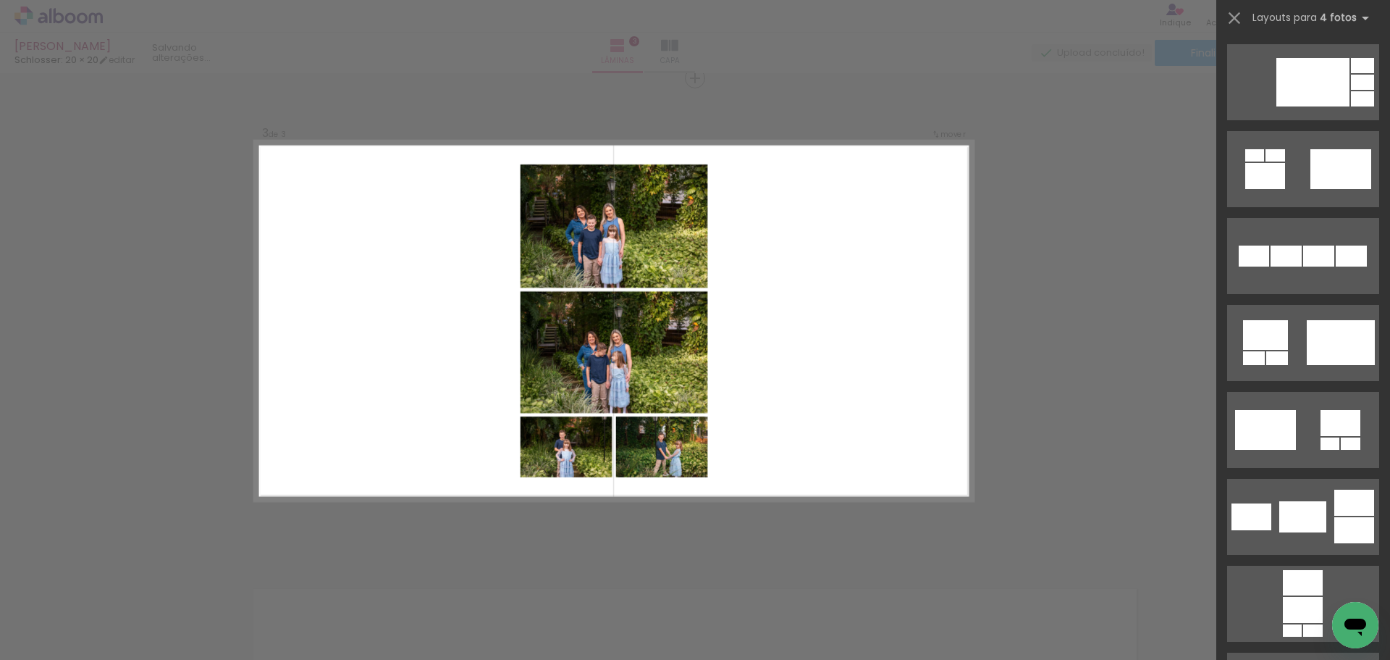
scroll to position [4707, 0]
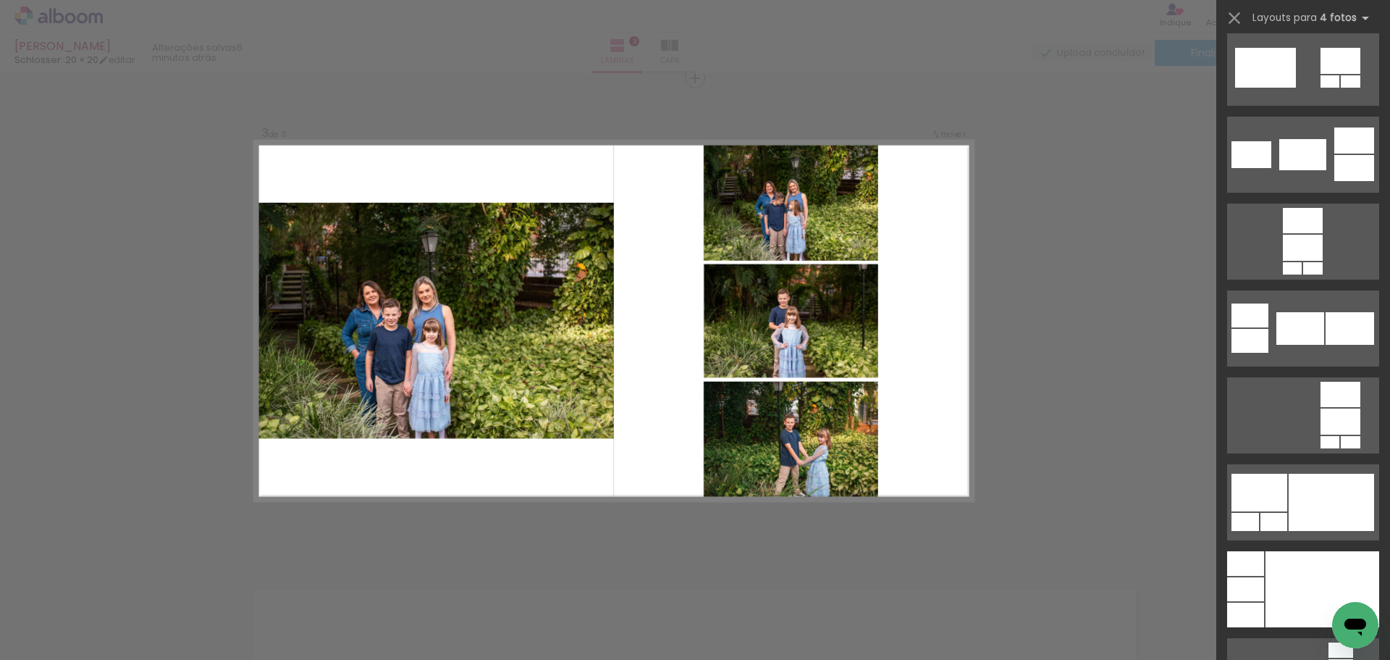
click at [1111, 421] on div "Confirmar Cancelar" at bounding box center [695, 71] width 1390 height 1975
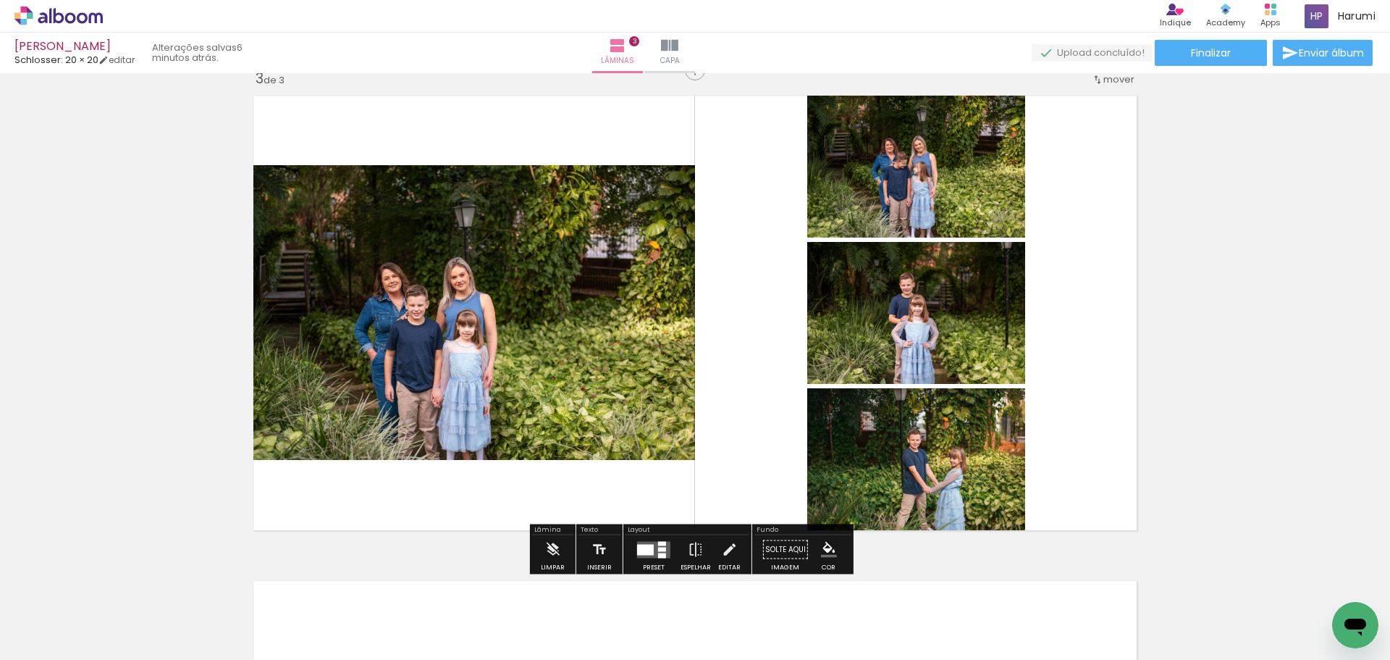
scroll to position [849, 0]
